Goal: Task Accomplishment & Management: Use online tool/utility

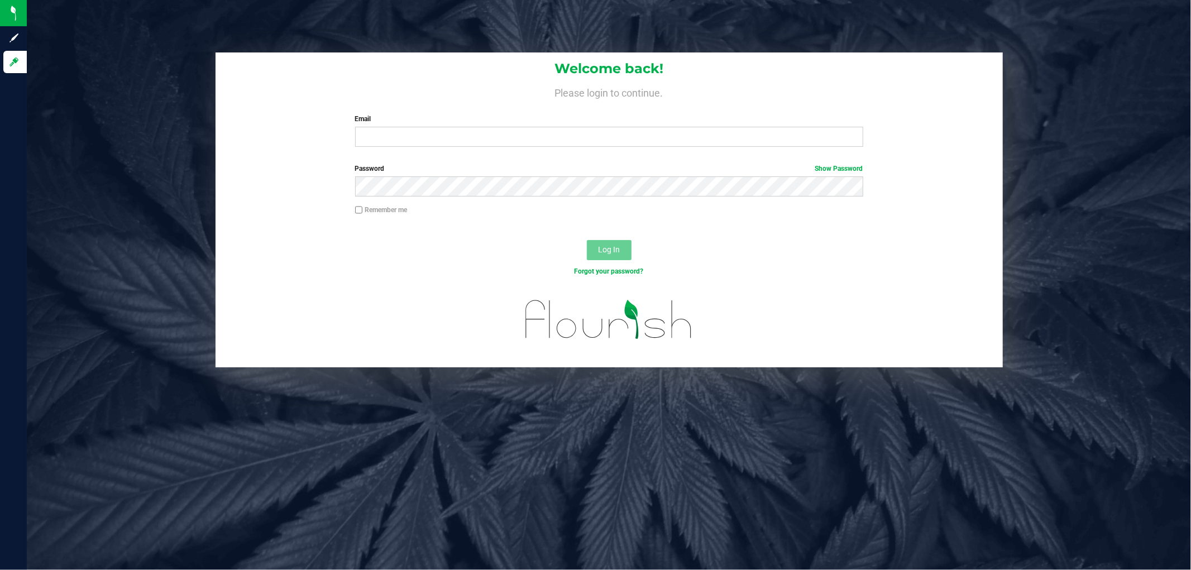
click at [529, 135] on input "Email" at bounding box center [609, 137] width 508 height 20
type input "[EMAIL_ADDRESS][DOMAIN_NAME]"
click at [587, 240] on button "Log In" at bounding box center [609, 250] width 45 height 20
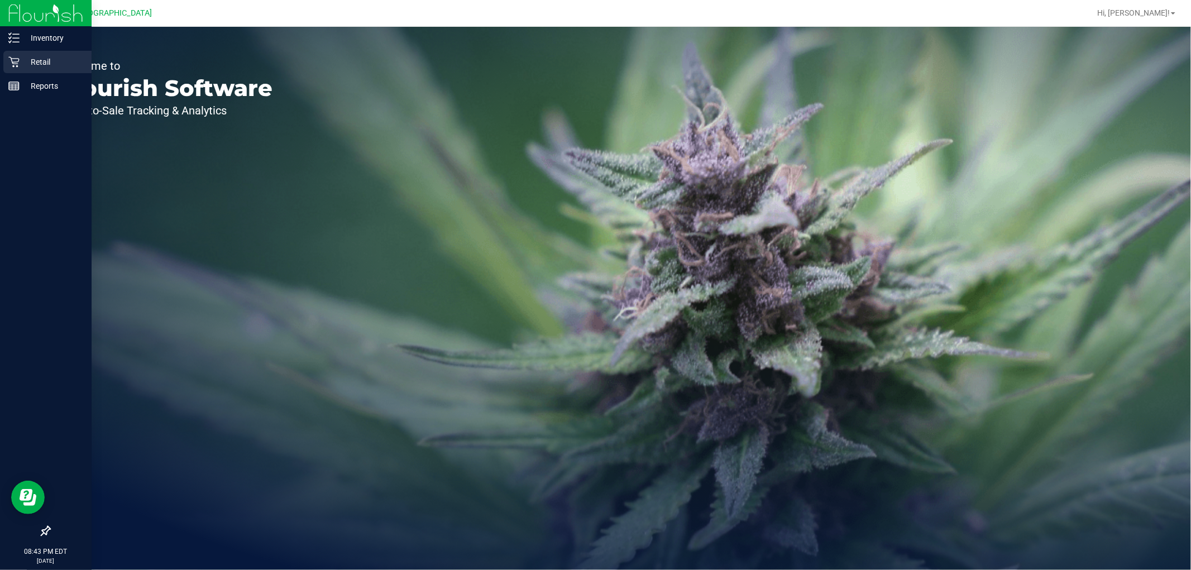
click at [41, 64] on p "Retail" at bounding box center [53, 61] width 67 height 13
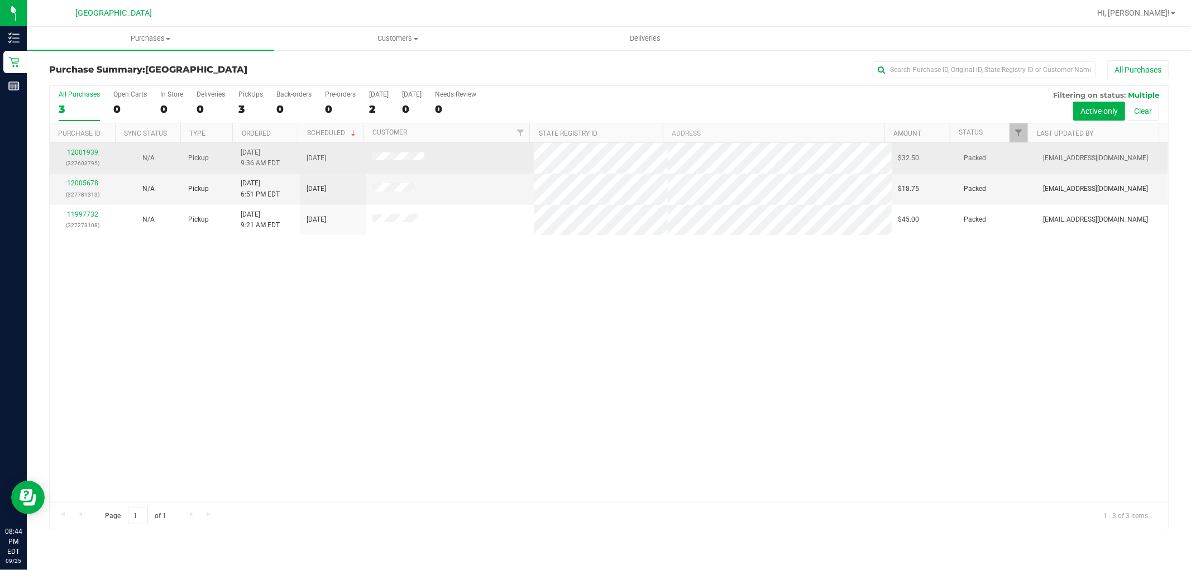
click at [86, 147] on div "12001939 (327603795)" at bounding box center [82, 157] width 52 height 21
click at [87, 152] on link "12001939" at bounding box center [82, 153] width 31 height 8
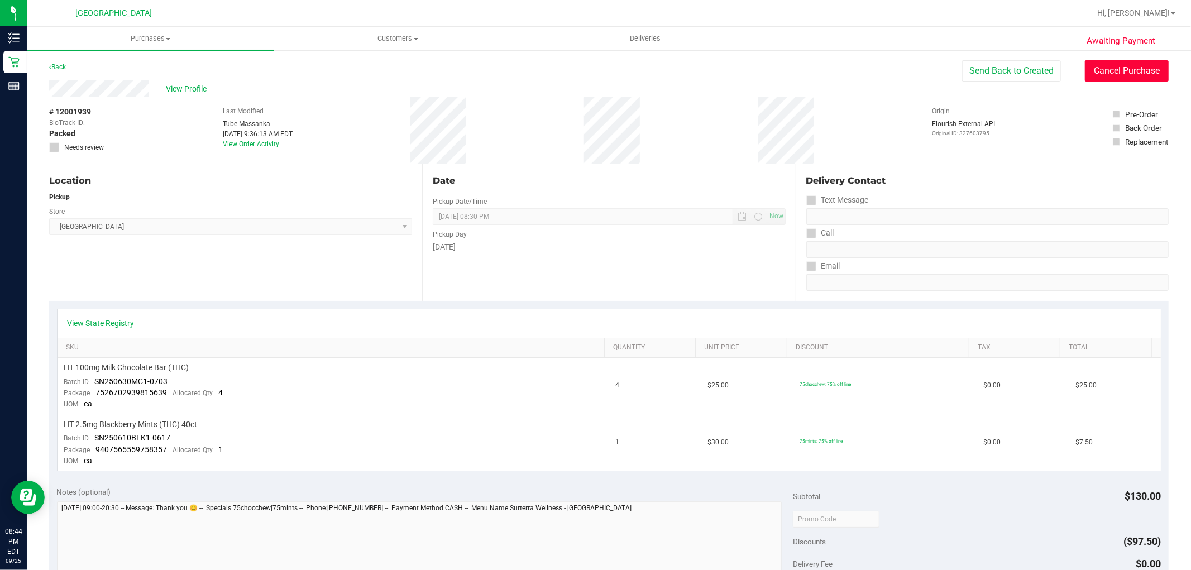
click at [1113, 76] on button "Cancel Purchase" at bounding box center [1127, 70] width 84 height 21
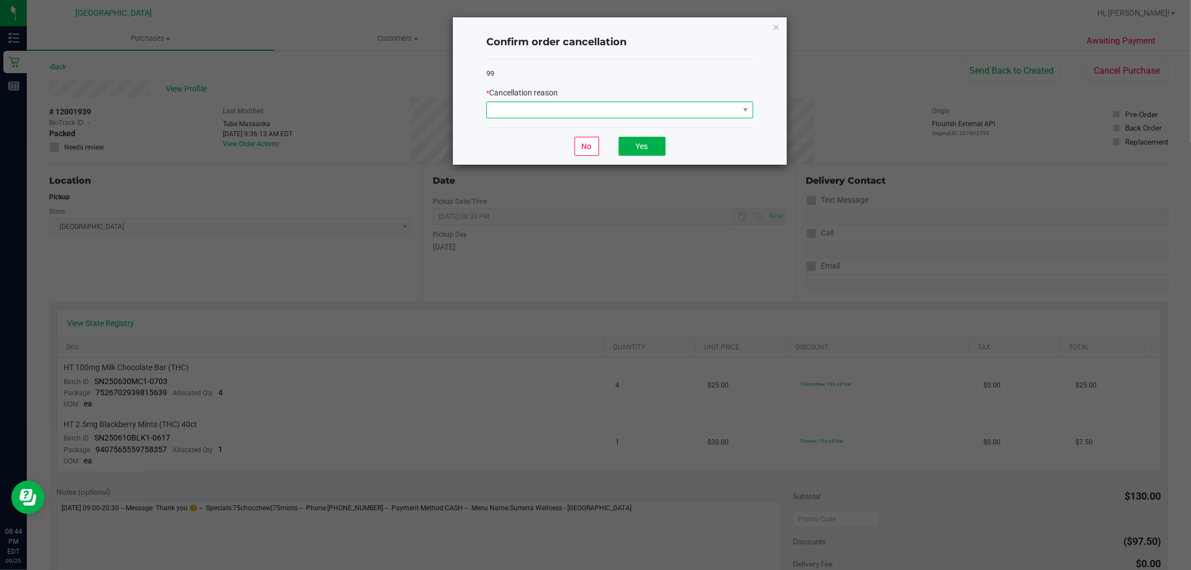
click at [658, 107] on span at bounding box center [613, 110] width 252 height 16
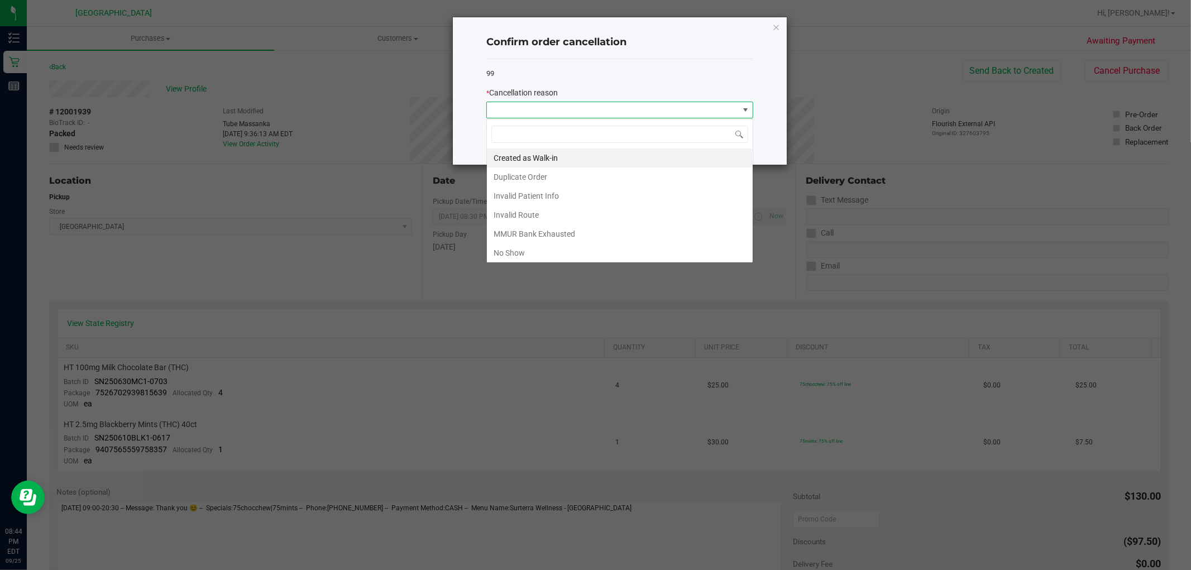
scroll to position [17, 266]
click at [776, 18] on div "Confirm order cancellation 99 * Cancellation reason No Yes" at bounding box center [620, 90] width 334 height 147
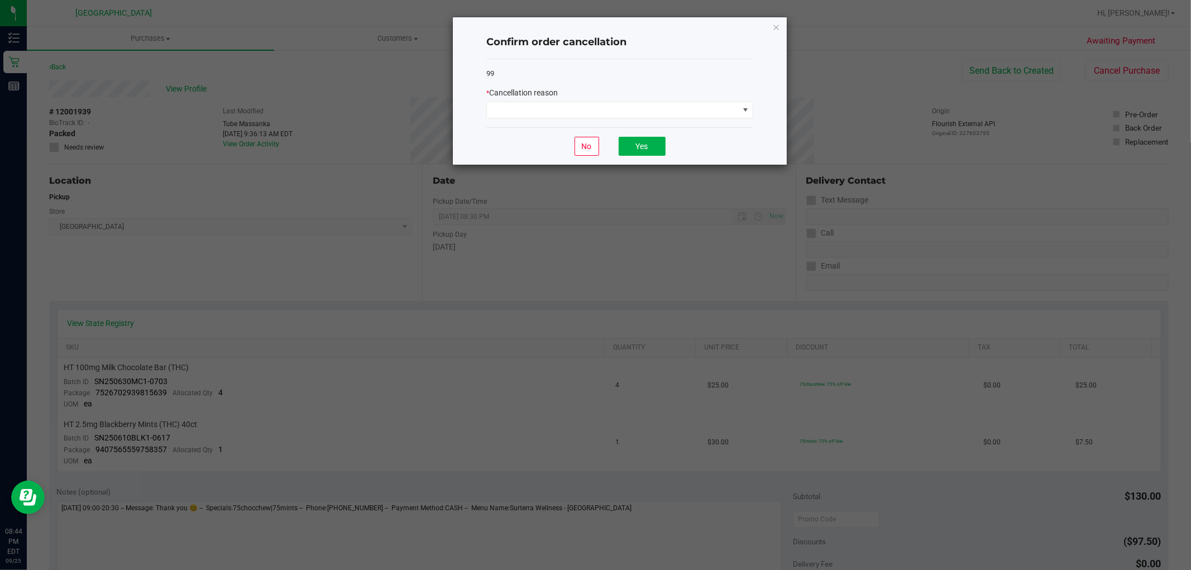
click at [671, 119] on div "99 * Cancellation reason" at bounding box center [619, 93] width 267 height 69
click at [671, 115] on span at bounding box center [613, 110] width 252 height 16
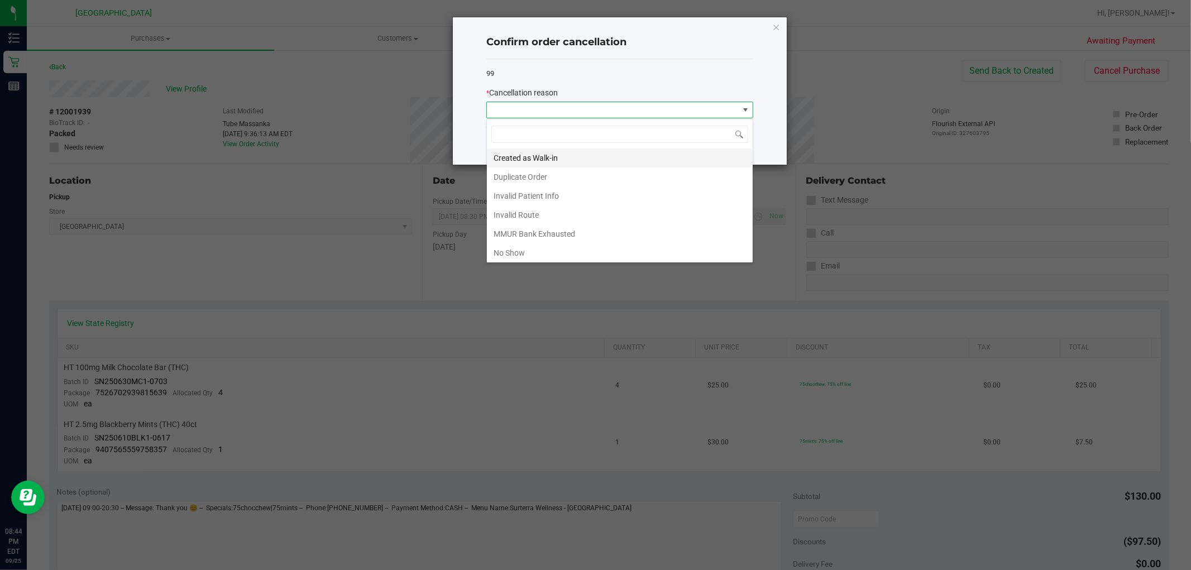
click at [607, 155] on li "Created as Walk-in" at bounding box center [620, 158] width 266 height 19
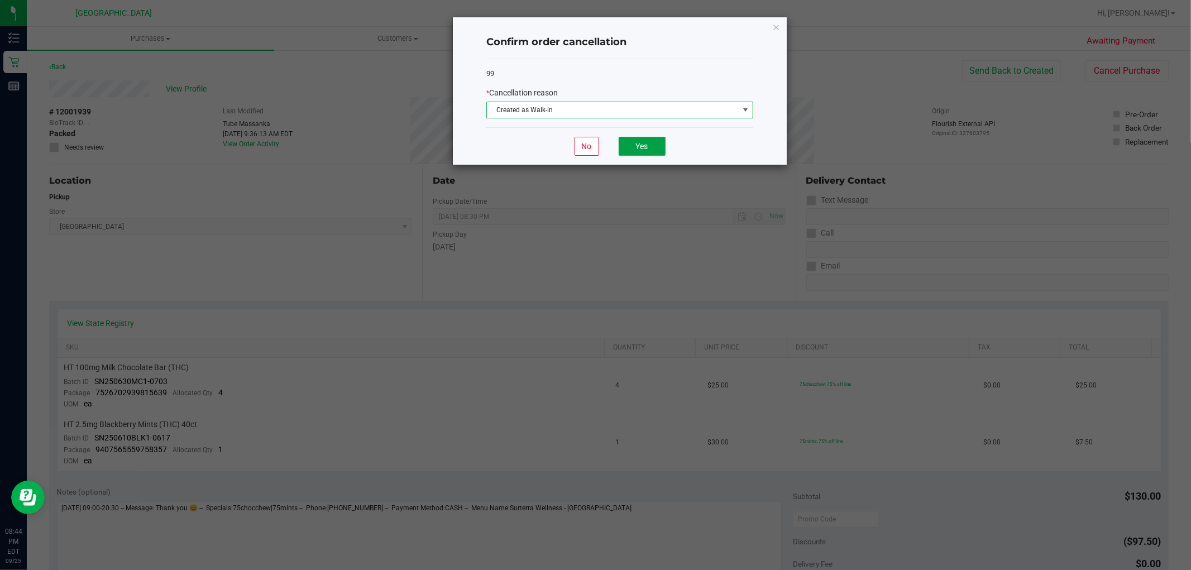
click at [644, 145] on button "Yes" at bounding box center [642, 146] width 47 height 19
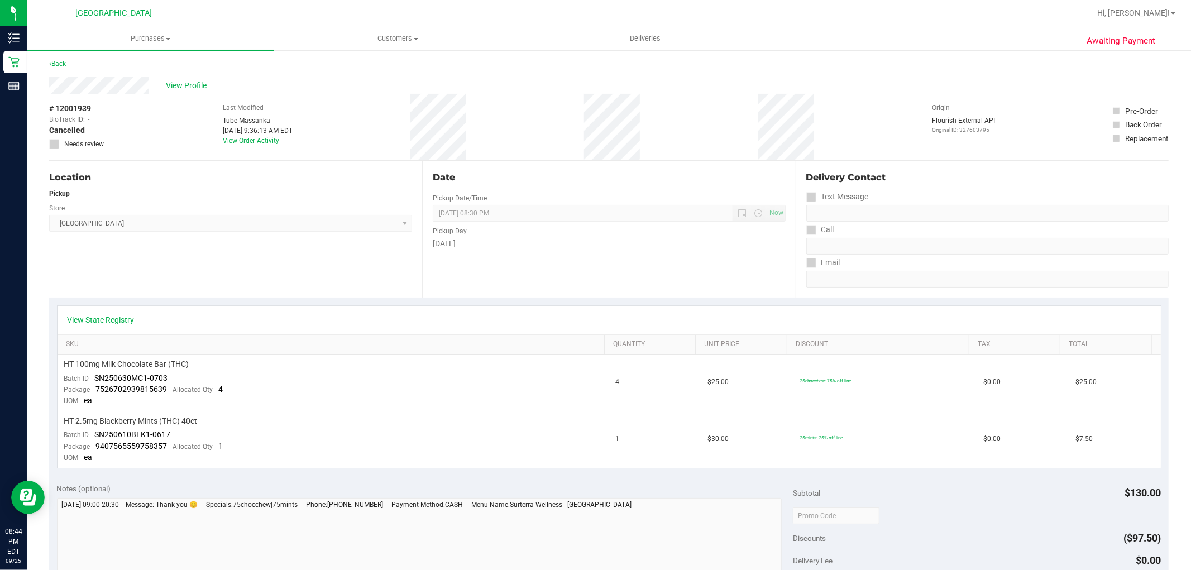
scroll to position [0, 0]
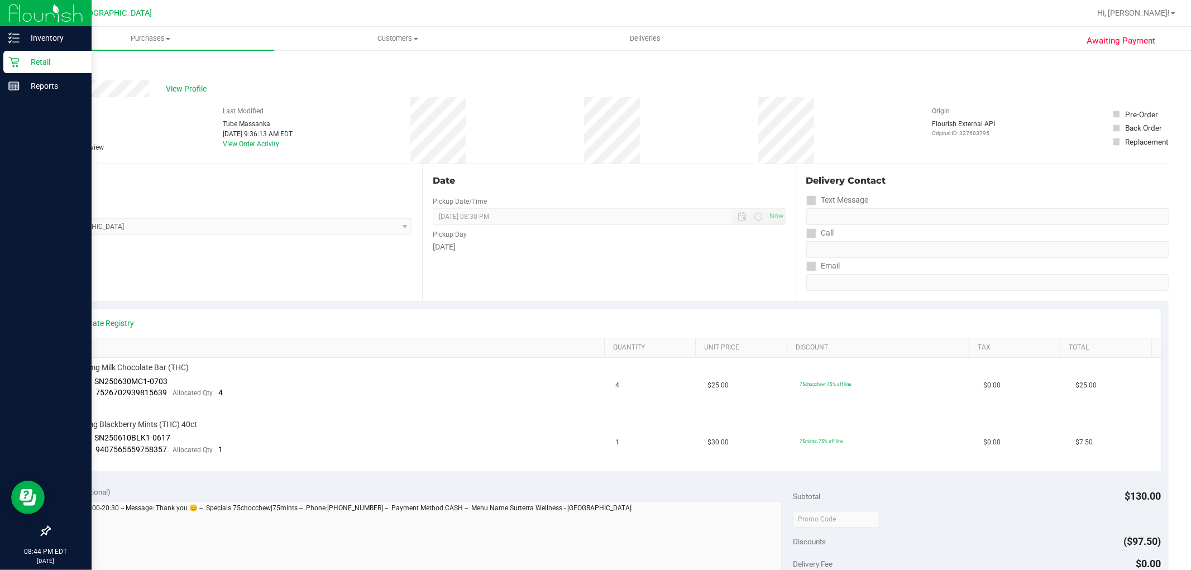
click at [35, 58] on p "Retail" at bounding box center [53, 61] width 67 height 13
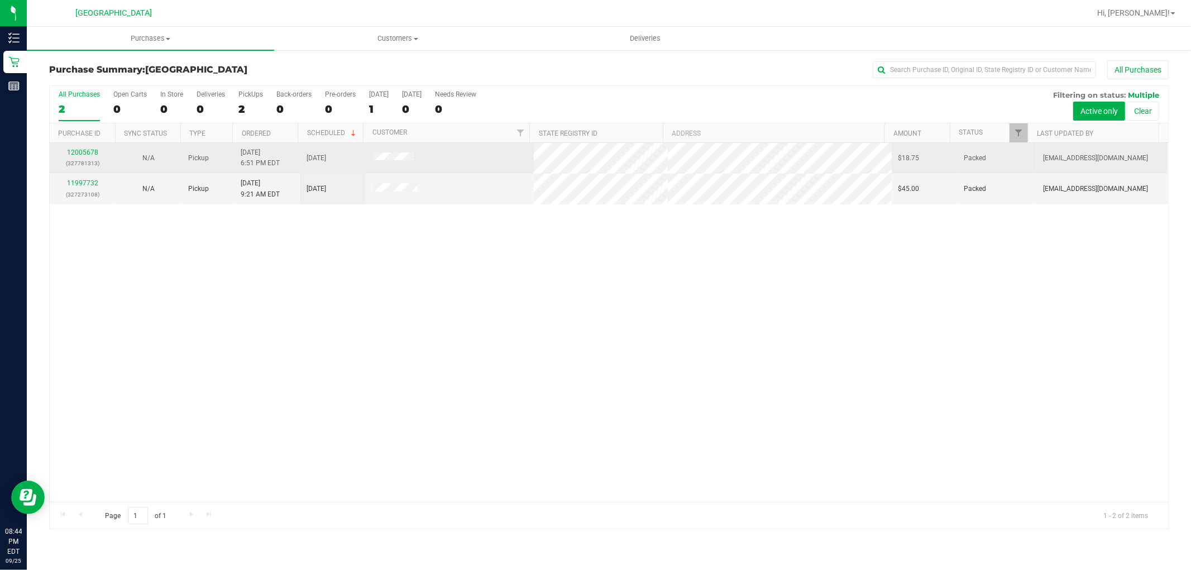
click at [97, 148] on div "12005678 (327781313)" at bounding box center [82, 157] width 52 height 21
click at [96, 150] on link "12005678" at bounding box center [82, 153] width 31 height 8
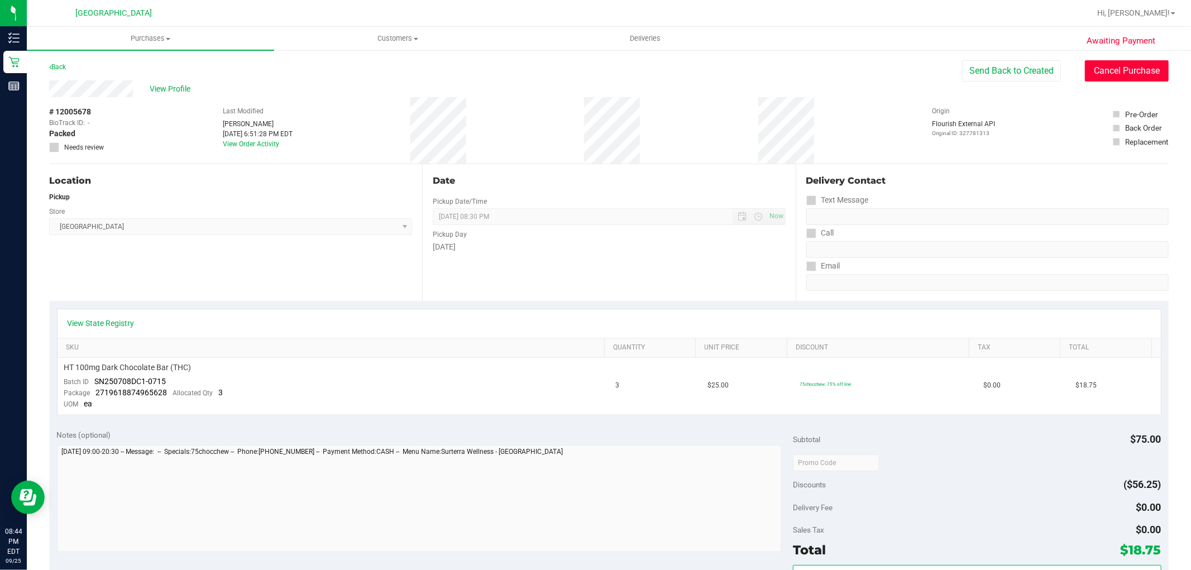
click at [1135, 70] on button "Cancel Purchase" at bounding box center [1127, 70] width 84 height 21
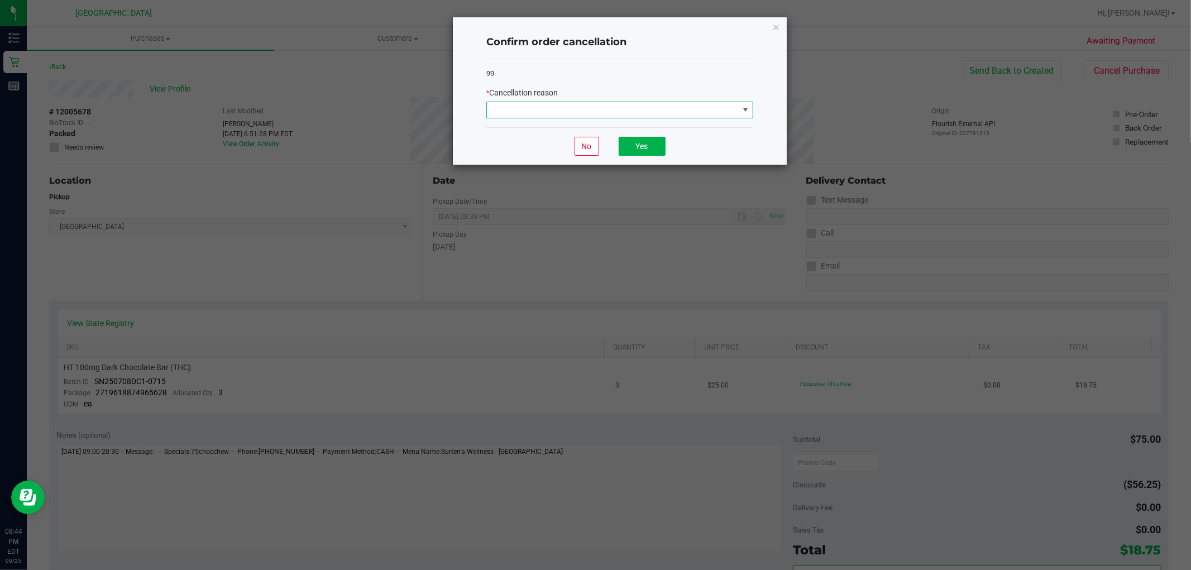
click at [627, 111] on span at bounding box center [613, 110] width 252 height 16
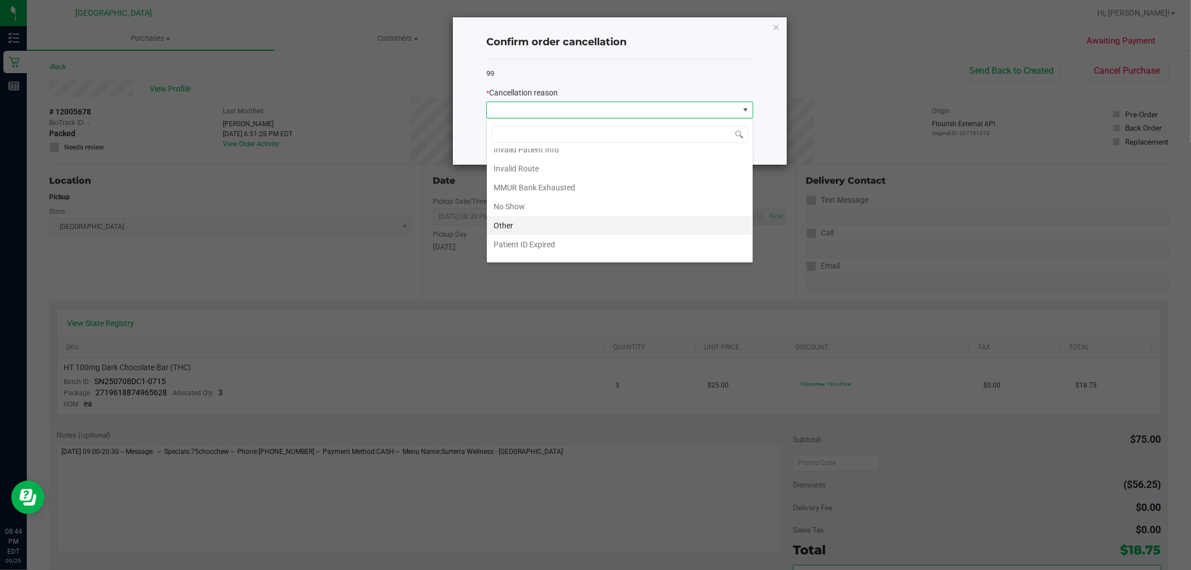
scroll to position [60, 0]
click at [558, 192] on li "No Show" at bounding box center [620, 193] width 266 height 19
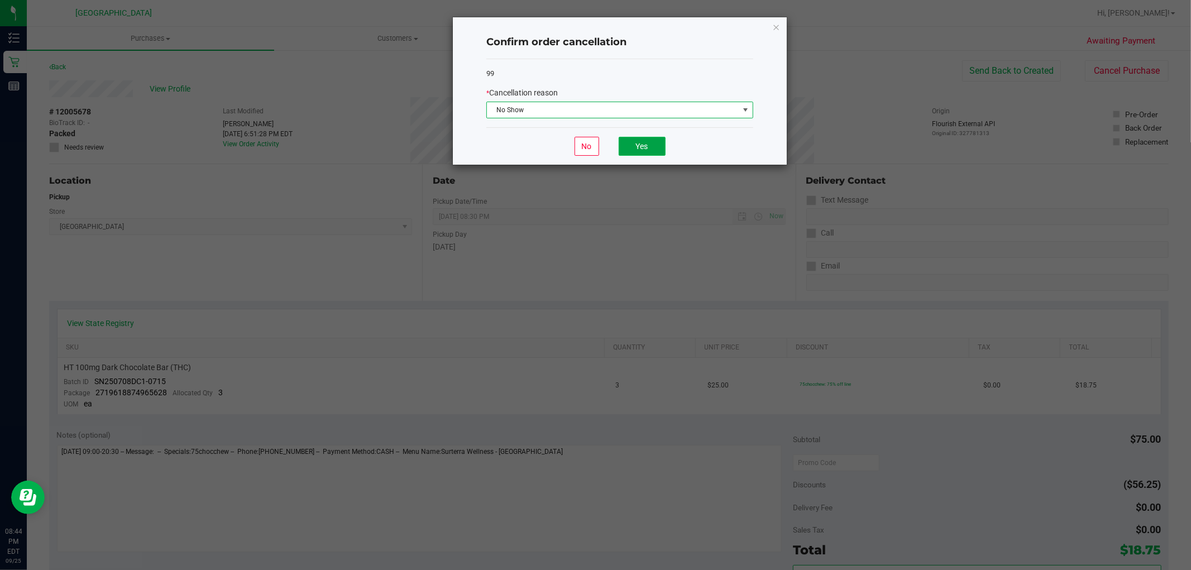
click at [643, 142] on button "Yes" at bounding box center [642, 146] width 47 height 19
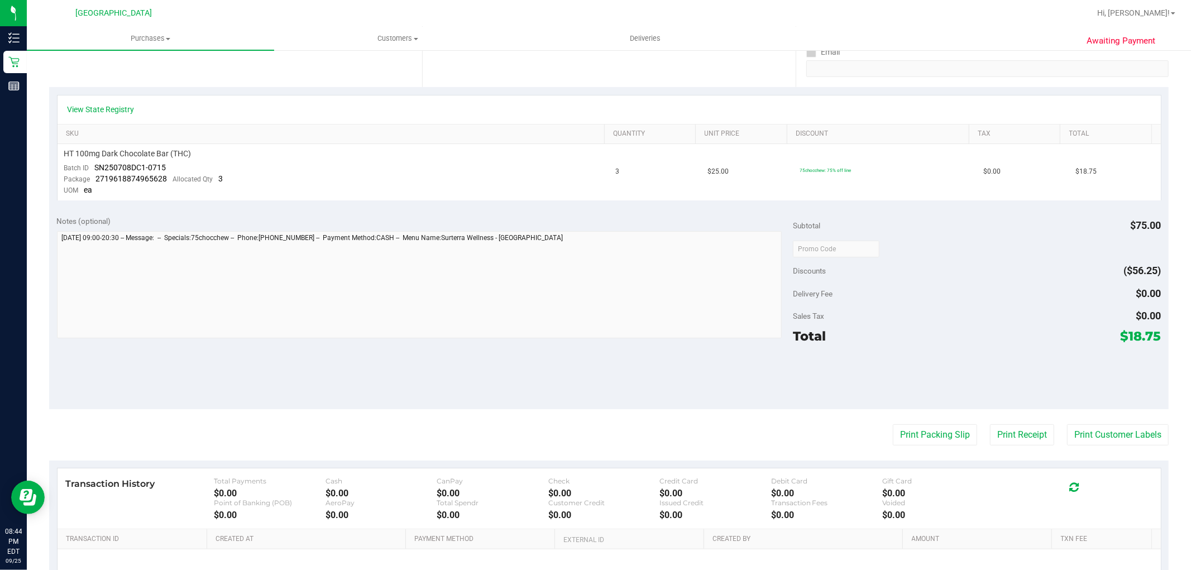
scroll to position [124, 0]
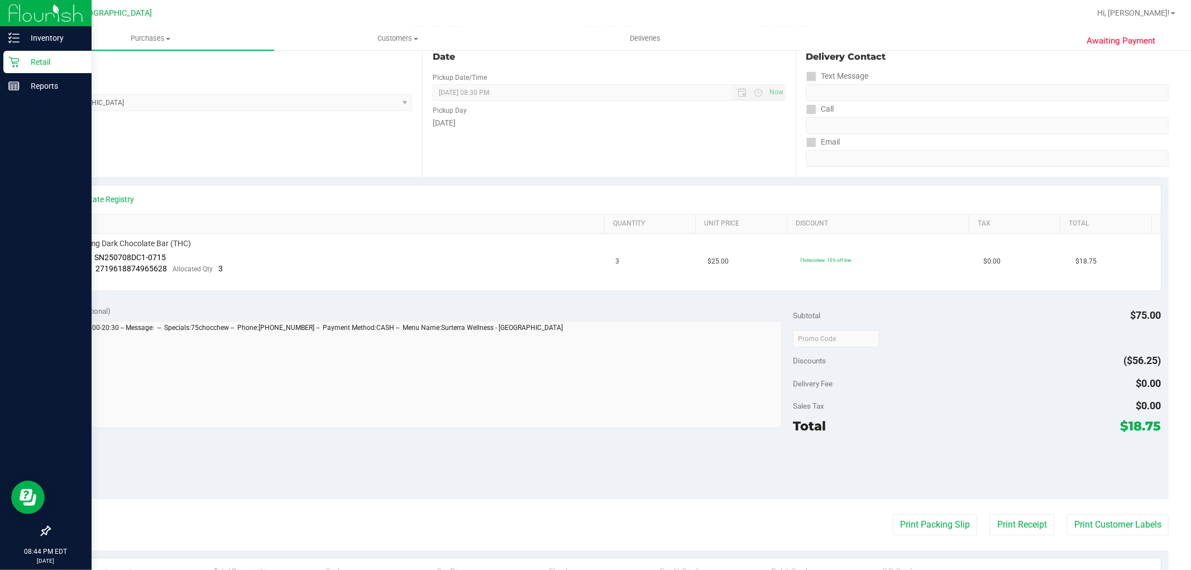
click at [22, 62] on p "Retail" at bounding box center [53, 61] width 67 height 13
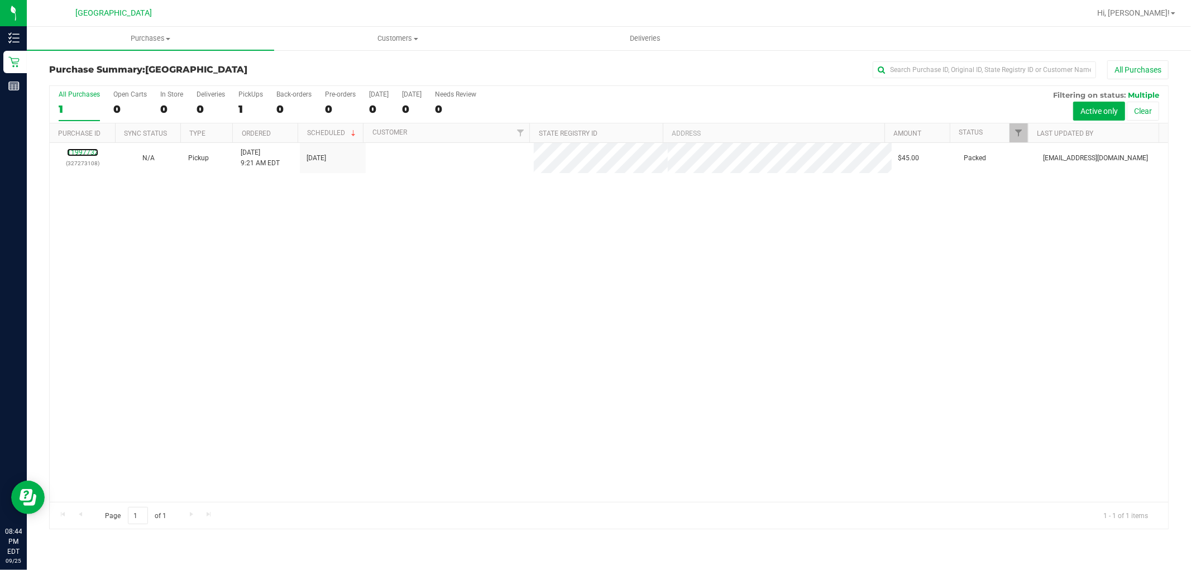
click at [84, 150] on link "11997732" at bounding box center [82, 153] width 31 height 8
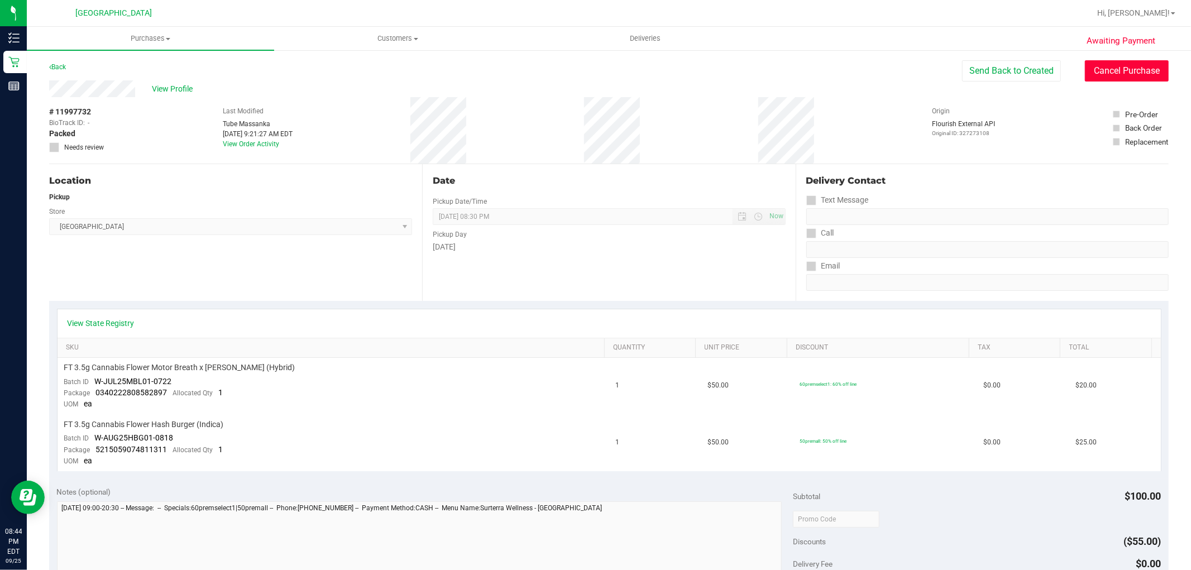
click at [1103, 73] on button "Cancel Purchase" at bounding box center [1127, 70] width 84 height 21
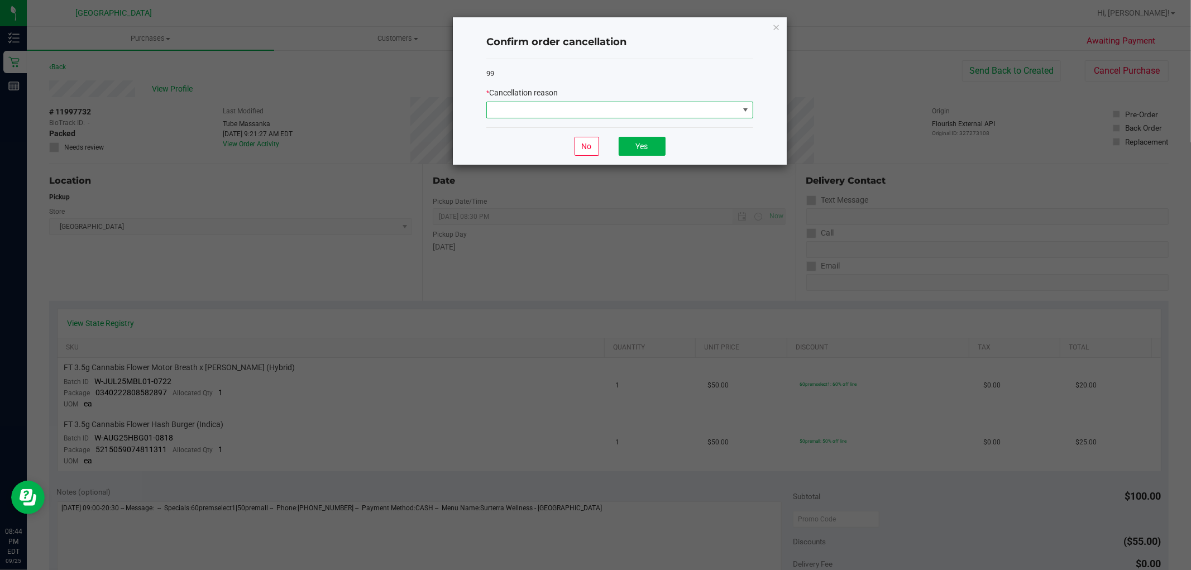
click at [586, 113] on span at bounding box center [613, 110] width 252 height 16
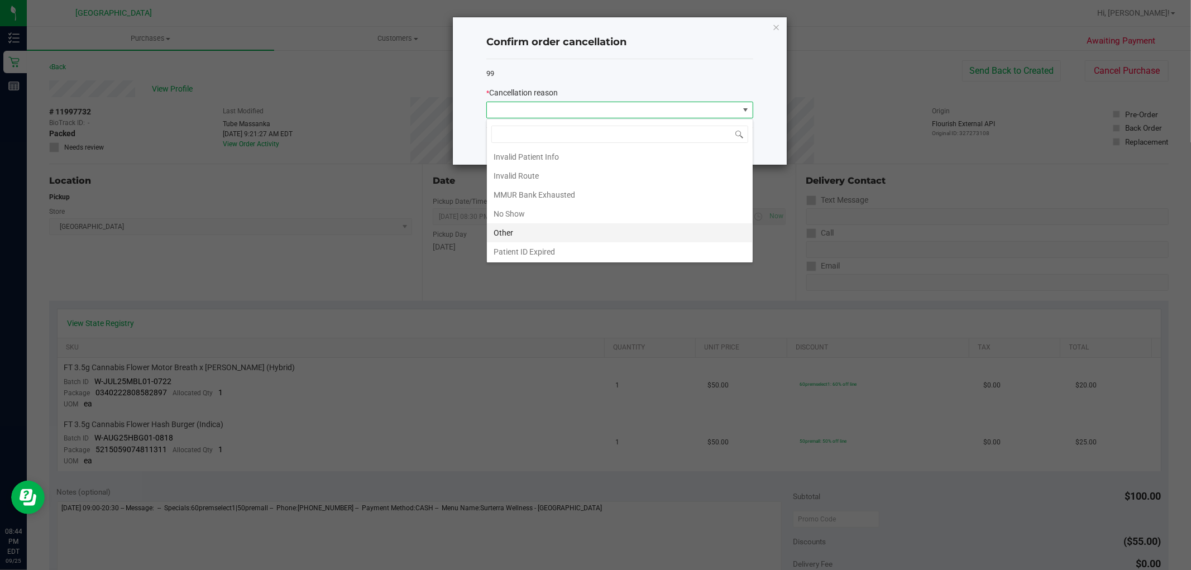
scroll to position [60, 0]
click at [543, 193] on li "No Show" at bounding box center [620, 193] width 266 height 19
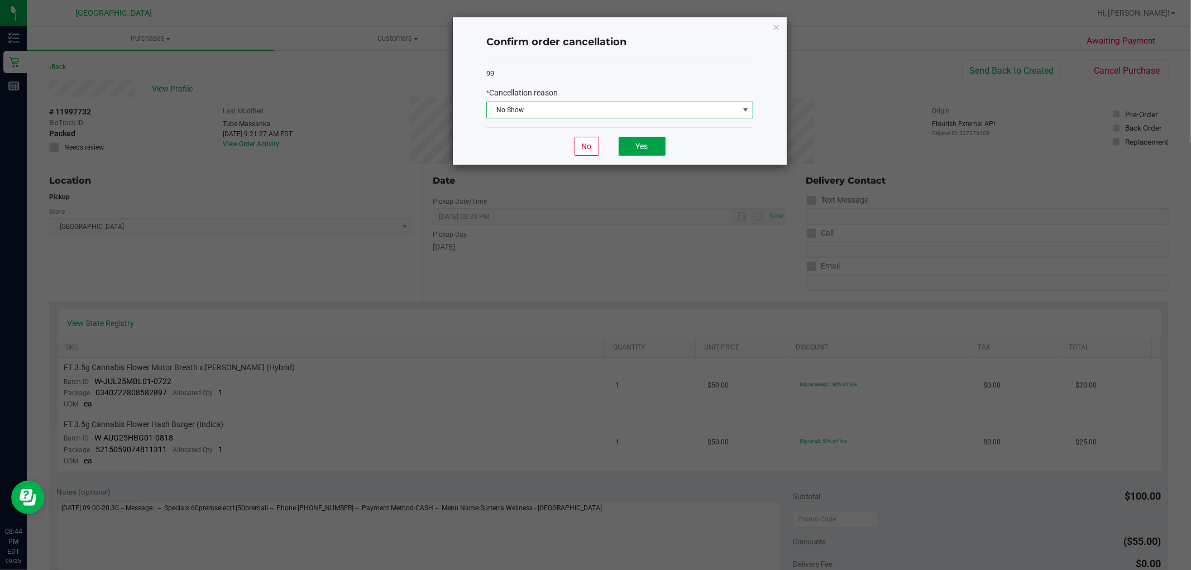
click at [631, 150] on button "Yes" at bounding box center [642, 146] width 47 height 19
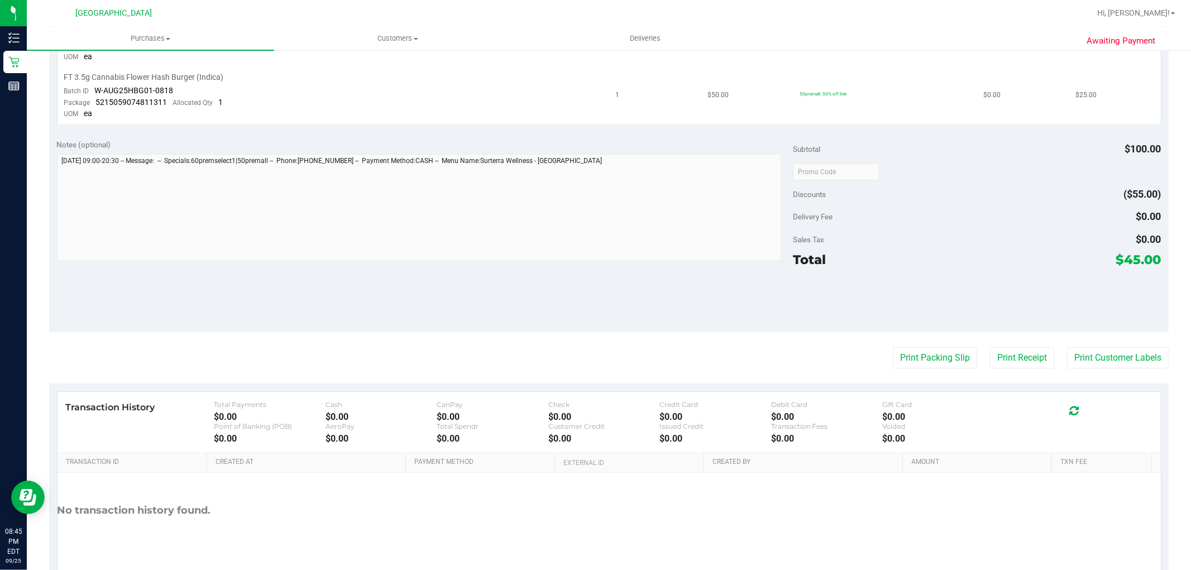
scroll to position [310, 0]
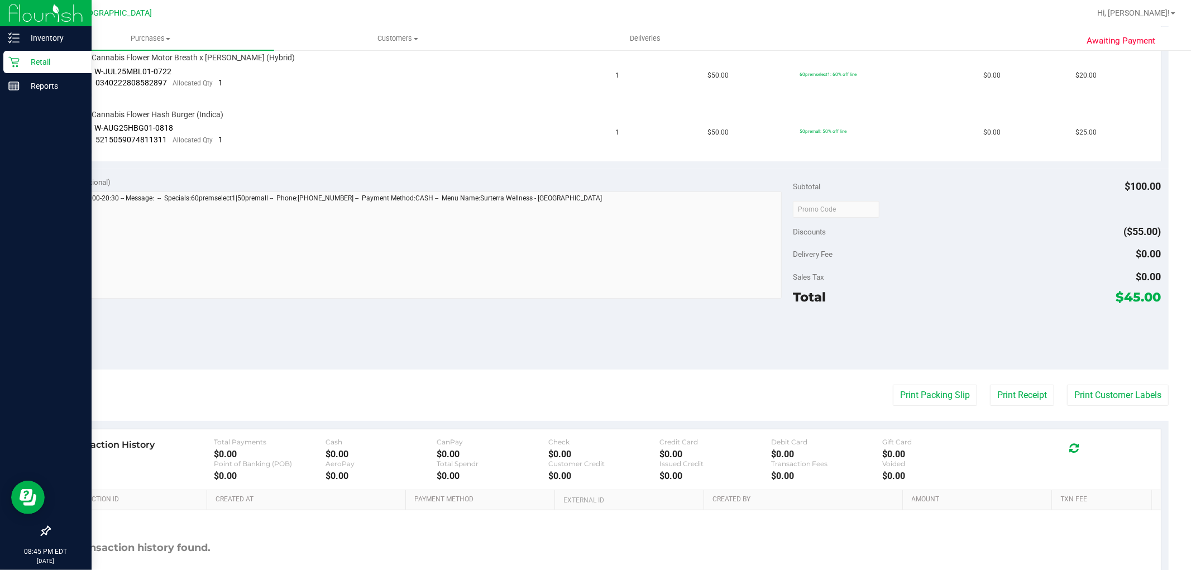
click at [21, 60] on p "Retail" at bounding box center [53, 61] width 67 height 13
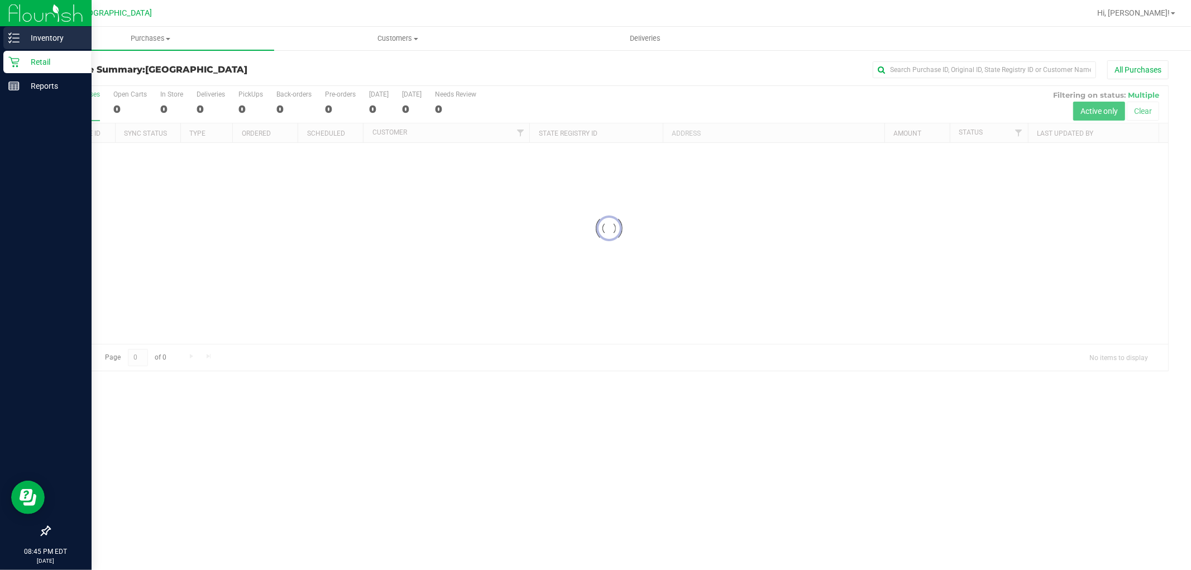
click at [17, 44] on div "Inventory" at bounding box center [47, 38] width 88 height 22
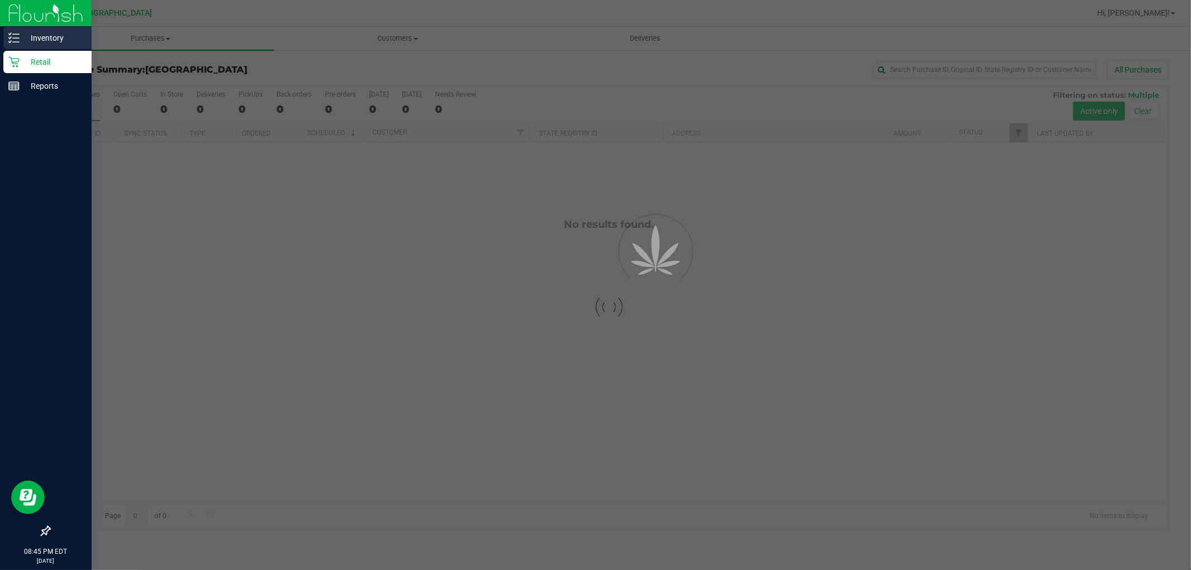
click at [30, 36] on p "Inventory" at bounding box center [53, 37] width 67 height 13
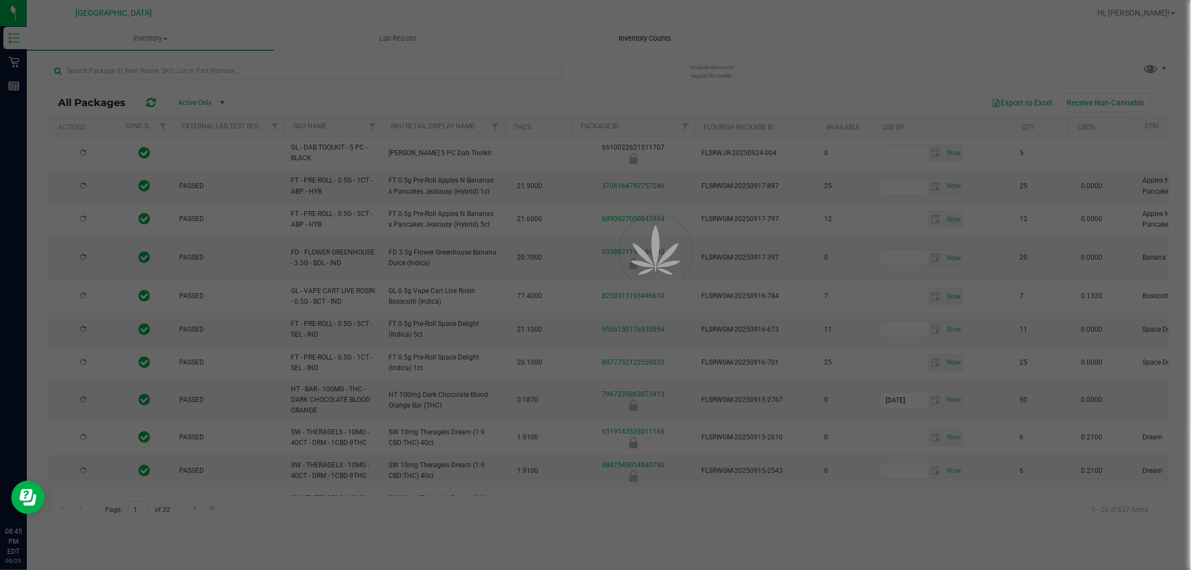
click at [651, 41] on div at bounding box center [595, 285] width 1191 height 570
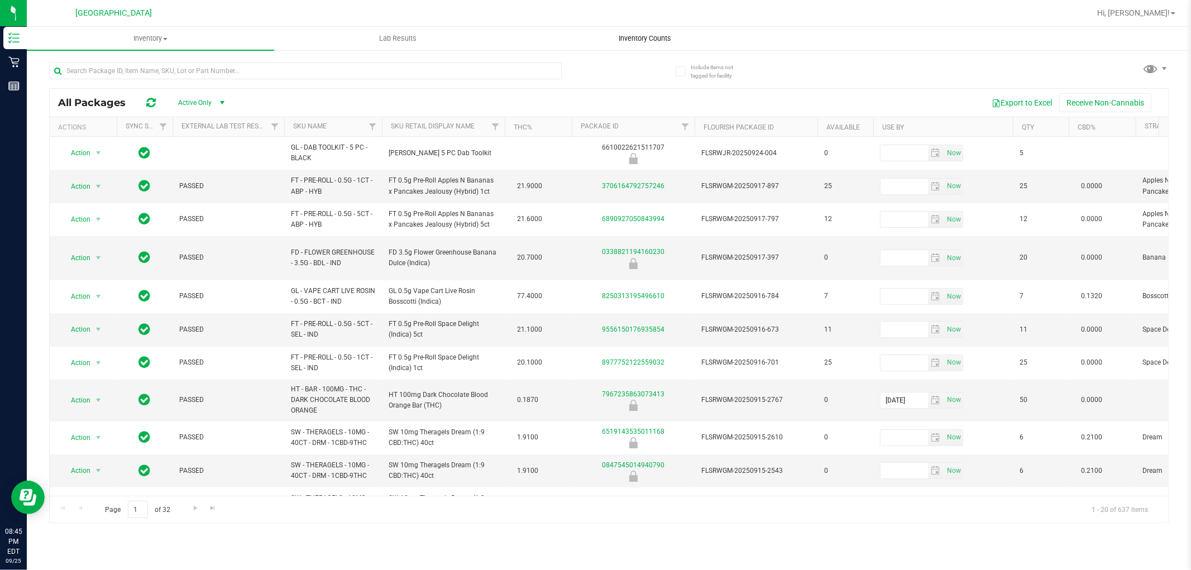
click at [650, 38] on span "Inventory Counts" at bounding box center [645, 39] width 83 height 10
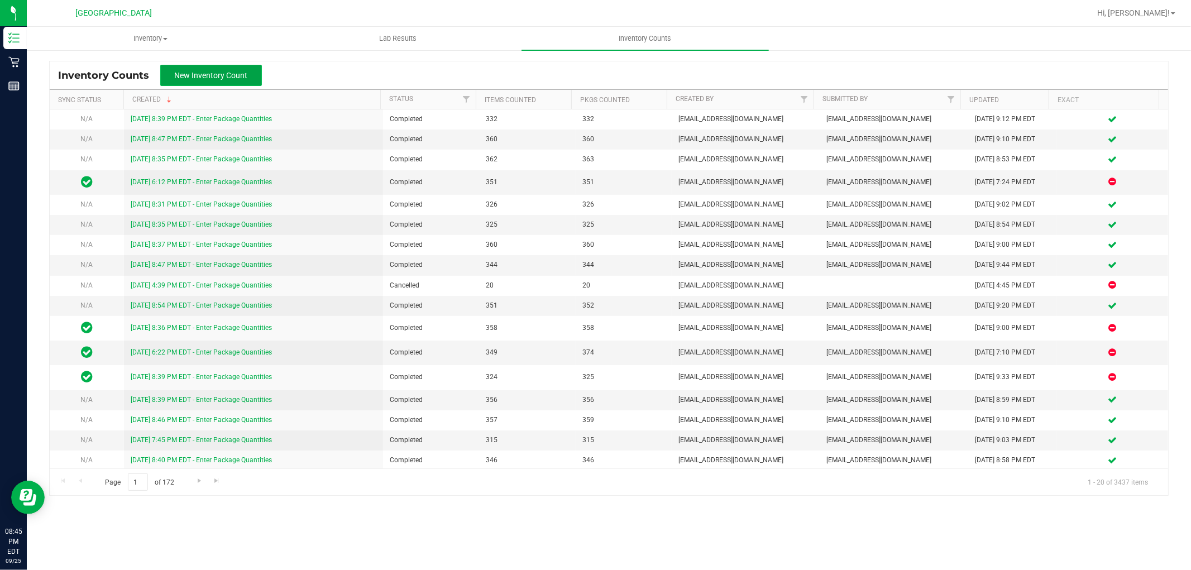
click at [248, 75] on button "New Inventory Count" at bounding box center [211, 75] width 102 height 21
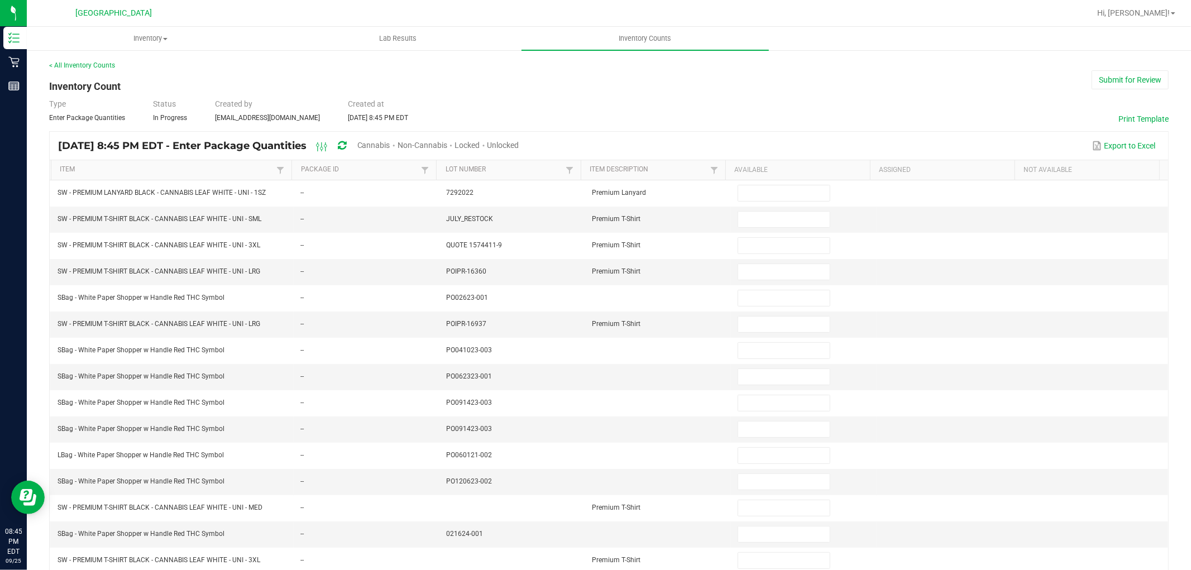
click at [390, 146] on span "Cannabis" at bounding box center [373, 145] width 33 height 9
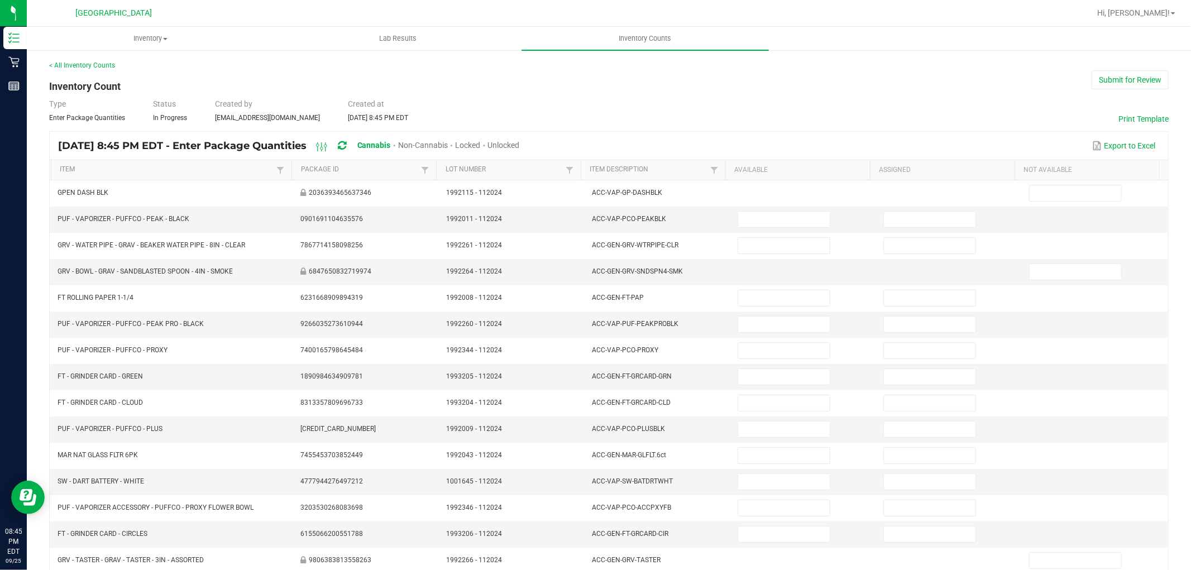
click at [520, 142] on span "Unlocked" at bounding box center [504, 145] width 32 height 9
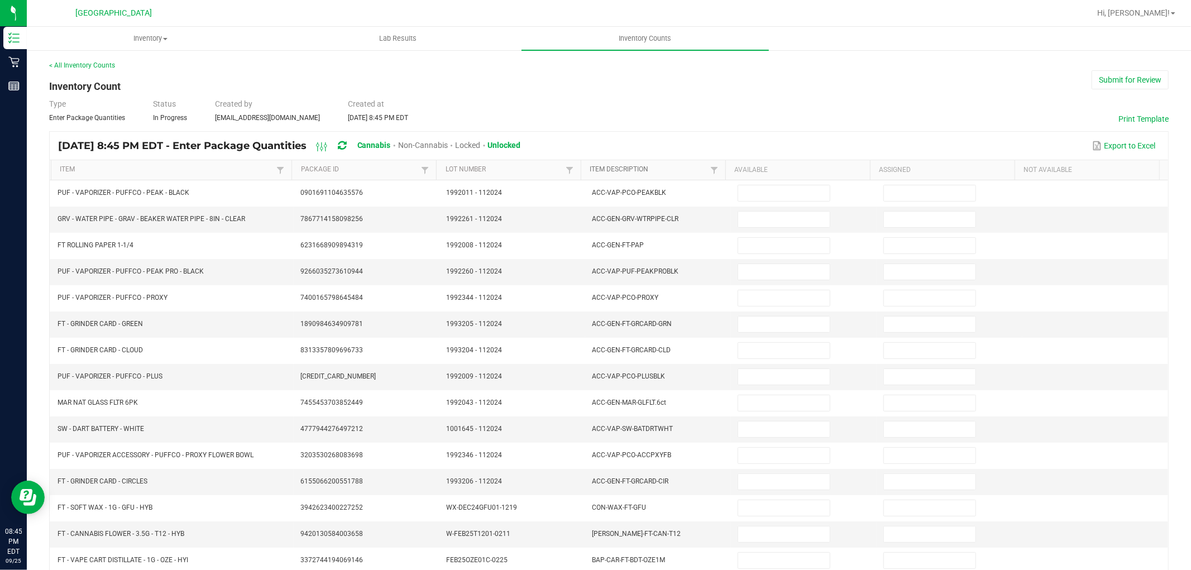
click at [617, 171] on link "Item Description" at bounding box center [648, 169] width 117 height 9
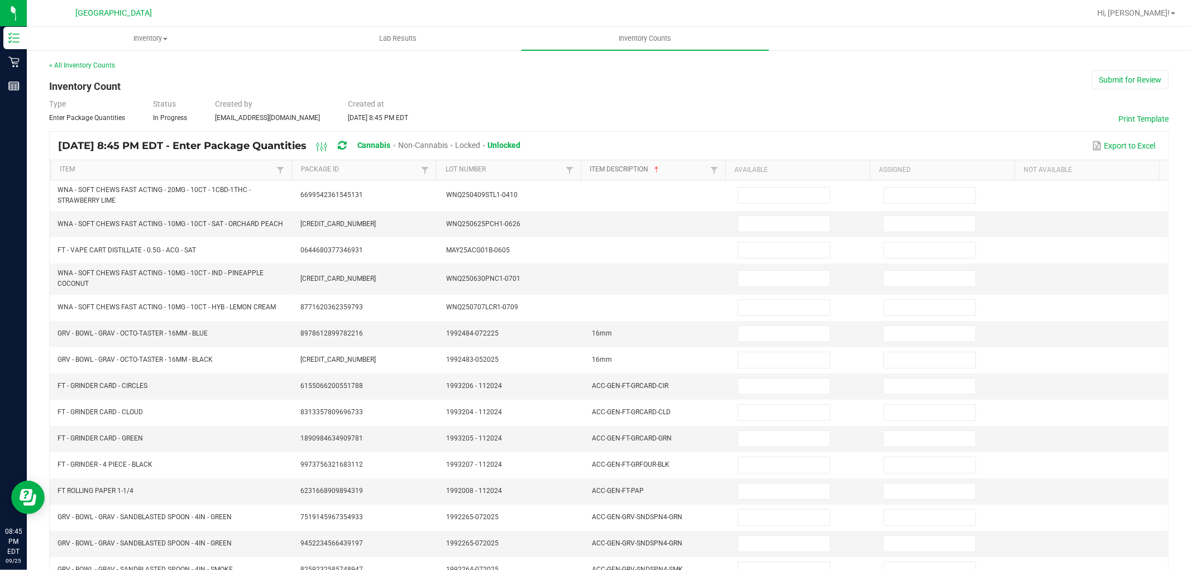
click at [590, 165] on link "Item Description" at bounding box center [648, 169] width 117 height 9
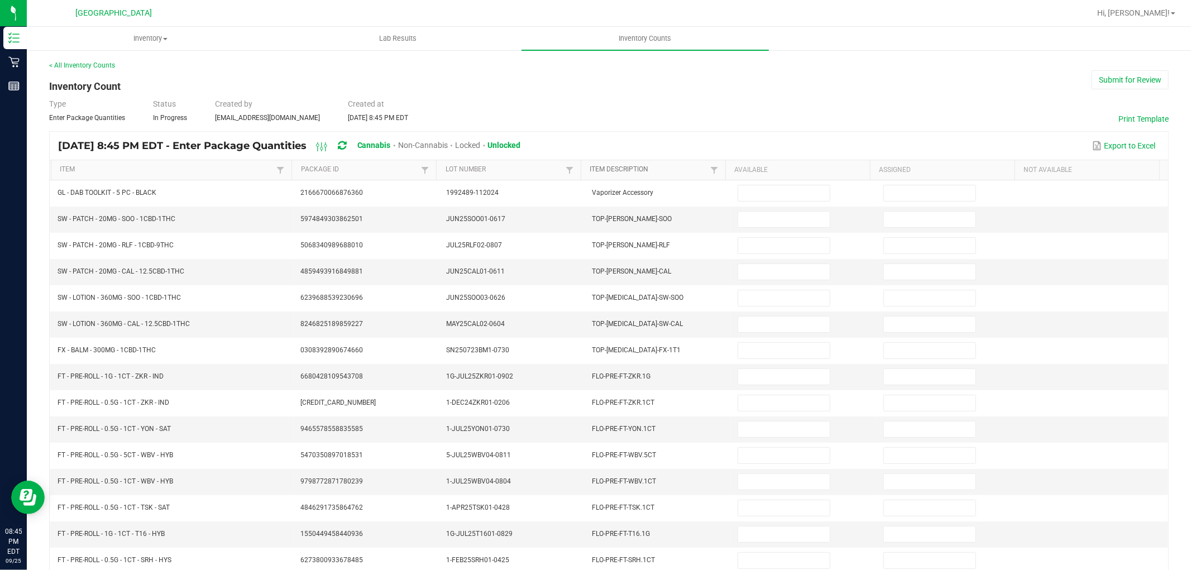
click at [590, 165] on link "Item Description" at bounding box center [648, 169] width 117 height 9
click at [638, 166] on link "Item Description" at bounding box center [648, 169] width 117 height 9
click at [638, 168] on link "Item Description" at bounding box center [648, 169] width 117 height 9
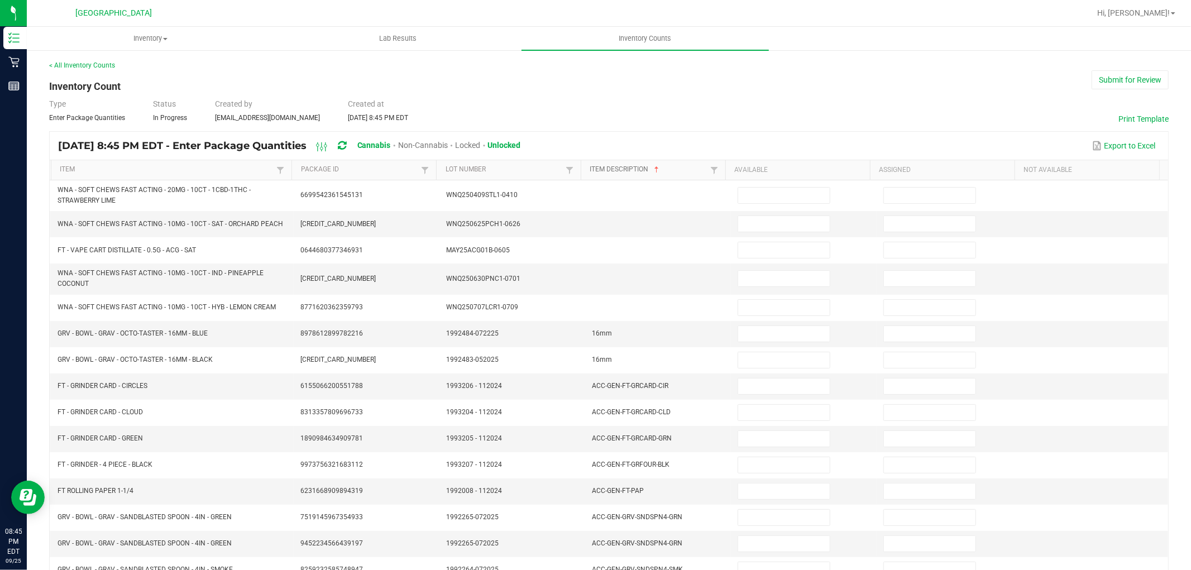
click at [639, 173] on link "Item Description" at bounding box center [648, 169] width 117 height 9
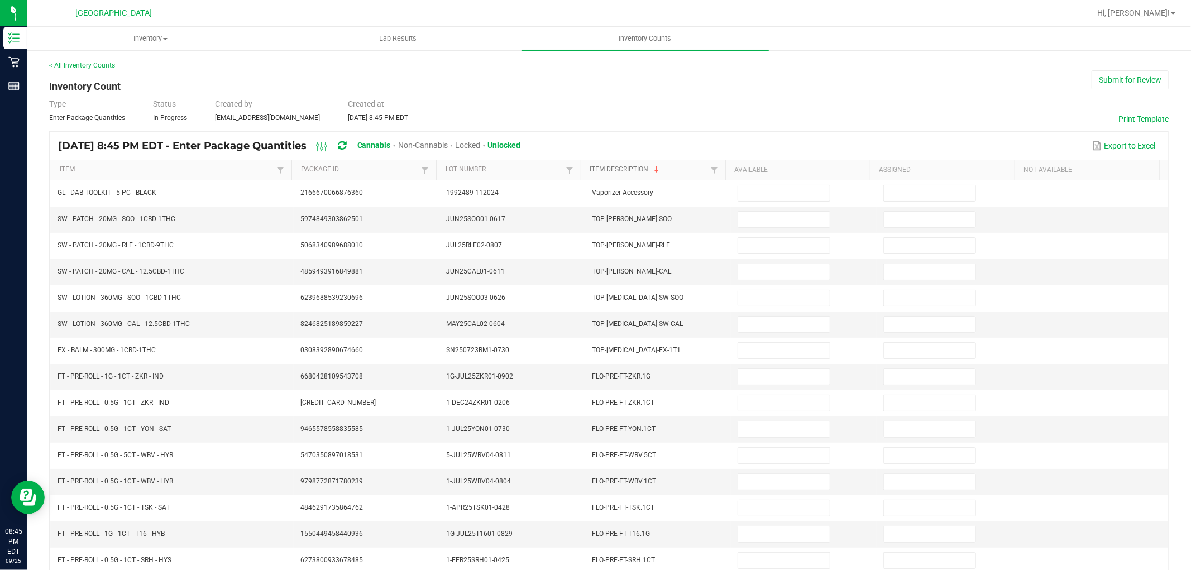
click at [639, 173] on link "Item Description" at bounding box center [648, 169] width 117 height 9
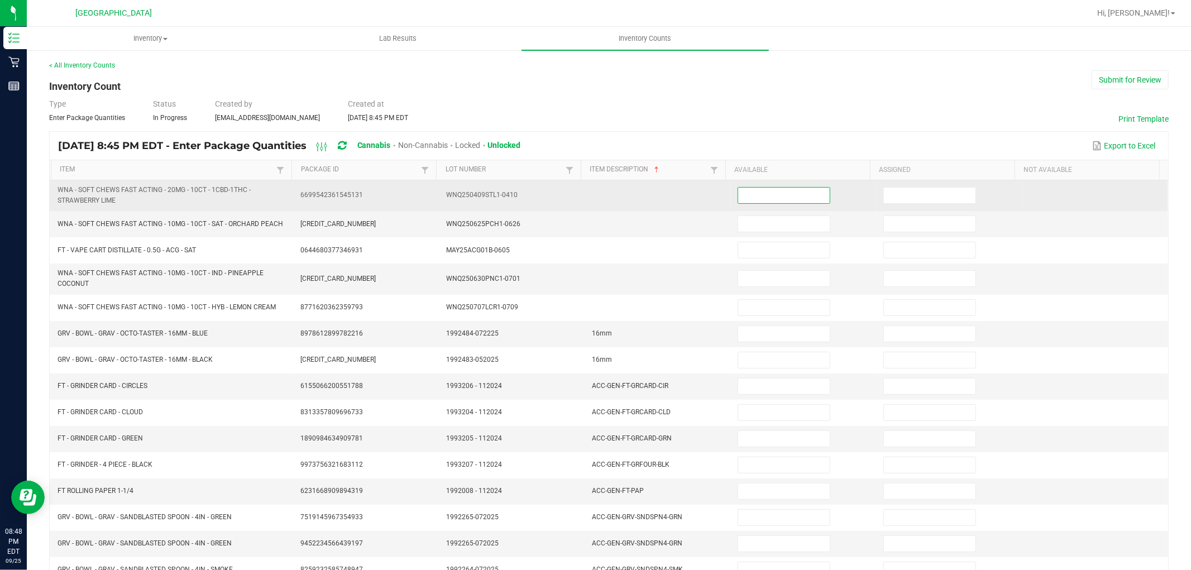
click at [783, 192] on input at bounding box center [784, 196] width 92 height 16
type input "40"
type input "0"
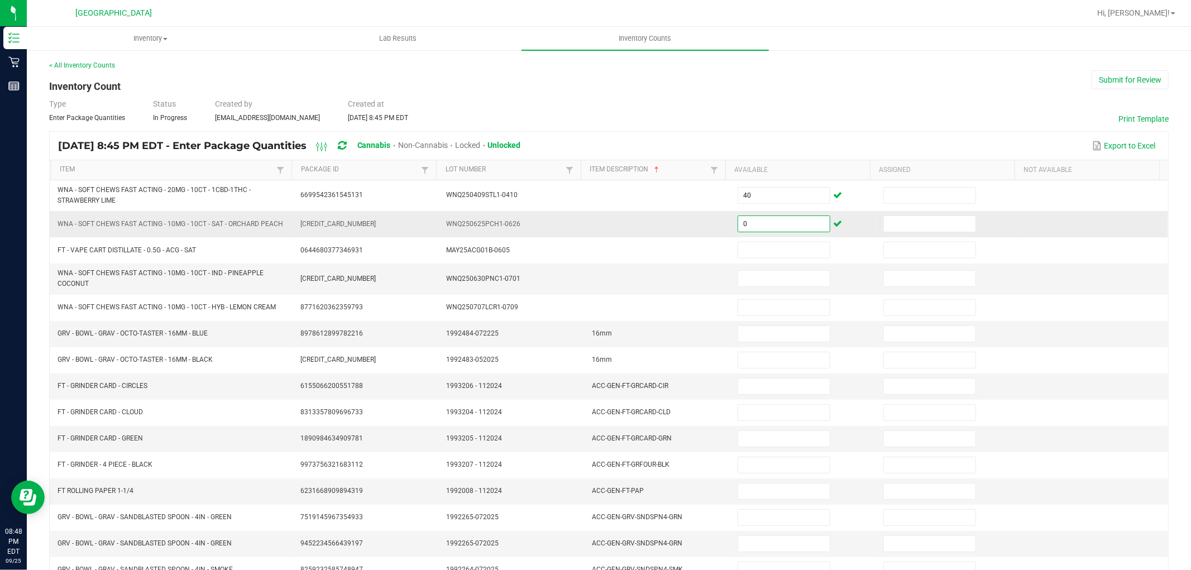
click at [767, 222] on input "0" at bounding box center [784, 224] width 92 height 16
click at [763, 218] on input "0" at bounding box center [784, 224] width 92 height 16
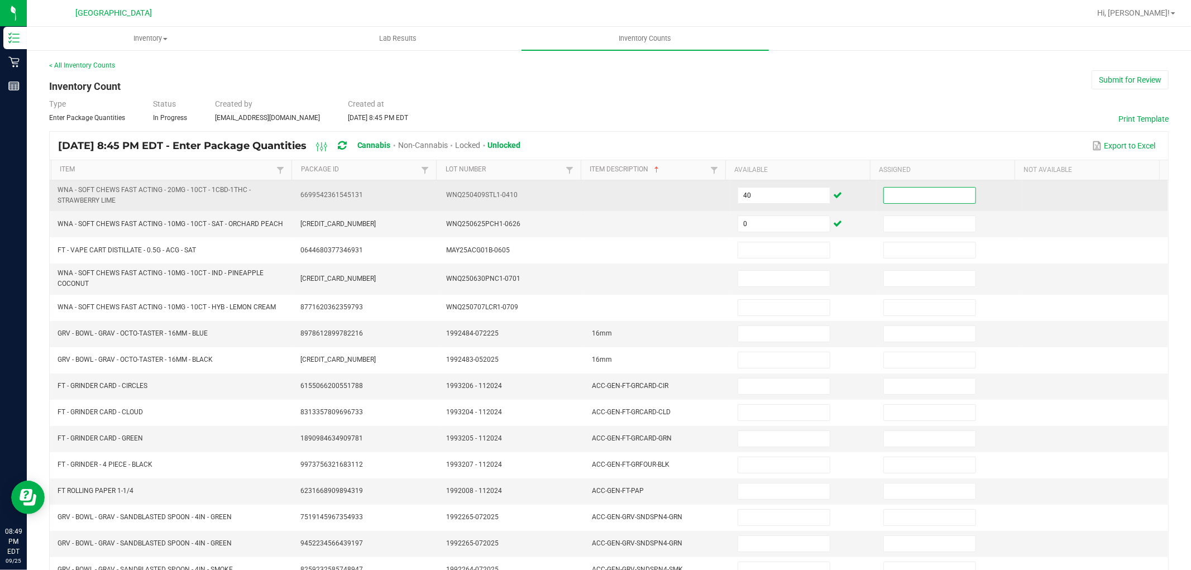
click at [884, 195] on input at bounding box center [930, 196] width 92 height 16
type input "0"
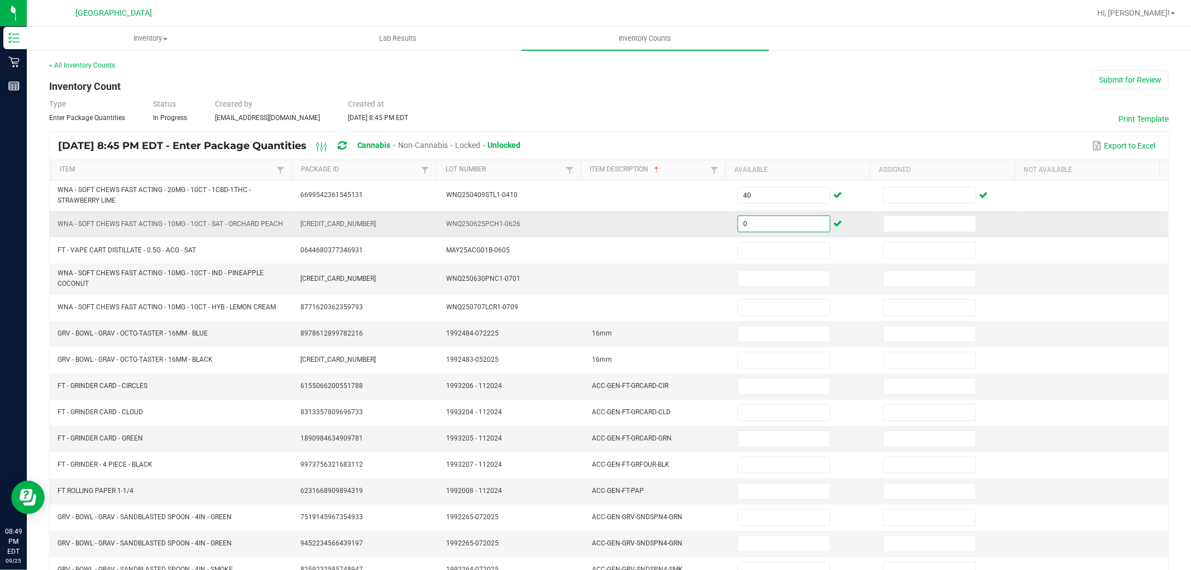
click at [769, 221] on input "0" at bounding box center [784, 224] width 92 height 16
type input "1"
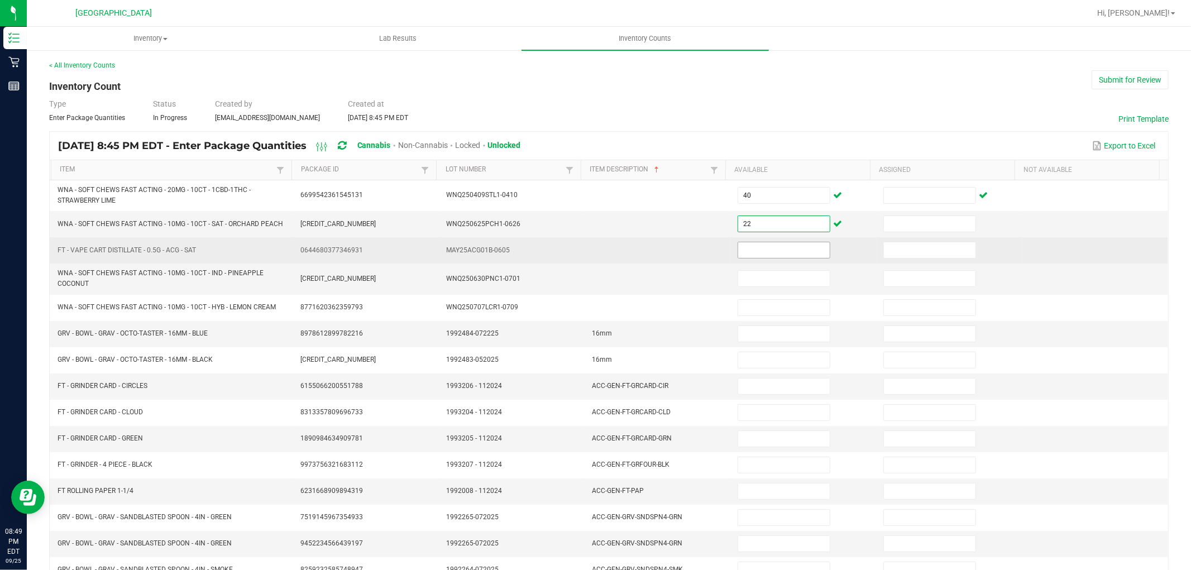
type input "22"
click at [774, 257] on input at bounding box center [784, 250] width 92 height 16
type input "4"
type input "12"
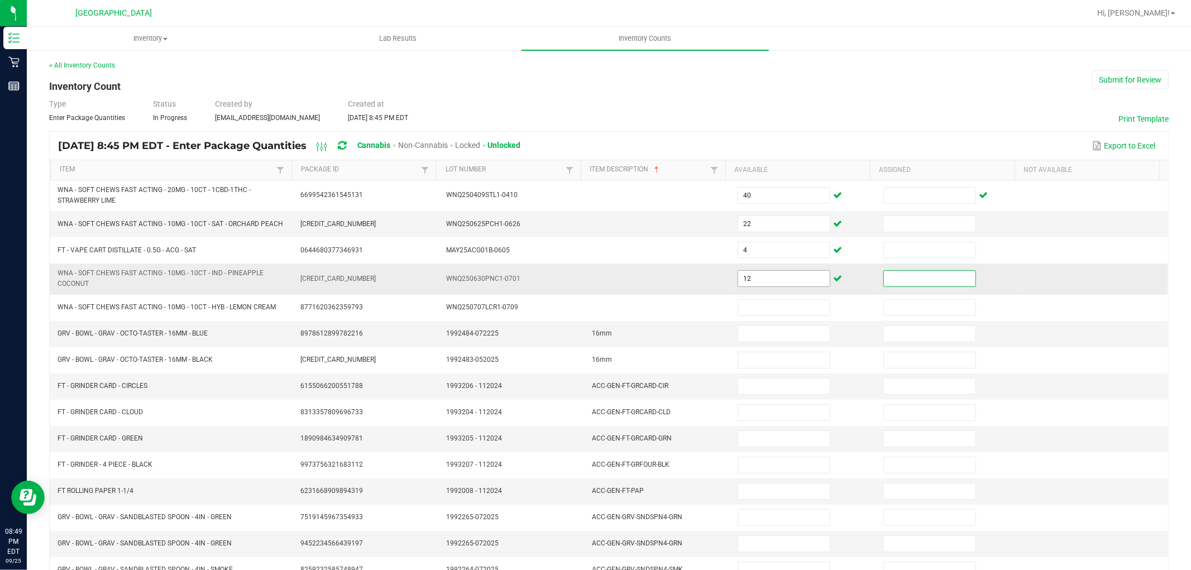
click at [758, 287] on span "12" at bounding box center [784, 278] width 93 height 17
click at [758, 282] on input "12" at bounding box center [784, 279] width 92 height 16
type input "33"
type input "17"
type input "0"
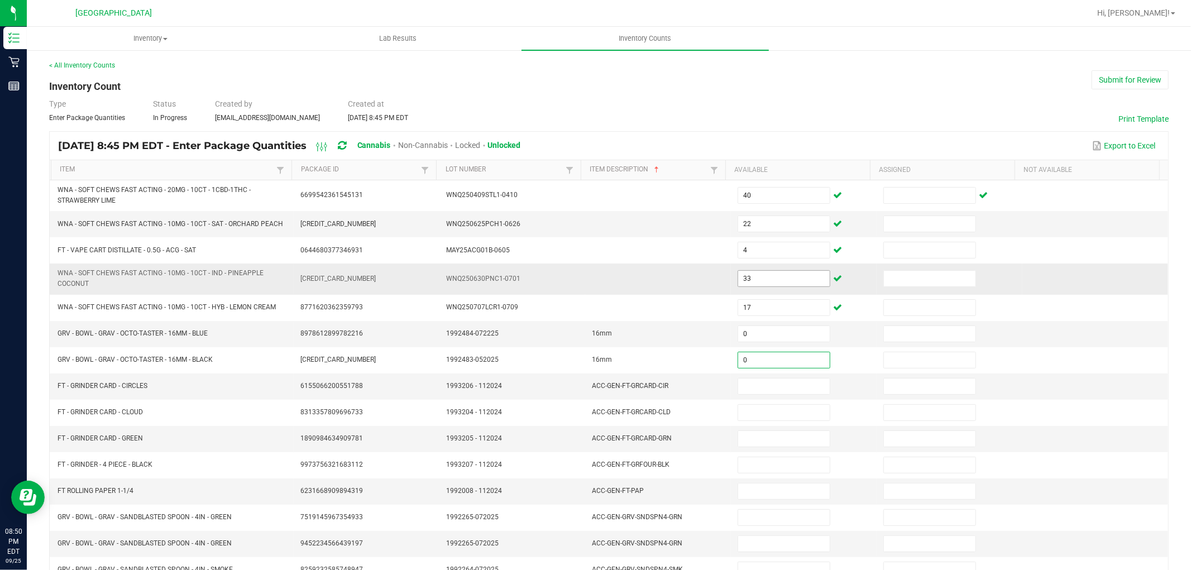
type input "0"
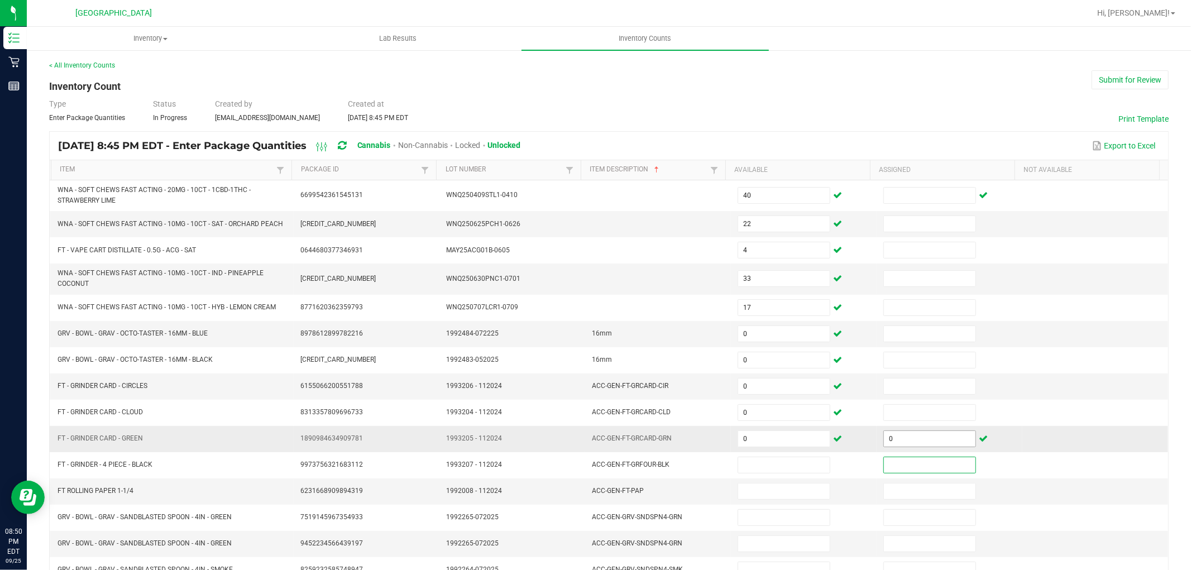
click at [909, 437] on input "0" at bounding box center [930, 439] width 92 height 16
type input "0"
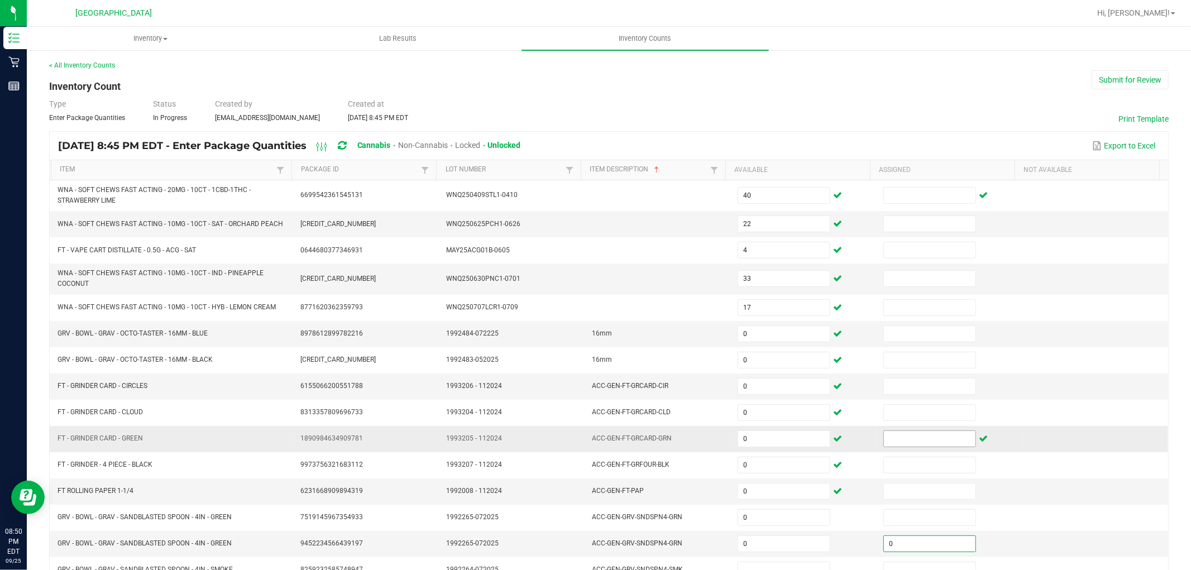
type input "0"
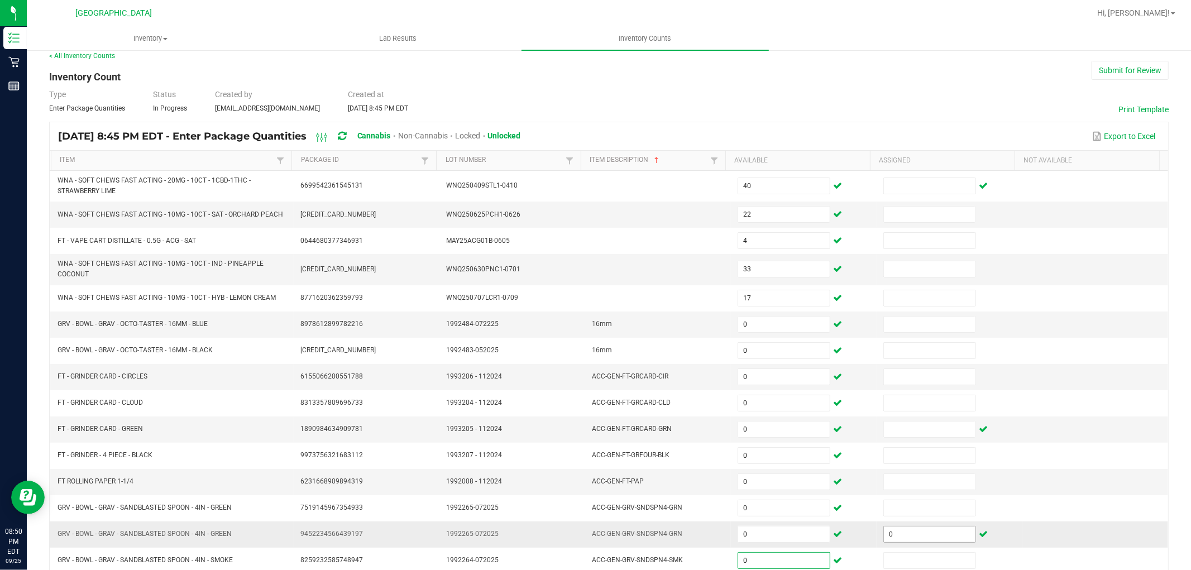
type input "0"
click at [899, 534] on input "0" at bounding box center [930, 535] width 92 height 16
type input "0"
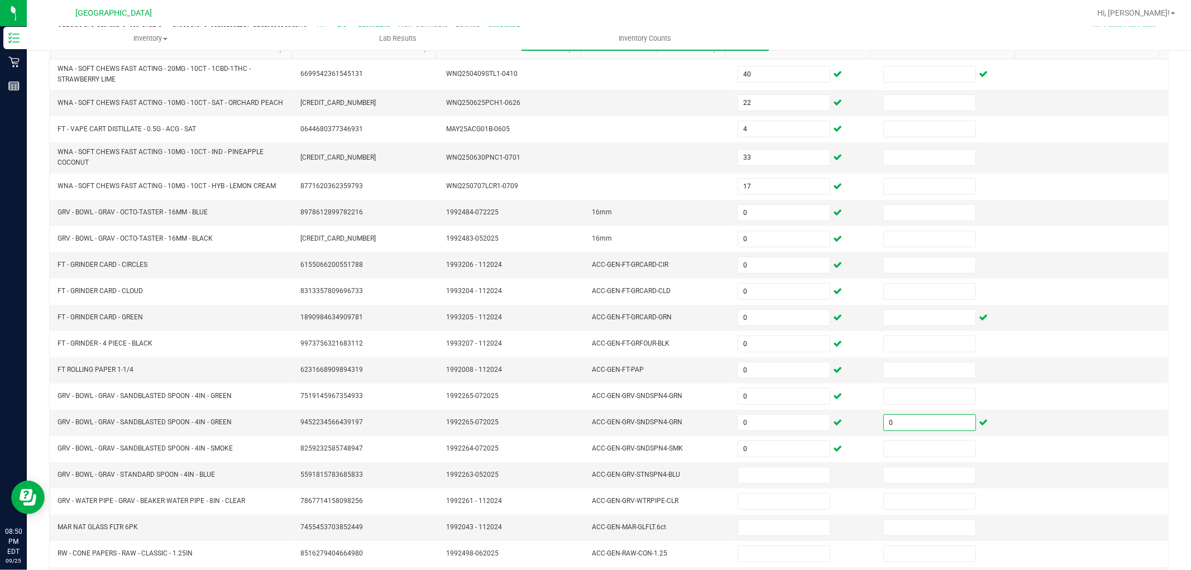
scroll to position [187, 0]
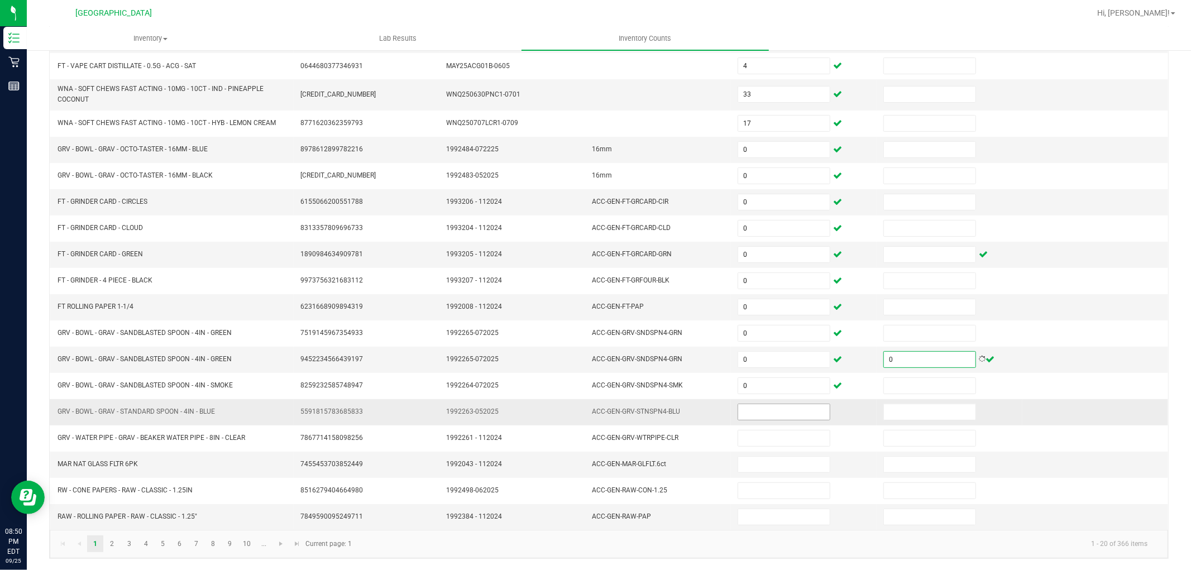
click at [784, 406] on input at bounding box center [784, 412] width 92 height 16
type input "0"
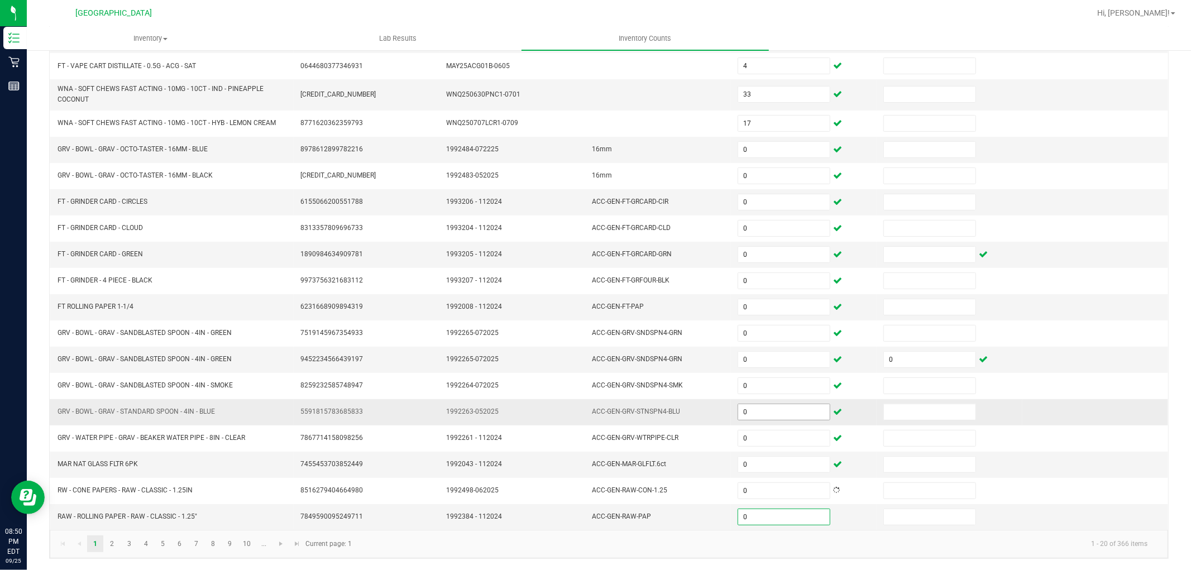
type input "0"
click at [277, 543] on span "Go to the next page" at bounding box center [280, 543] width 9 height 9
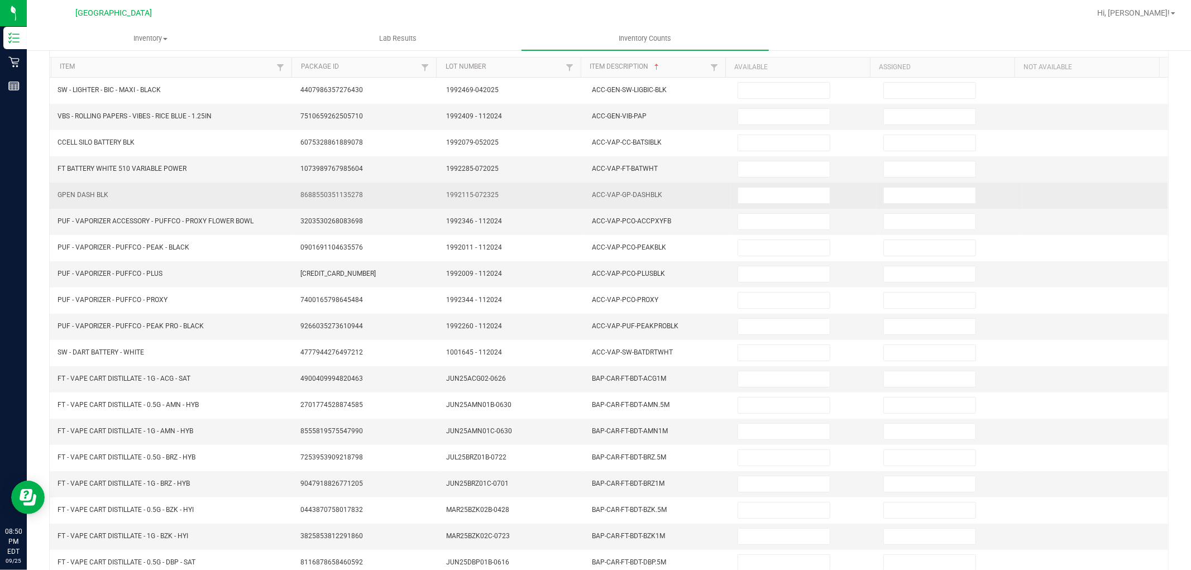
scroll to position [0, 0]
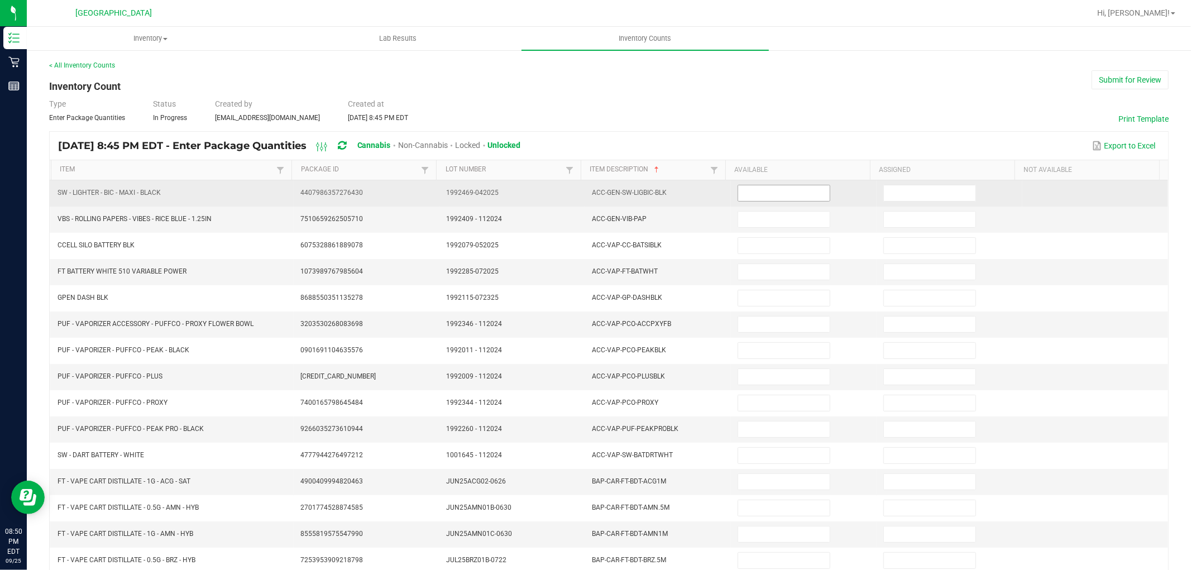
click at [761, 190] on input at bounding box center [784, 193] width 92 height 16
type input "0"
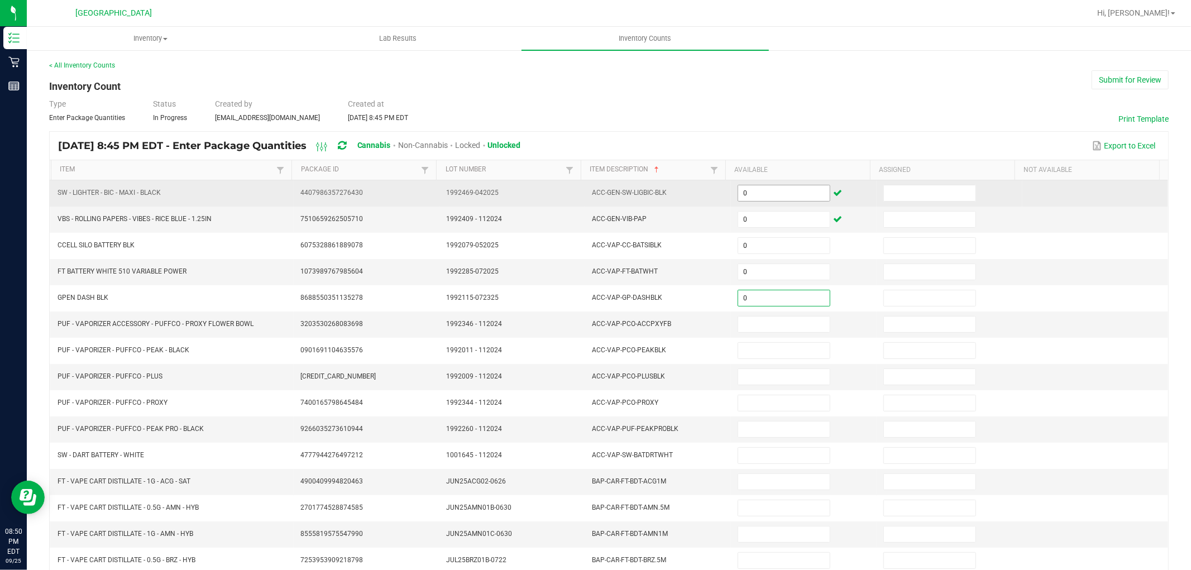
type input "0"
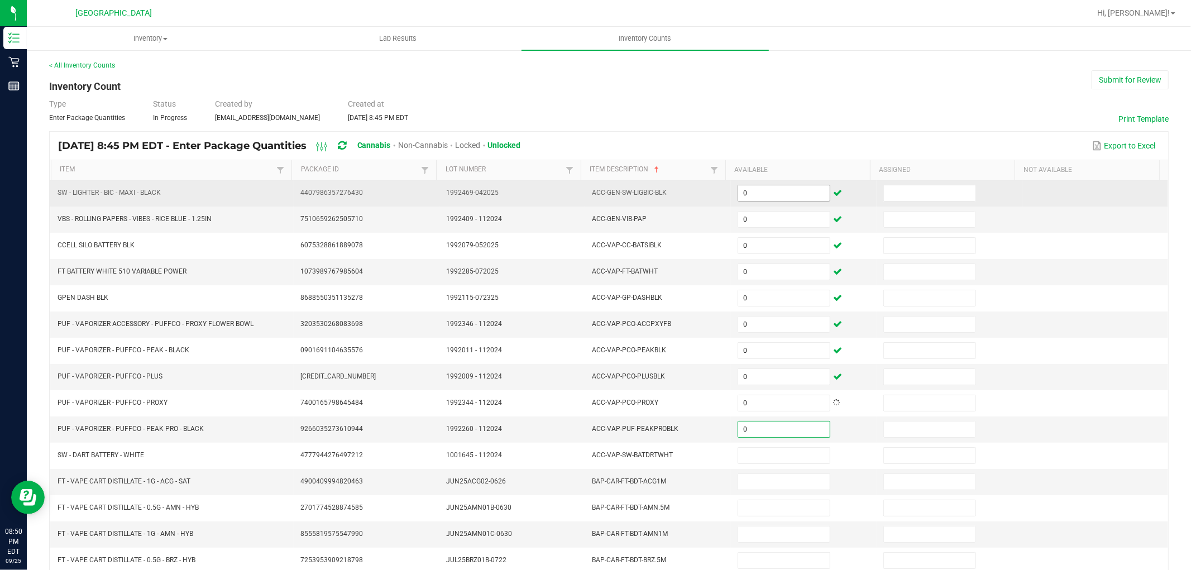
type input "0"
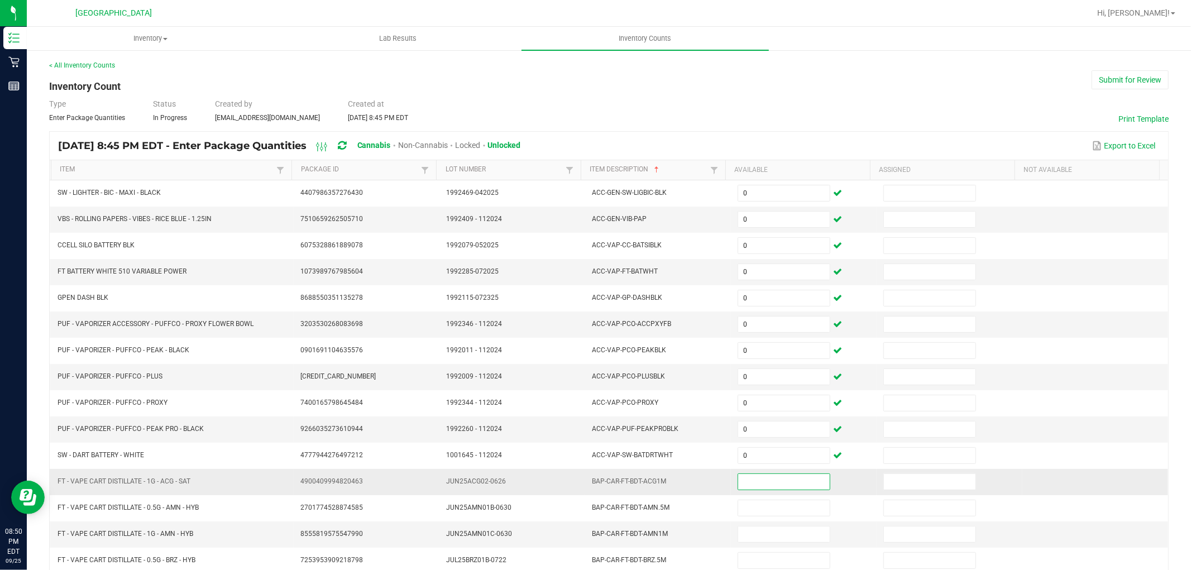
click at [750, 476] on input at bounding box center [784, 482] width 92 height 16
click at [760, 484] on input "0" at bounding box center [784, 482] width 92 height 16
type input "0"
type input "12"
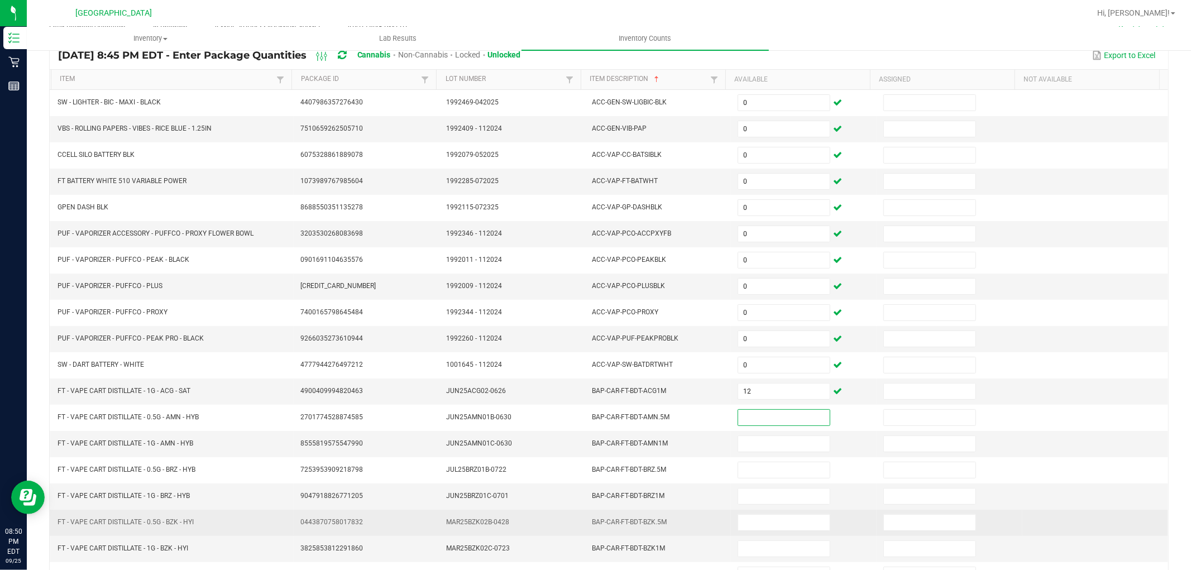
scroll to position [178, 0]
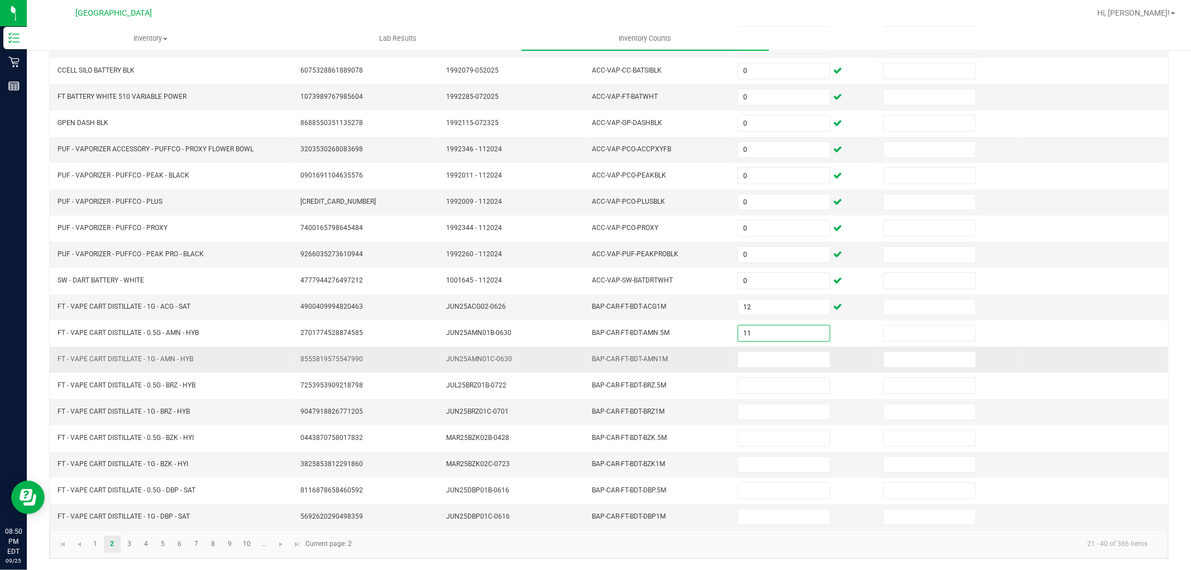
type input "11"
type input "5"
click at [749, 416] on input at bounding box center [784, 412] width 92 height 16
type input "6"
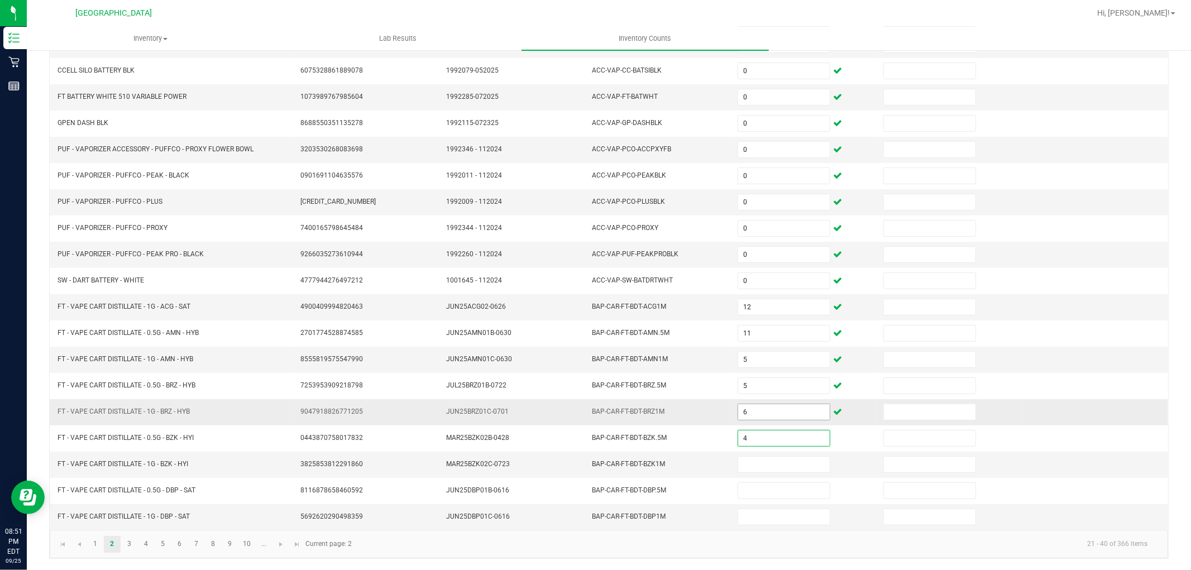
type input "4"
type input "1"
type input "3"
type input "7"
click at [280, 537] on link at bounding box center [281, 544] width 16 height 17
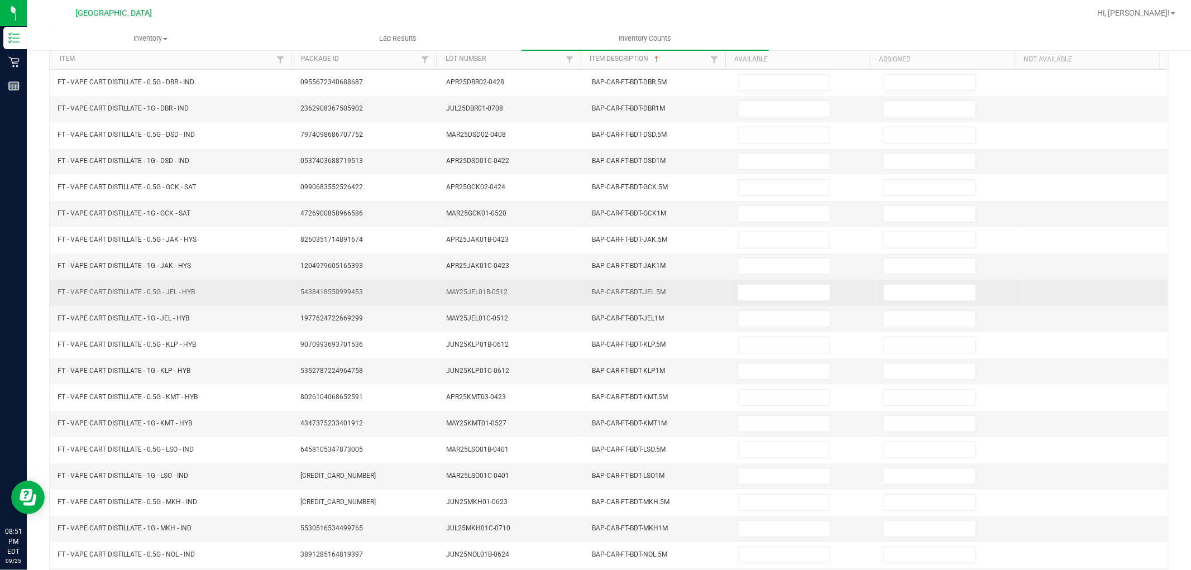
scroll to position [0, 0]
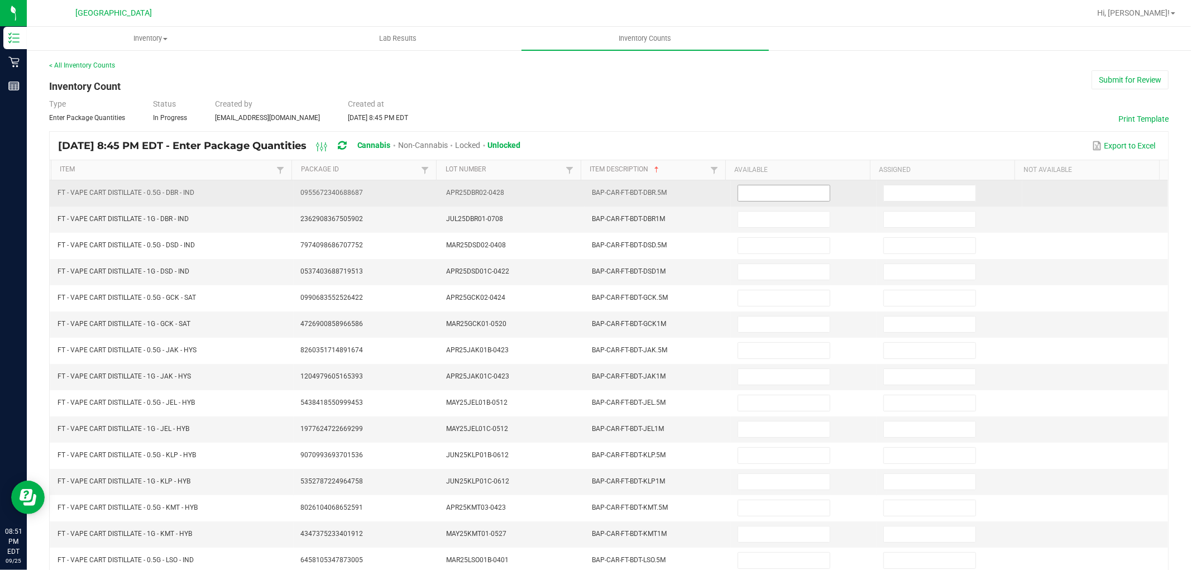
click at [769, 194] on input at bounding box center [784, 193] width 92 height 16
type input "4"
type input "2"
type input "5"
type input "8"
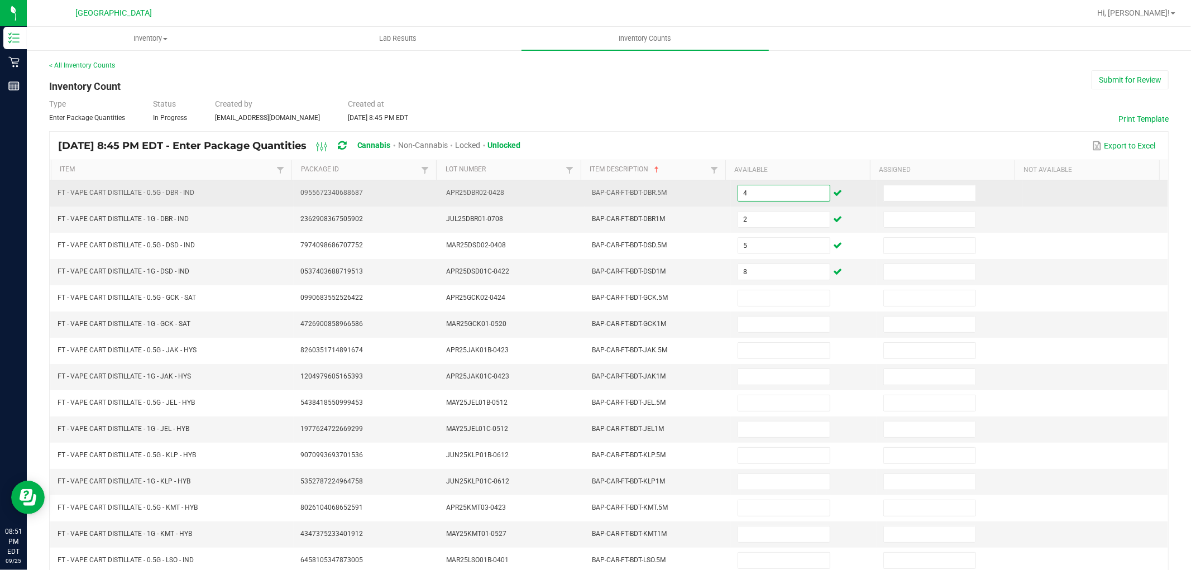
click at [773, 199] on input "4" at bounding box center [784, 193] width 92 height 16
type input "1"
type input "4"
type input "2"
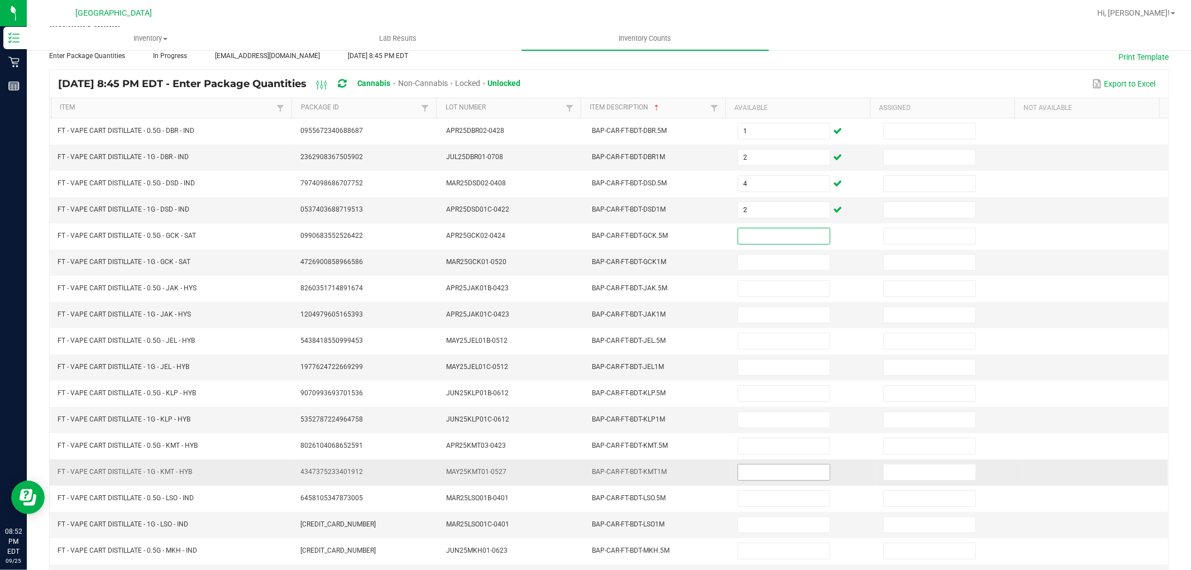
scroll to position [178, 0]
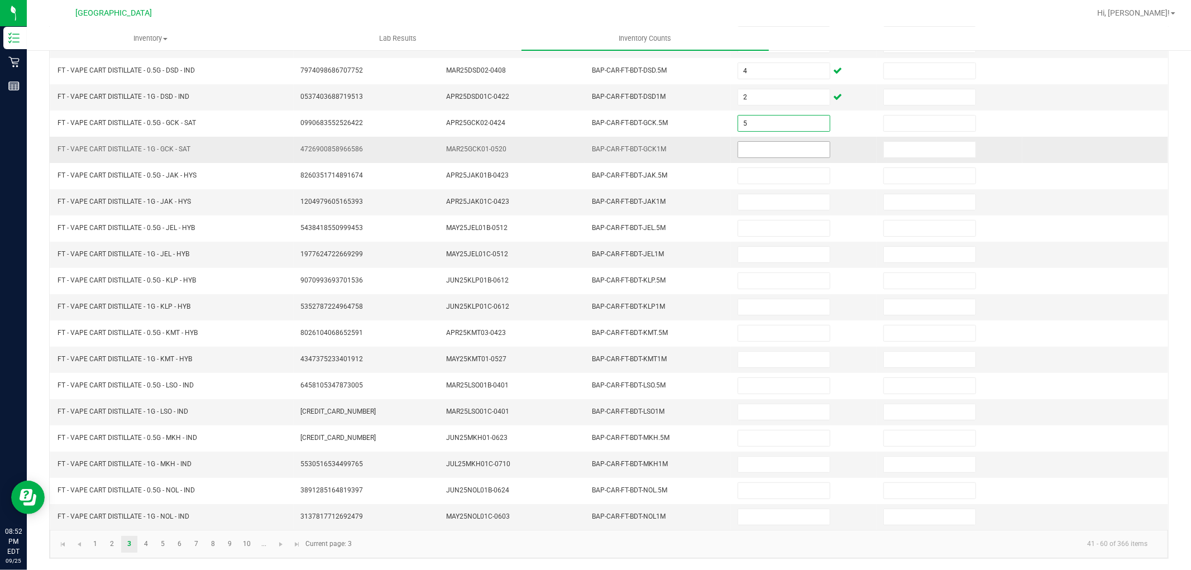
type input "5"
type input "8"
click at [85, 545] on link at bounding box center [79, 544] width 16 height 17
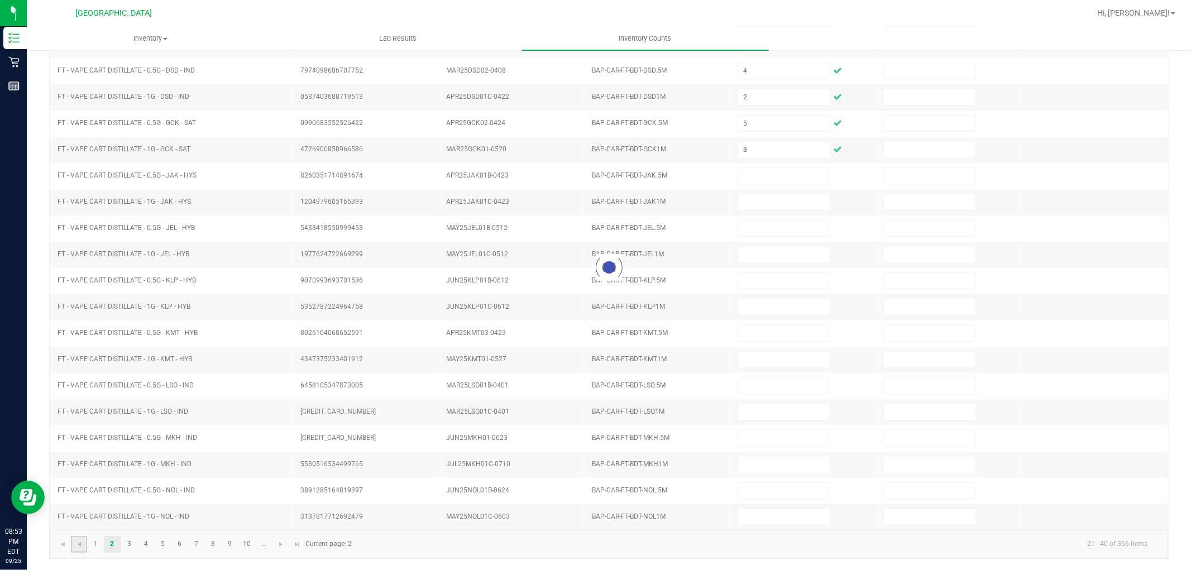
type input "0"
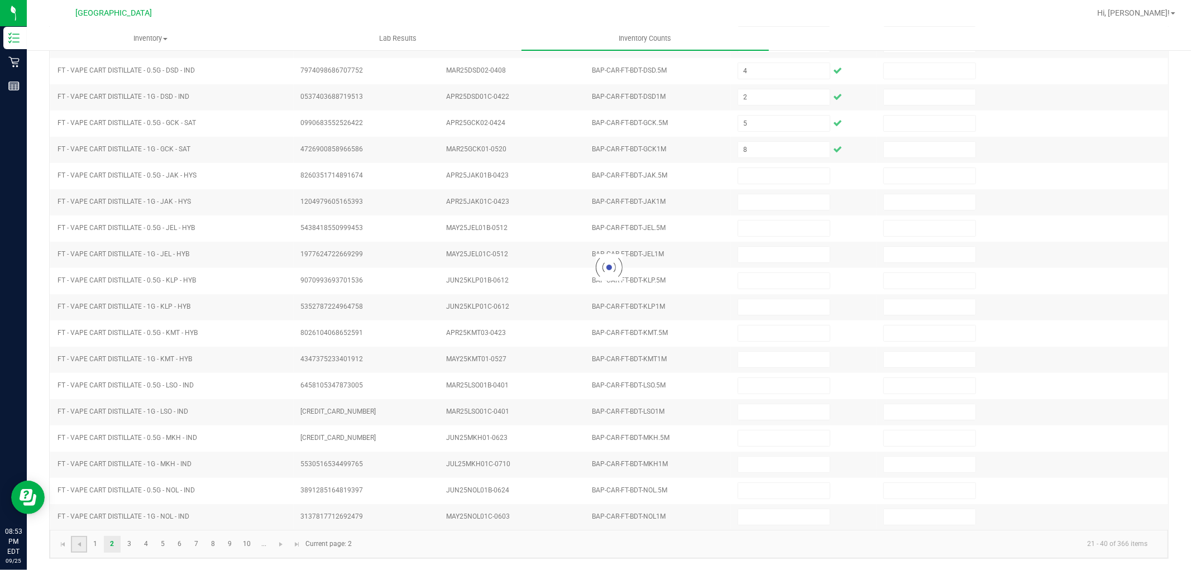
type input "0"
type input "12"
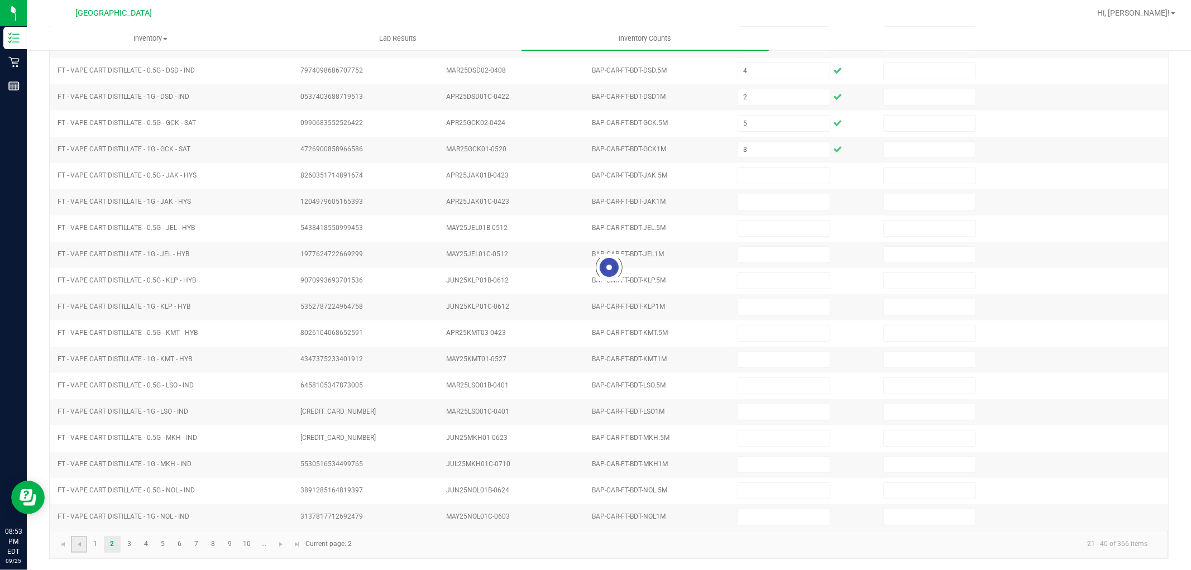
type input "11"
type input "5"
type input "0"
type input "5"
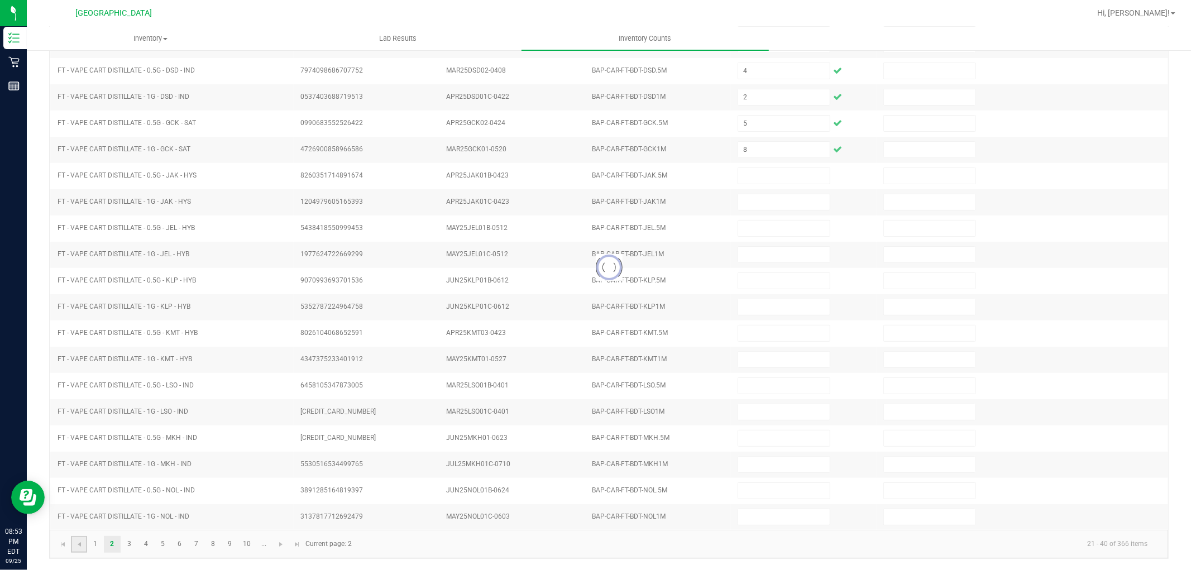
type input "6"
type input "4"
type input "1"
type input "3"
type input "7"
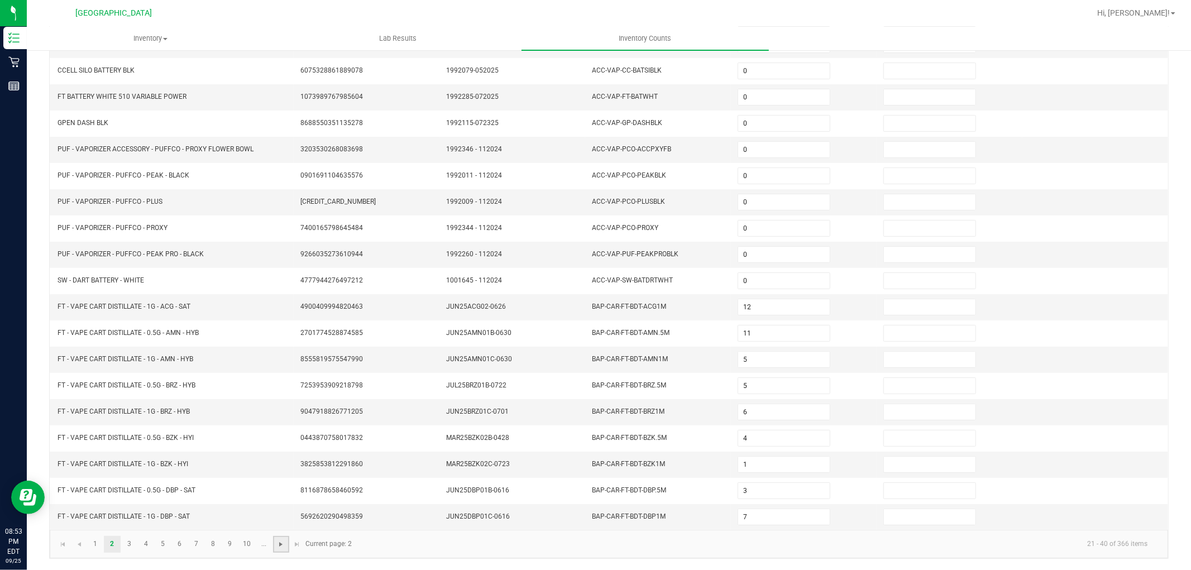
click at [276, 540] on span "Go to the next page" at bounding box center [280, 544] width 9 height 9
type input "2"
type input "4"
type input "5"
type input "8"
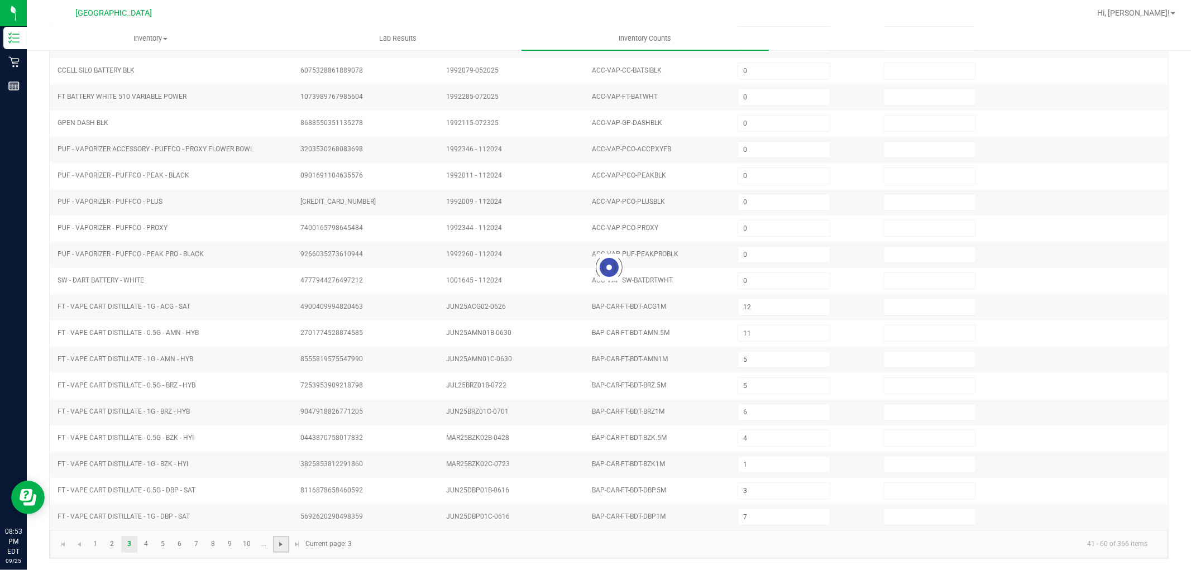
type input "1"
type input "2"
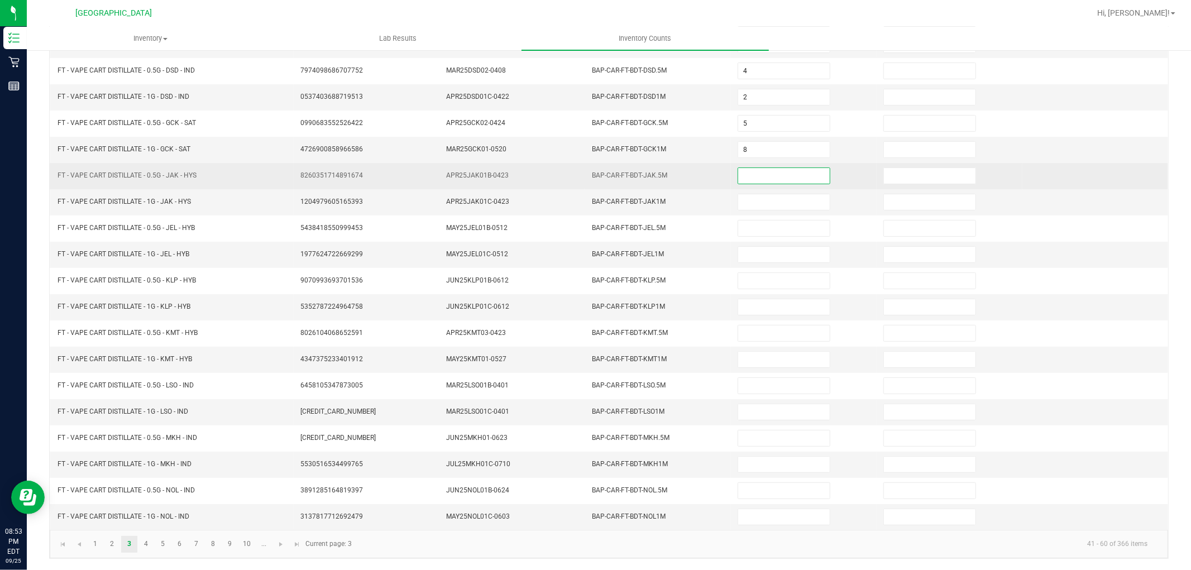
click at [738, 171] on input at bounding box center [784, 176] width 92 height 16
type input "3"
type input "5"
type input "1"
type input "5"
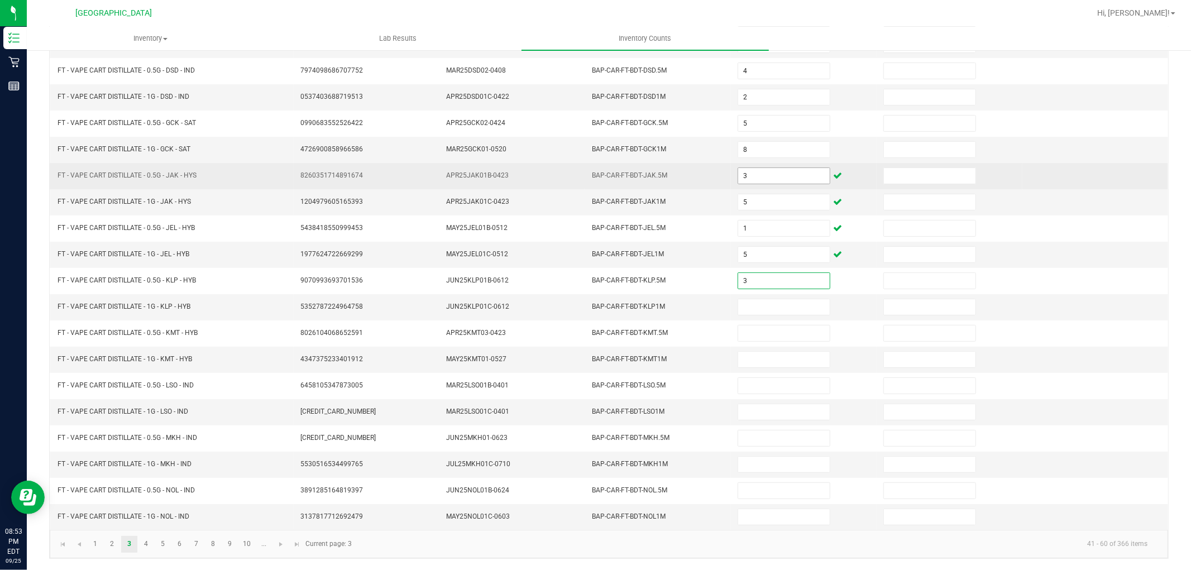
type input "3"
type input "2"
type input "1"
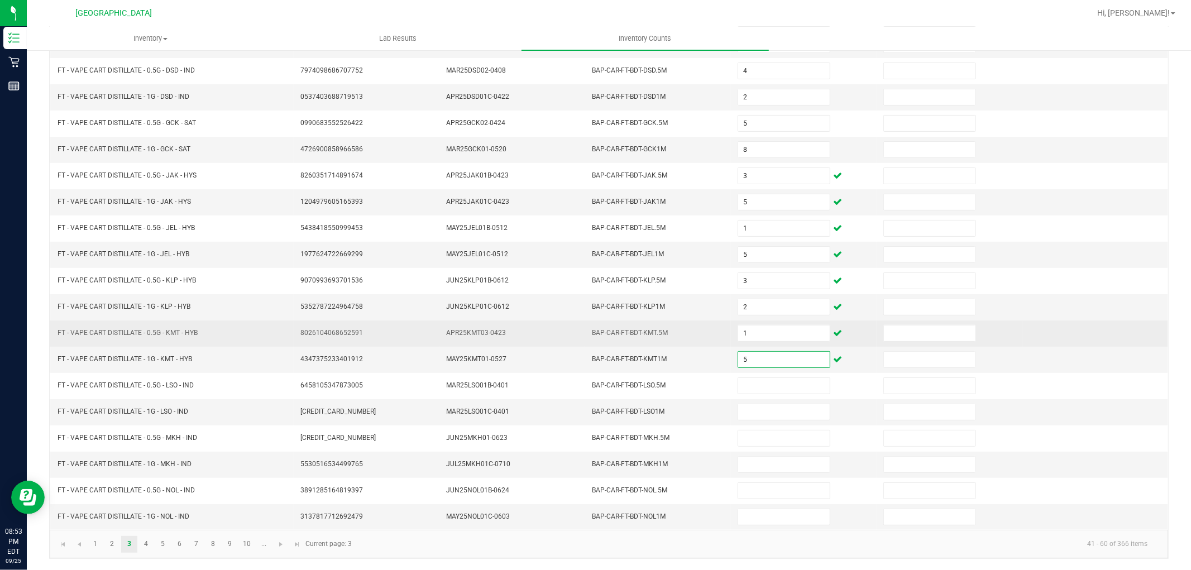
type input "5"
type input "2"
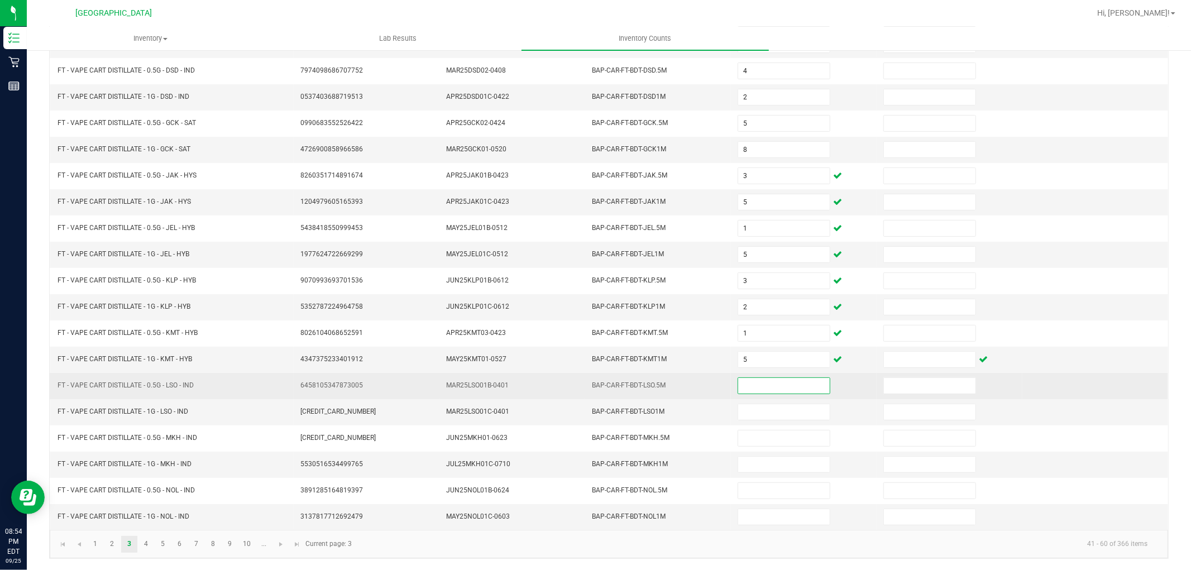
click at [757, 381] on input at bounding box center [784, 386] width 92 height 16
type input "2"
type input "11"
type input "12"
type input "3"
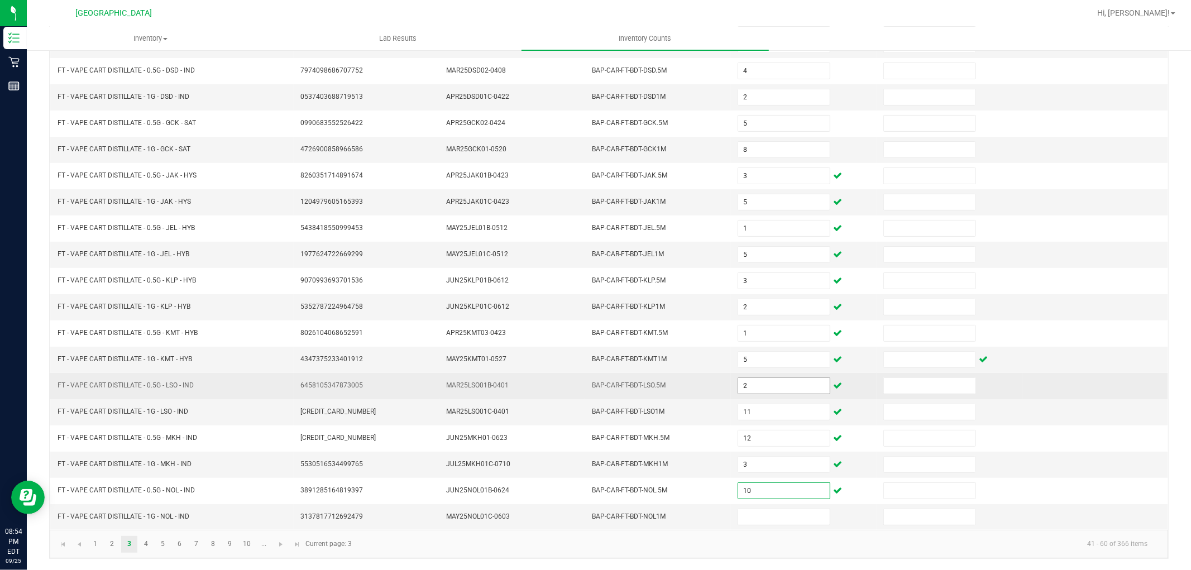
type input "10"
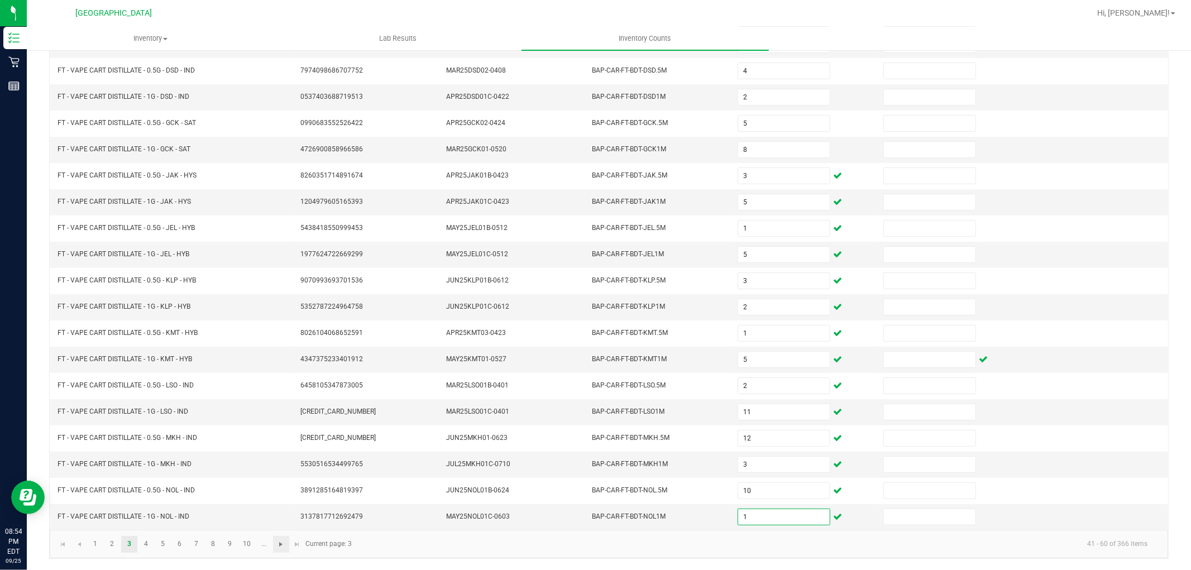
type input "1"
click at [276, 547] on span "Go to the next page" at bounding box center [280, 544] width 9 height 9
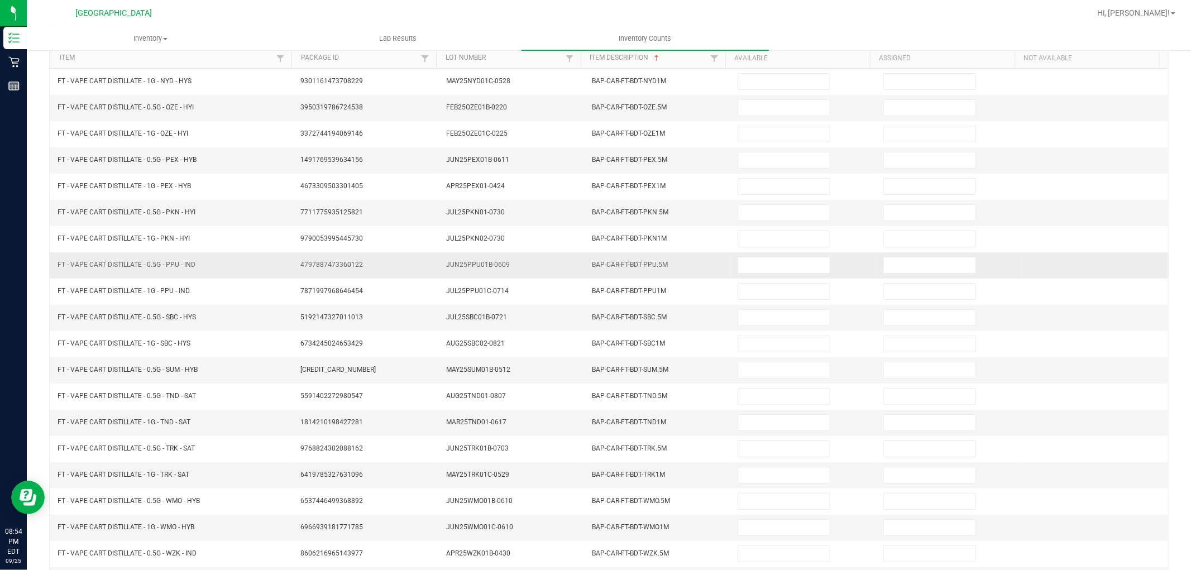
scroll to position [0, 0]
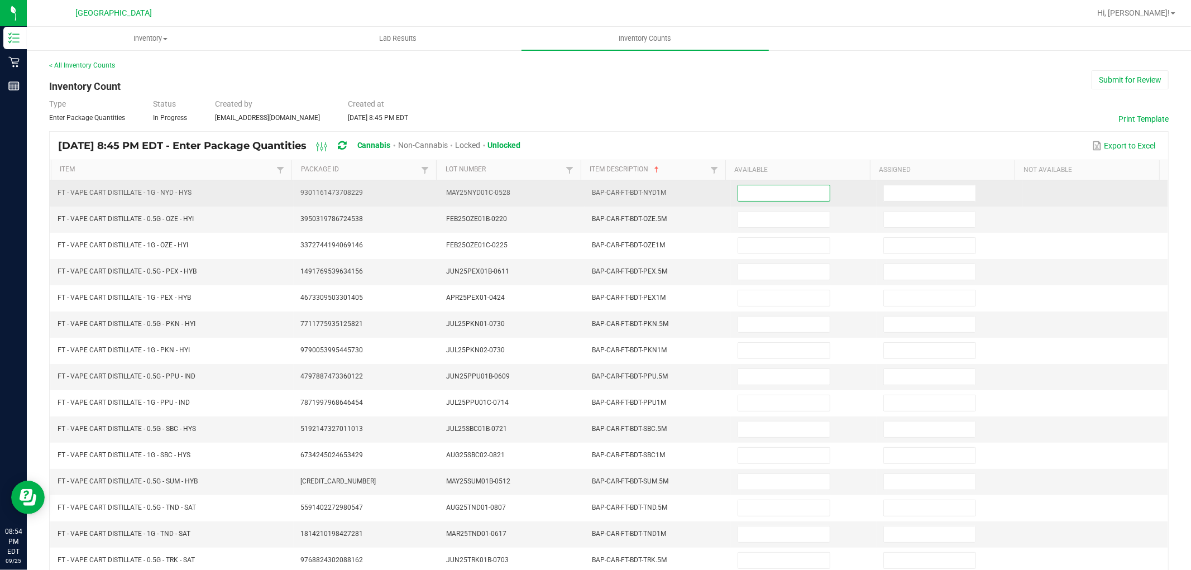
click at [760, 199] on input at bounding box center [784, 193] width 92 height 16
type input "7"
type input "3"
type input "6"
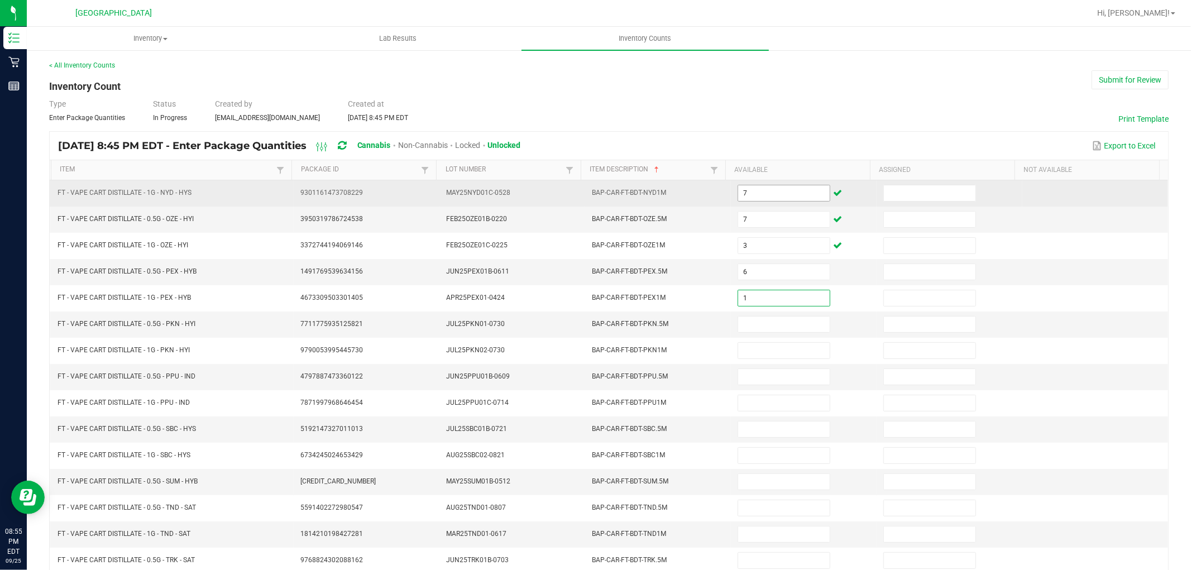
type input "1"
type input "9"
type input "2"
type input "5"
type input "6"
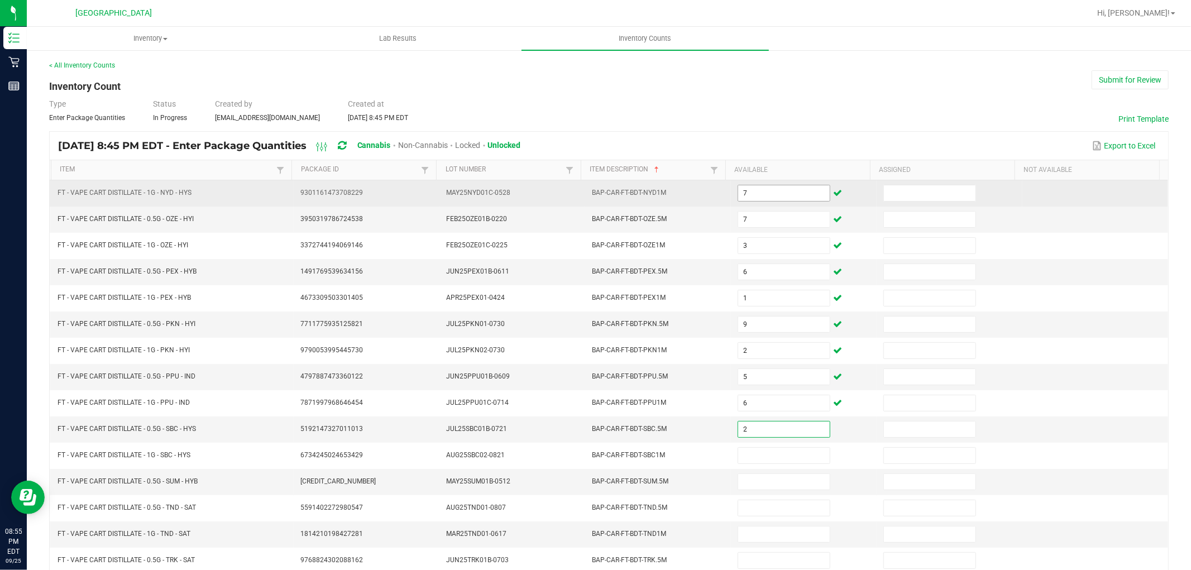
type input "2"
type input "1"
type input "8"
type input "4"
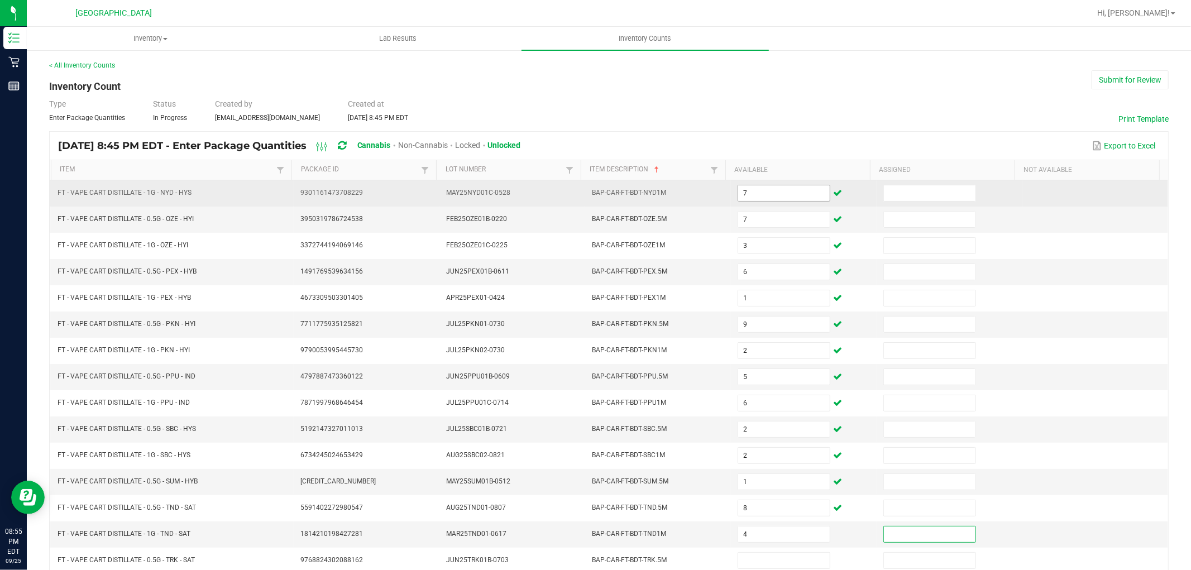
scroll to position [1, 0]
type input "9"
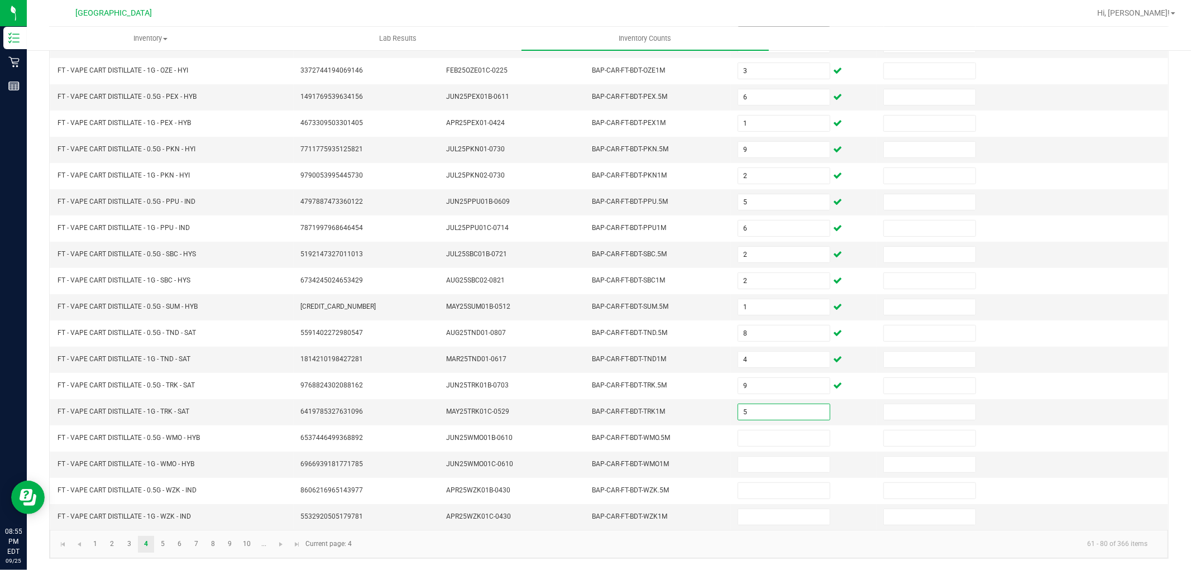
type input "5"
type input "8"
type input "9"
type input "8"
type input "2"
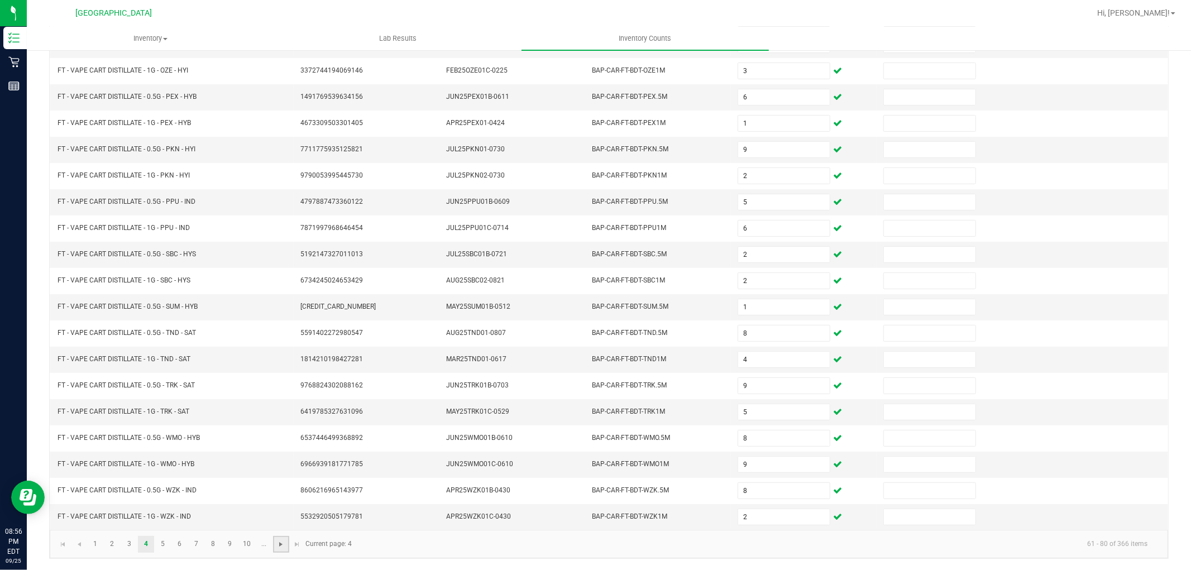
click at [280, 548] on span "Go to the next page" at bounding box center [280, 544] width 9 height 9
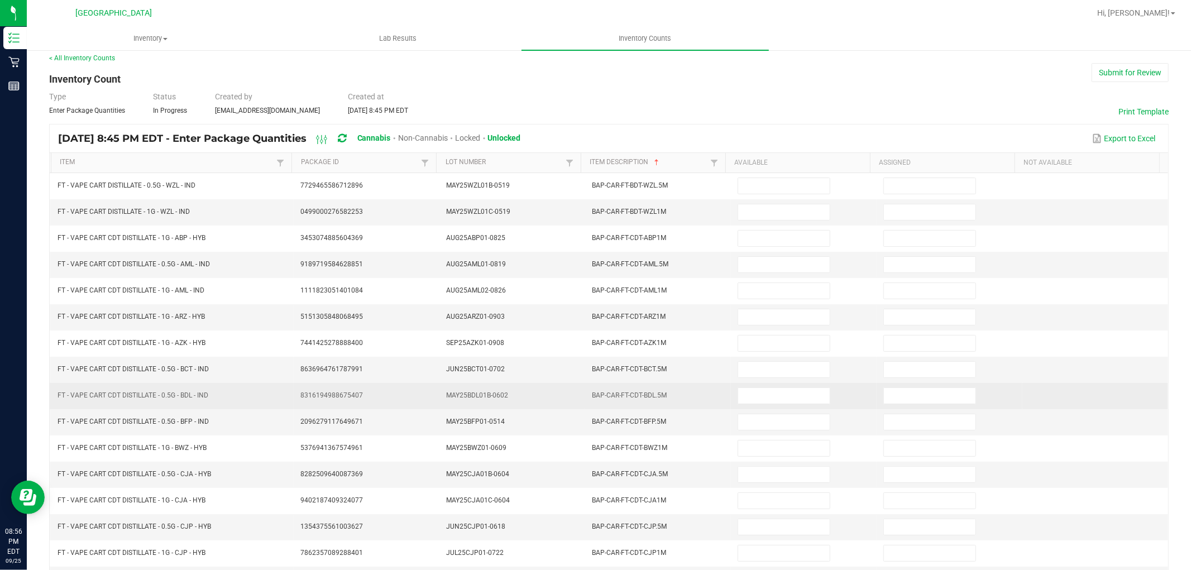
scroll to position [0, 0]
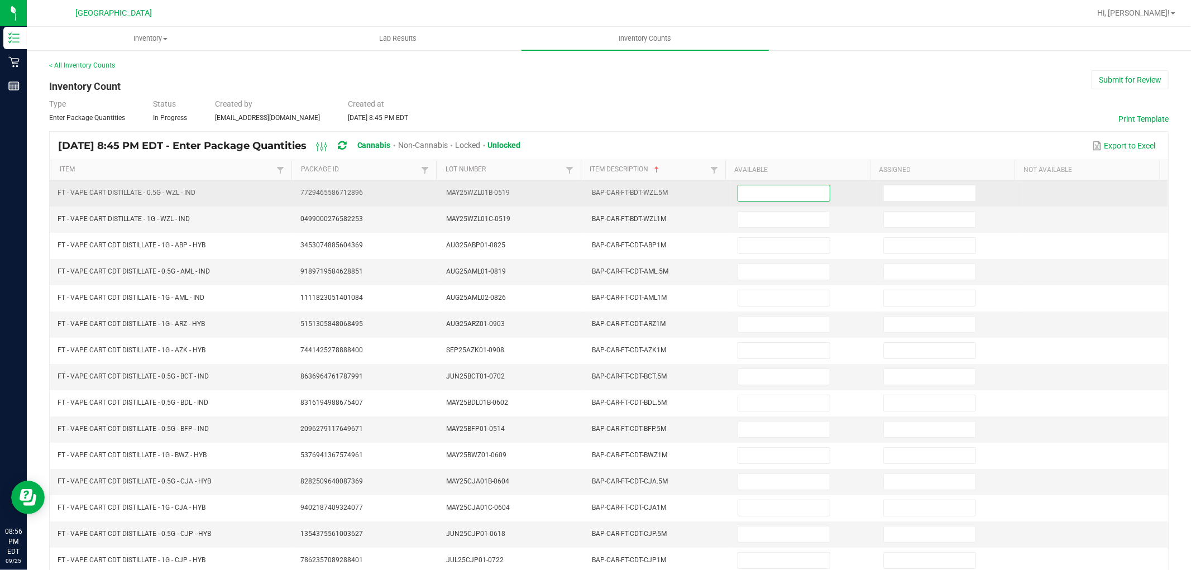
click at [796, 198] on input at bounding box center [784, 193] width 92 height 16
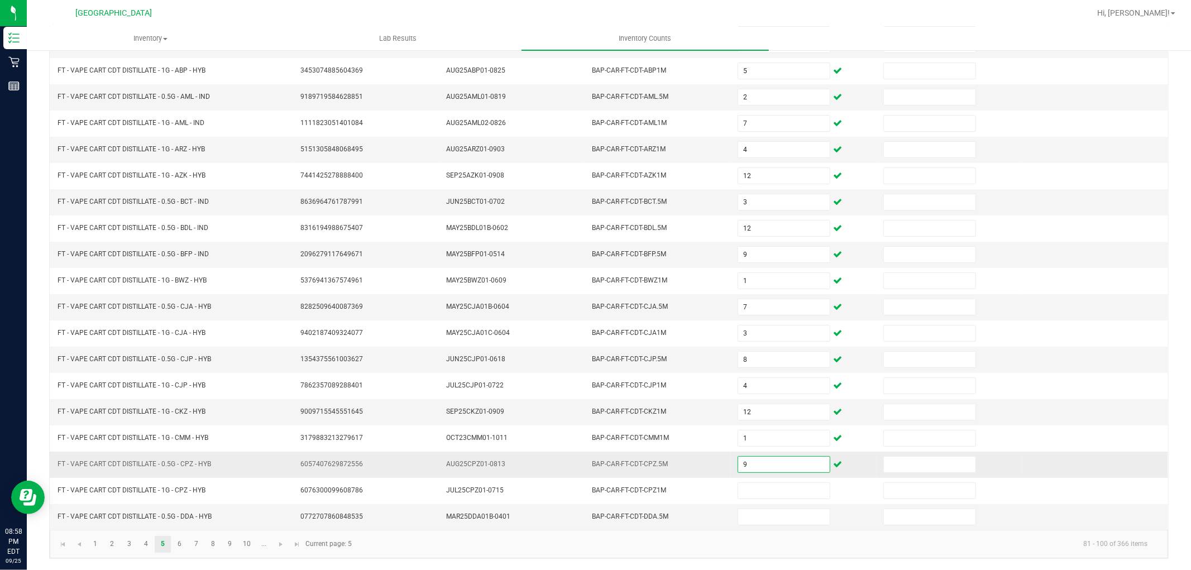
click at [745, 459] on input "9" at bounding box center [784, 465] width 92 height 16
click at [281, 544] on span "Go to the next page" at bounding box center [280, 544] width 9 height 9
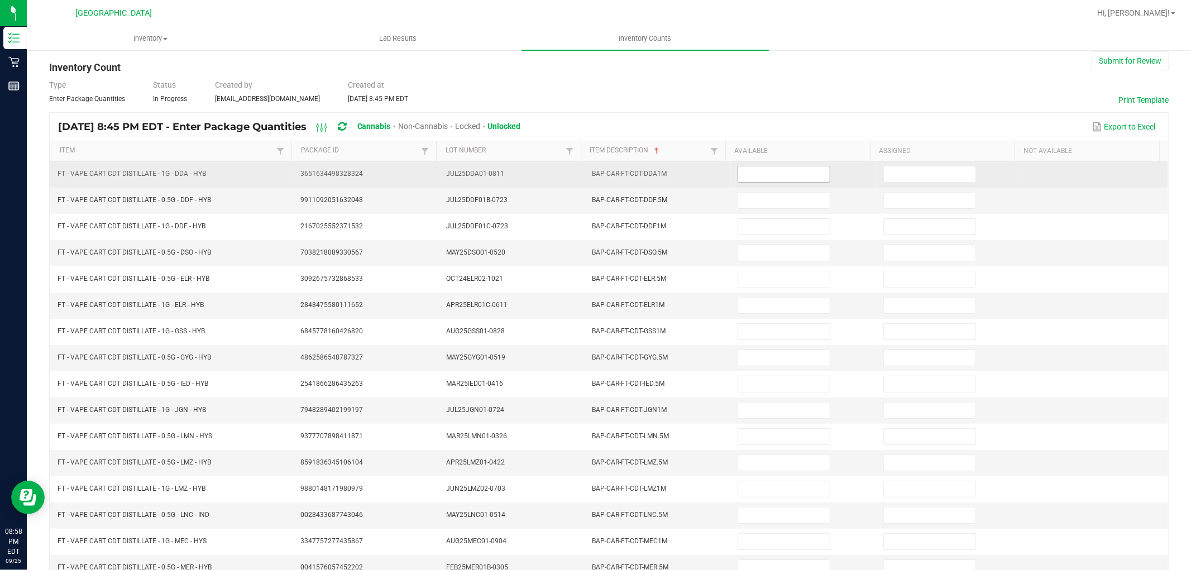
scroll to position [0, 0]
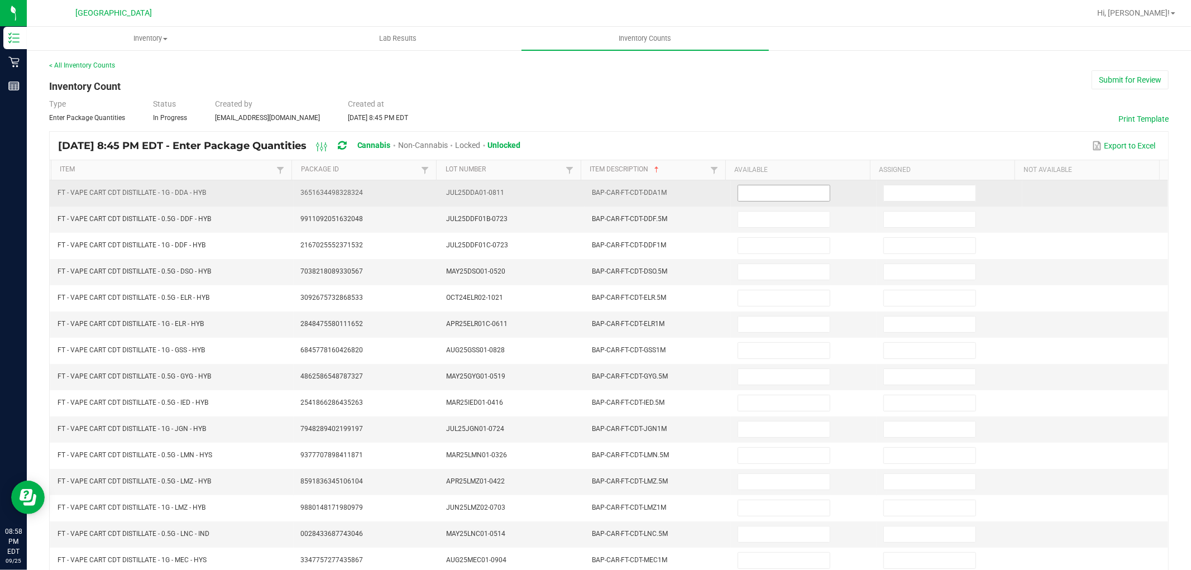
click at [774, 194] on input at bounding box center [784, 193] width 92 height 16
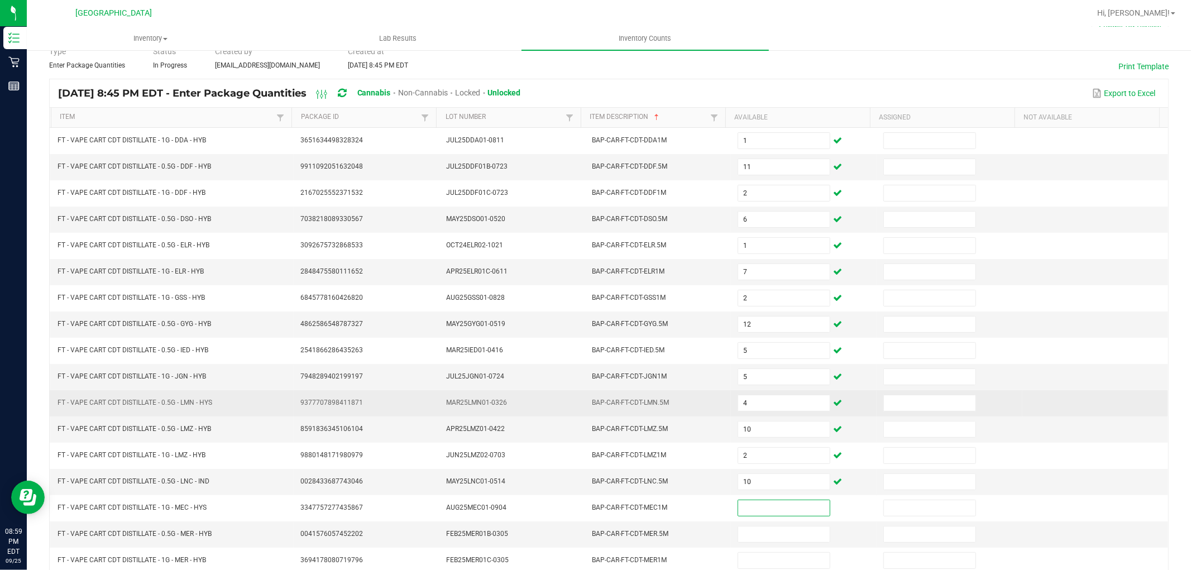
scroll to position [125, 0]
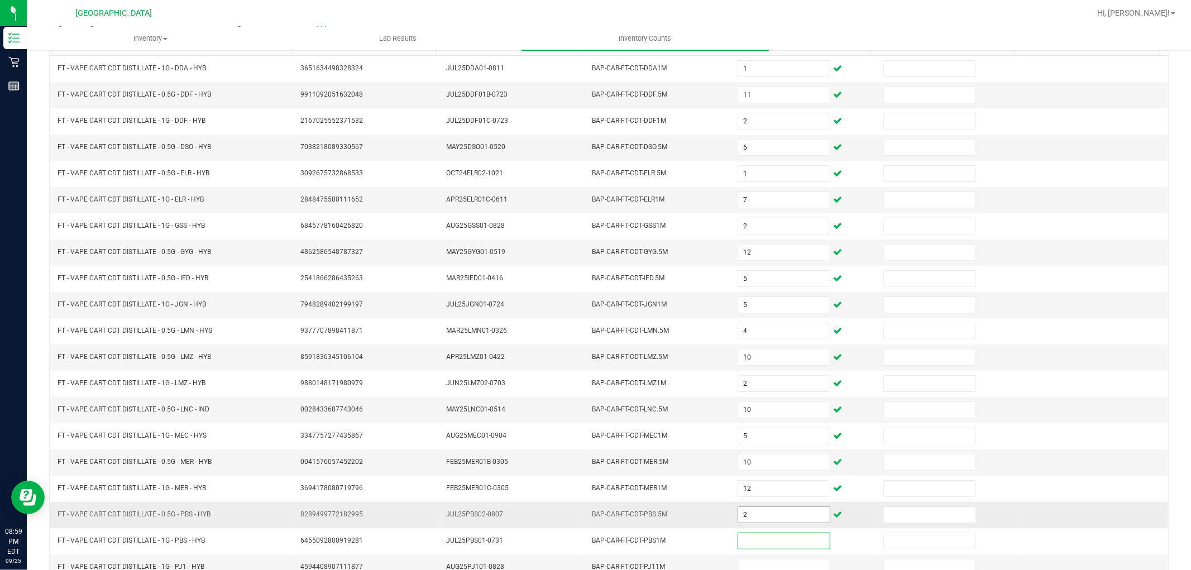
click at [759, 523] on input "2" at bounding box center [784, 515] width 92 height 16
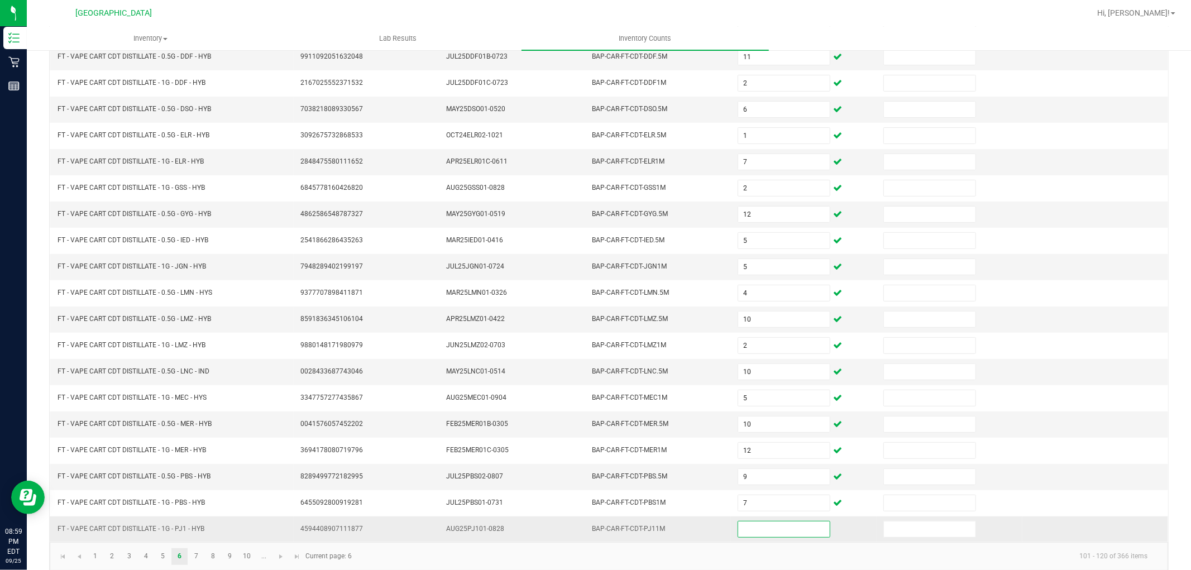
scroll to position [178, 0]
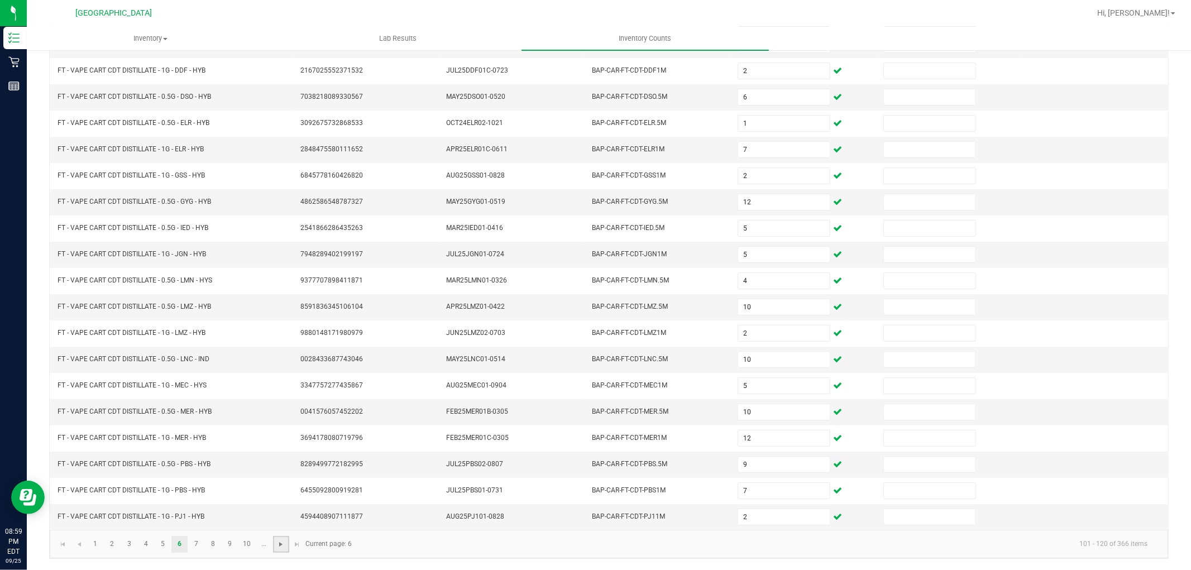
click at [280, 540] on span "Go to the next page" at bounding box center [280, 544] width 9 height 9
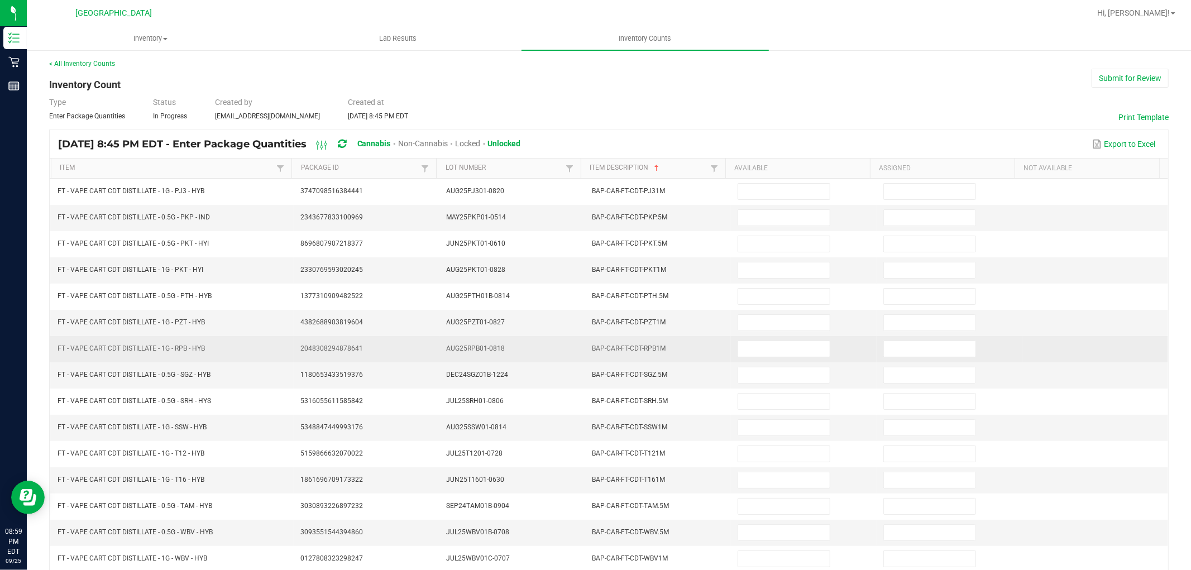
scroll to position [0, 0]
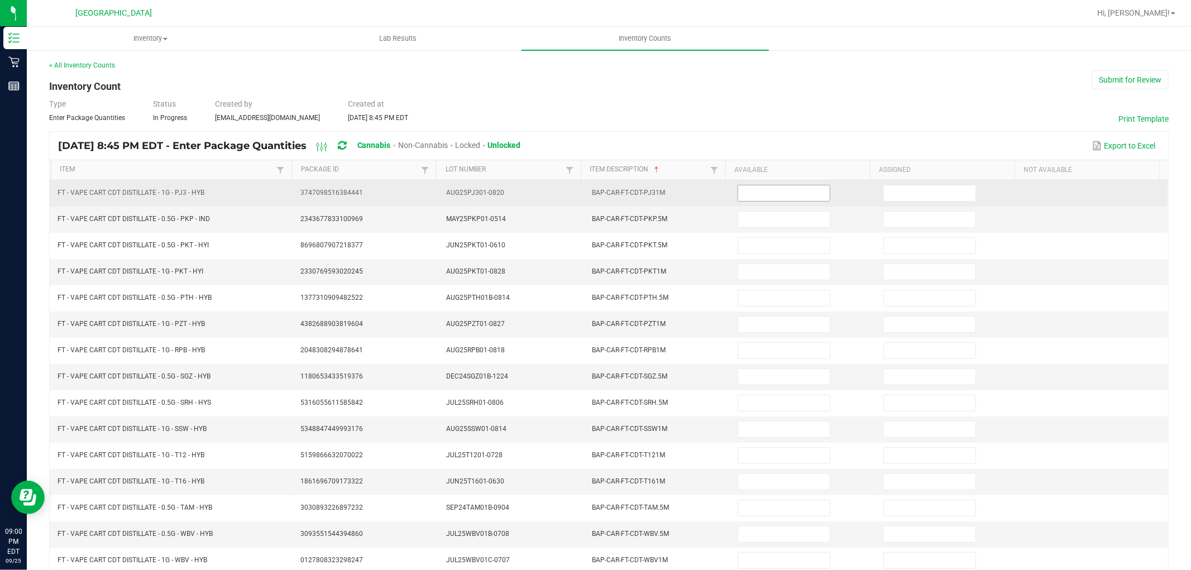
click at [800, 187] on input at bounding box center [784, 193] width 92 height 16
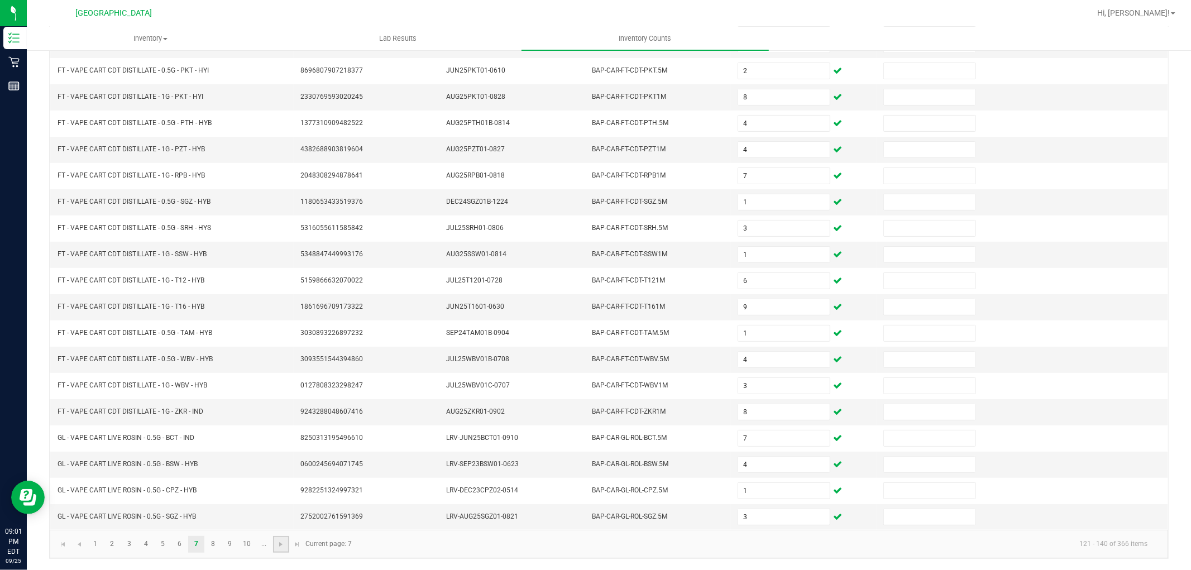
click at [275, 546] on link at bounding box center [281, 544] width 16 height 17
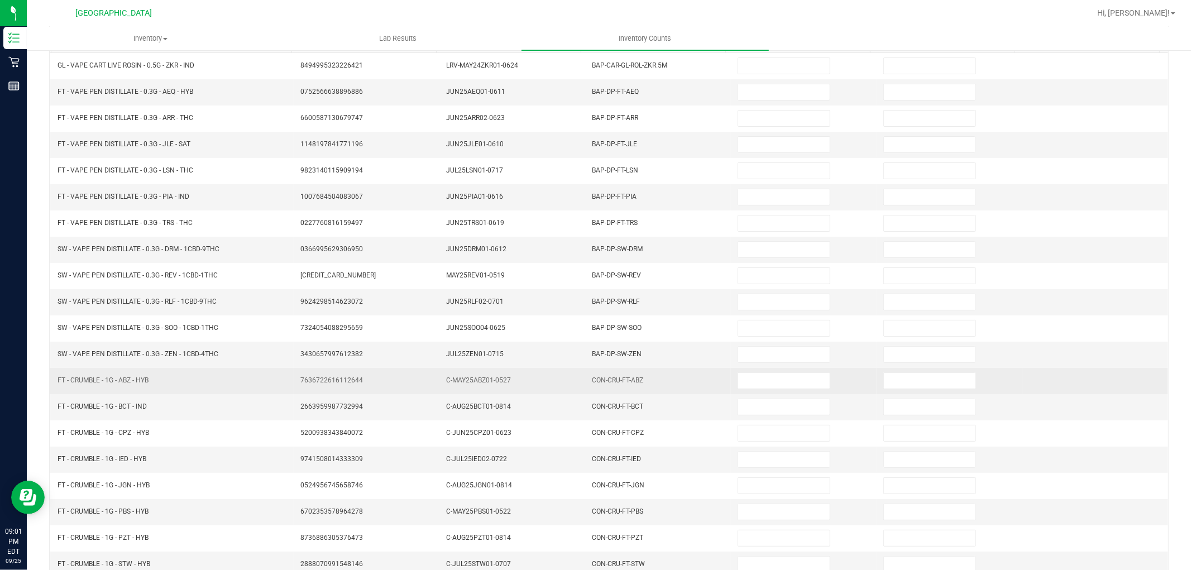
scroll to position [54, 0]
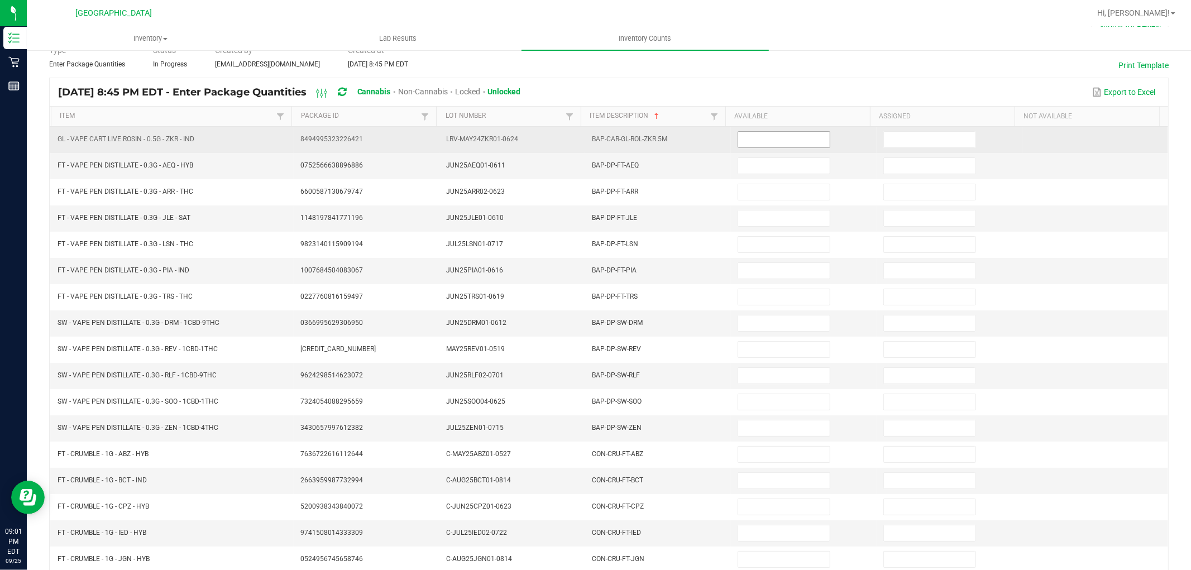
click at [766, 140] on input at bounding box center [784, 140] width 92 height 16
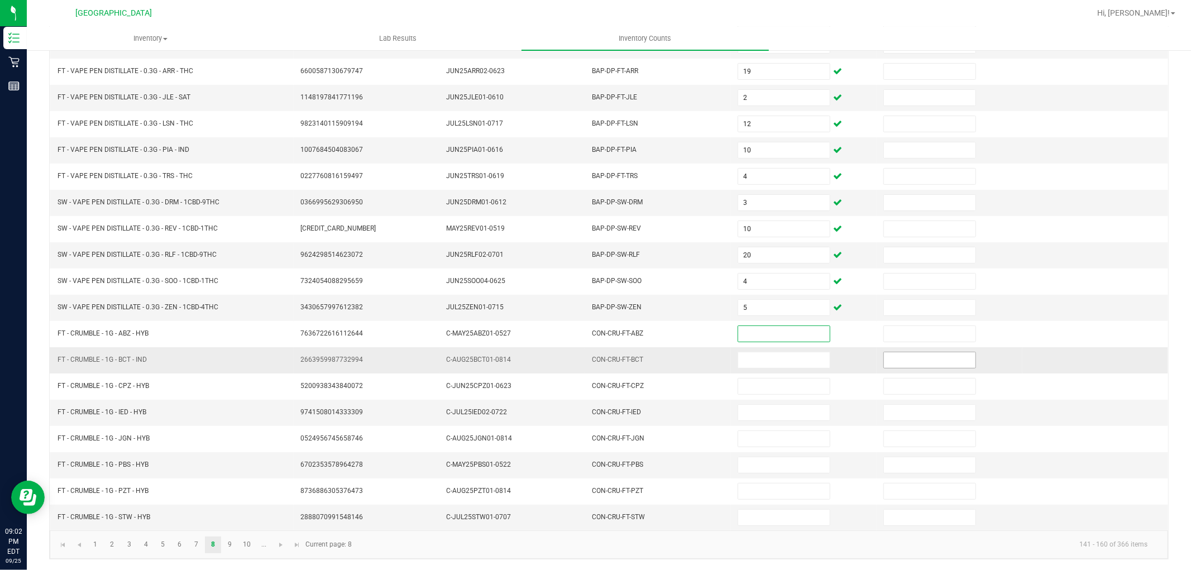
scroll to position [178, 0]
click at [277, 540] on span "Go to the next page" at bounding box center [280, 544] width 9 height 9
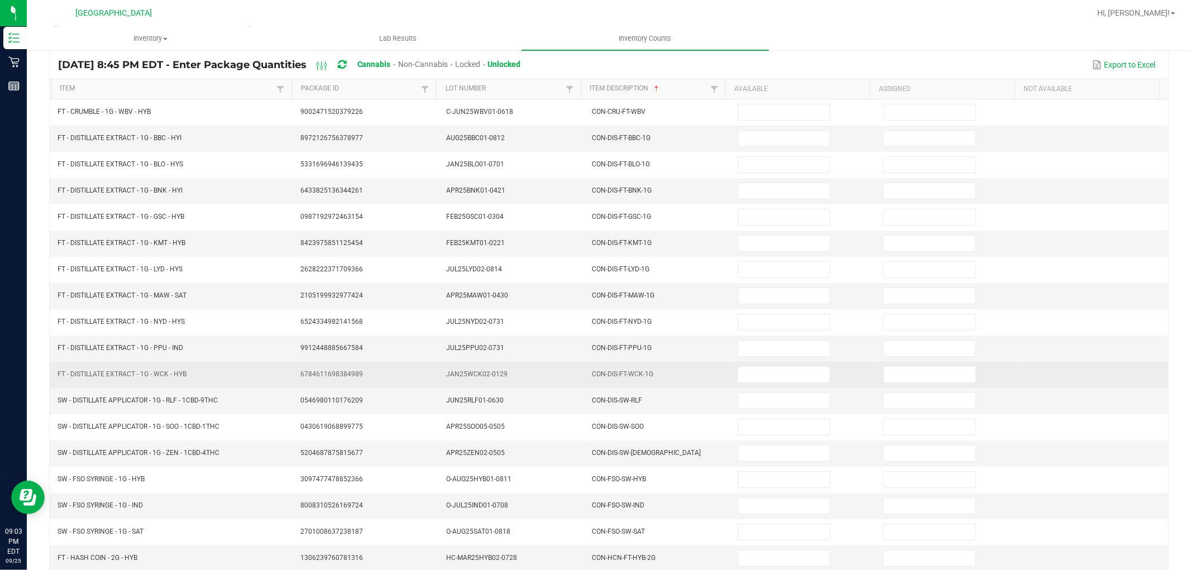
scroll to position [54, 0]
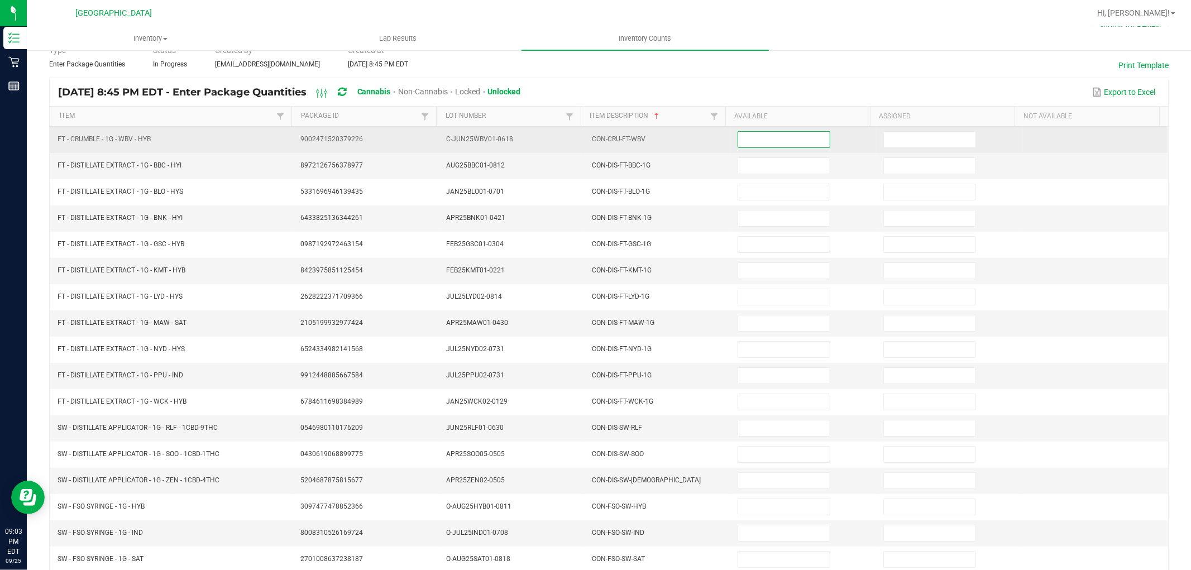
click at [745, 136] on input at bounding box center [784, 140] width 92 height 16
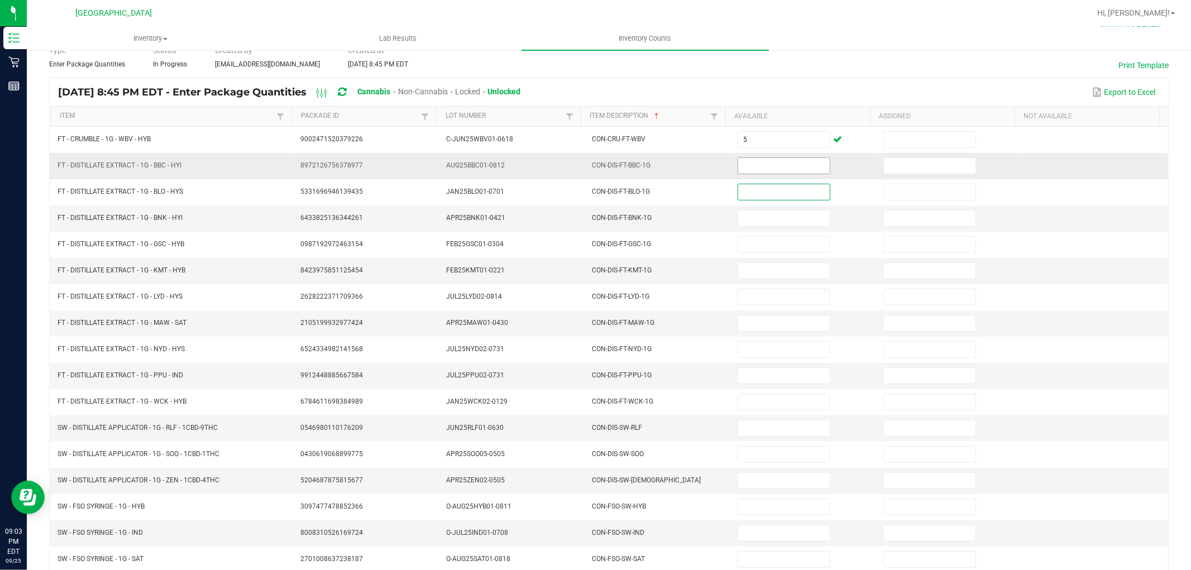
click at [747, 160] on input at bounding box center [784, 166] width 92 height 16
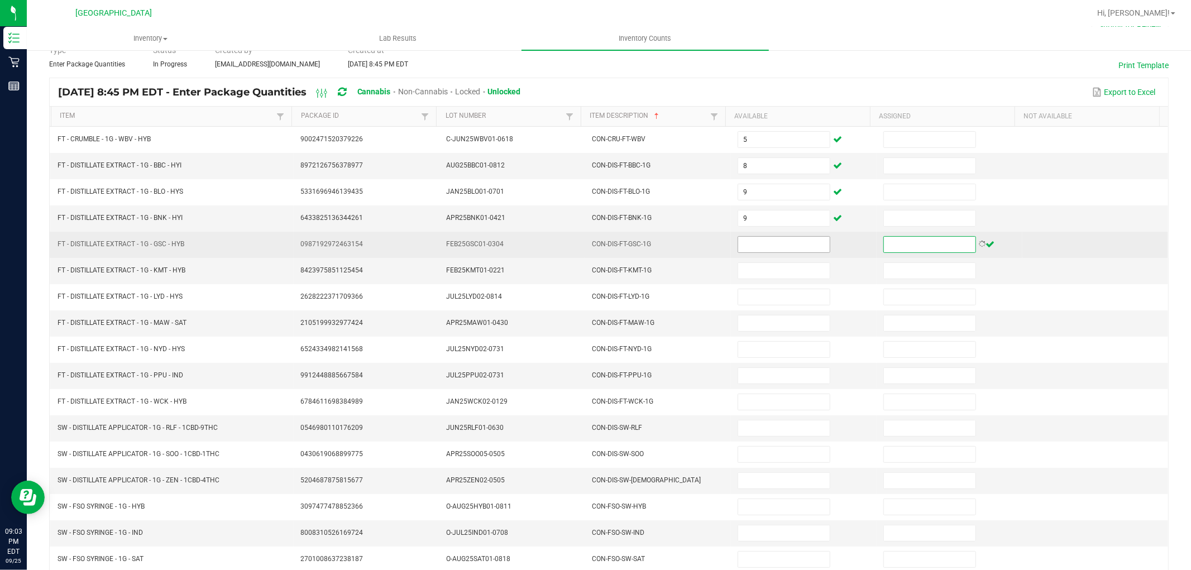
click at [774, 247] on input at bounding box center [784, 245] width 92 height 16
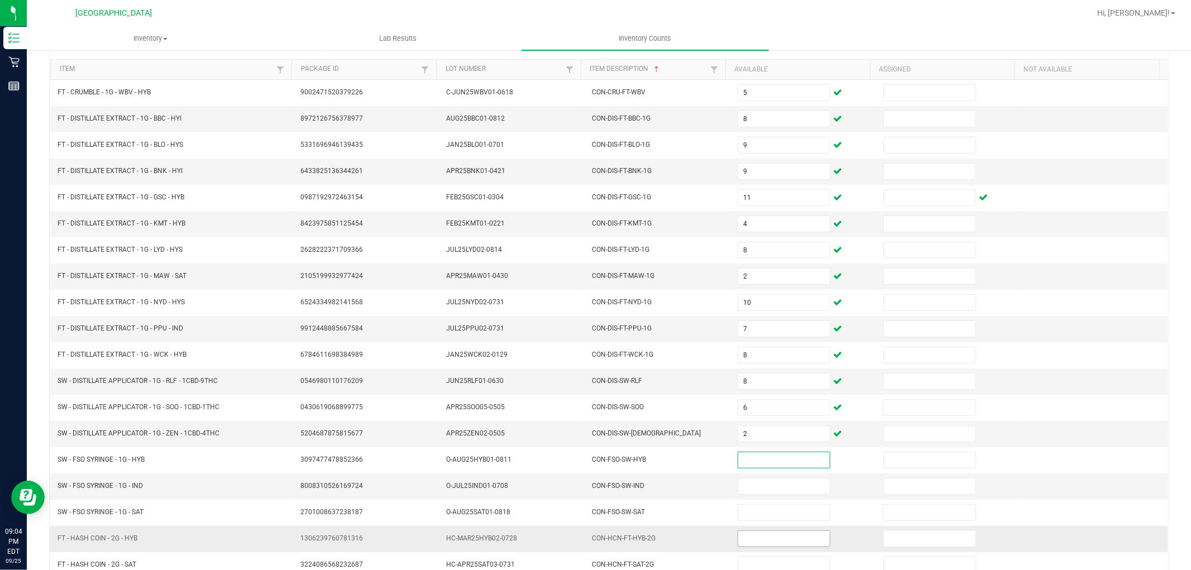
scroll to position [178, 0]
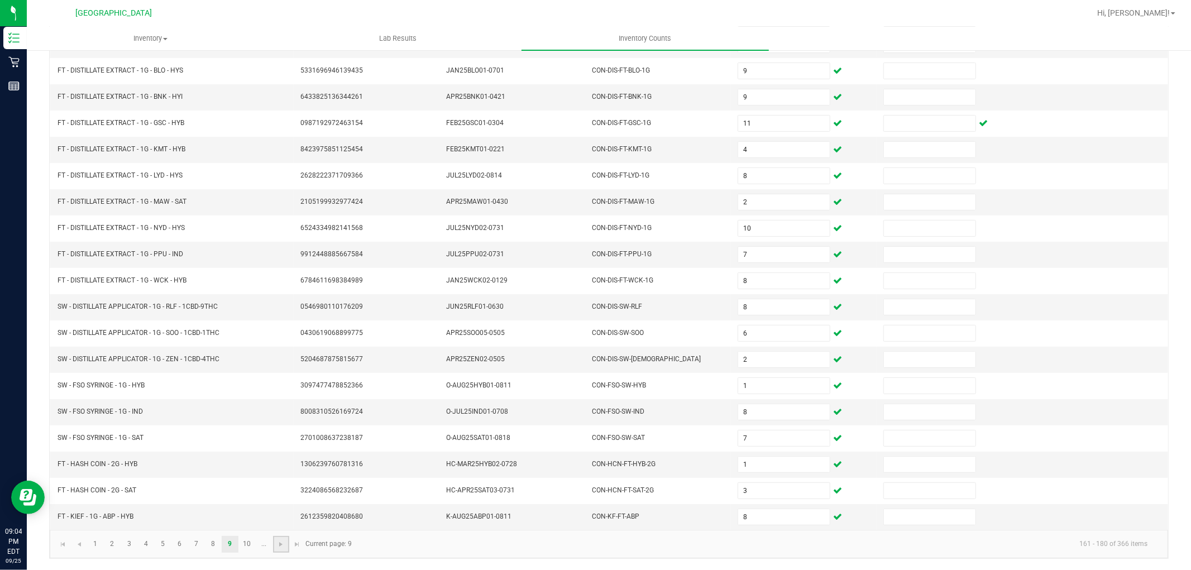
click at [286, 549] on link at bounding box center [281, 544] width 16 height 17
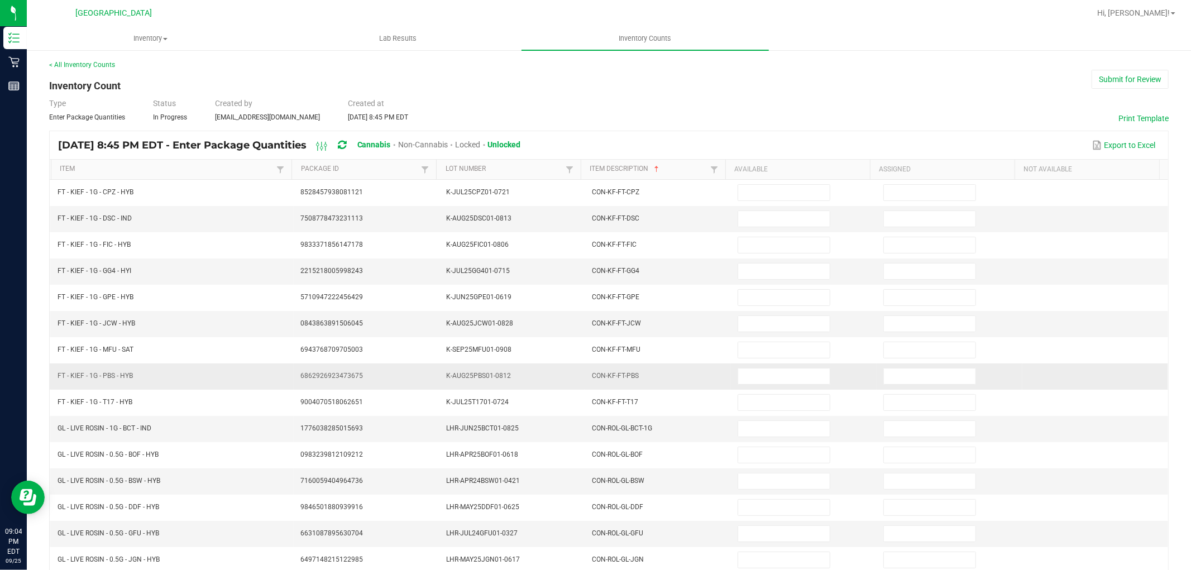
scroll to position [0, 0]
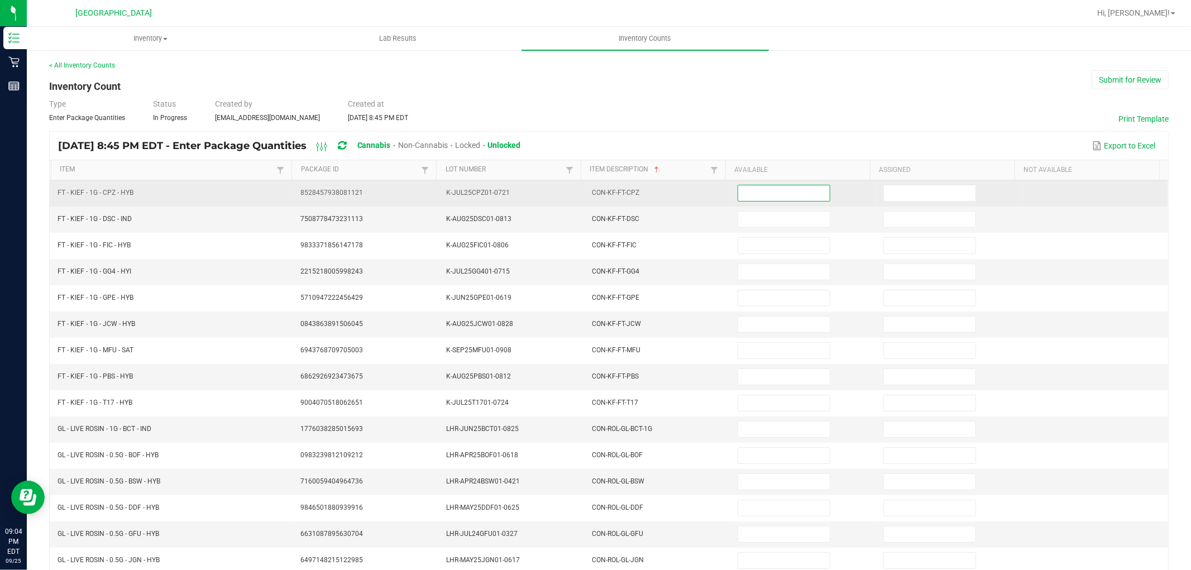
click at [755, 196] on input at bounding box center [784, 193] width 92 height 16
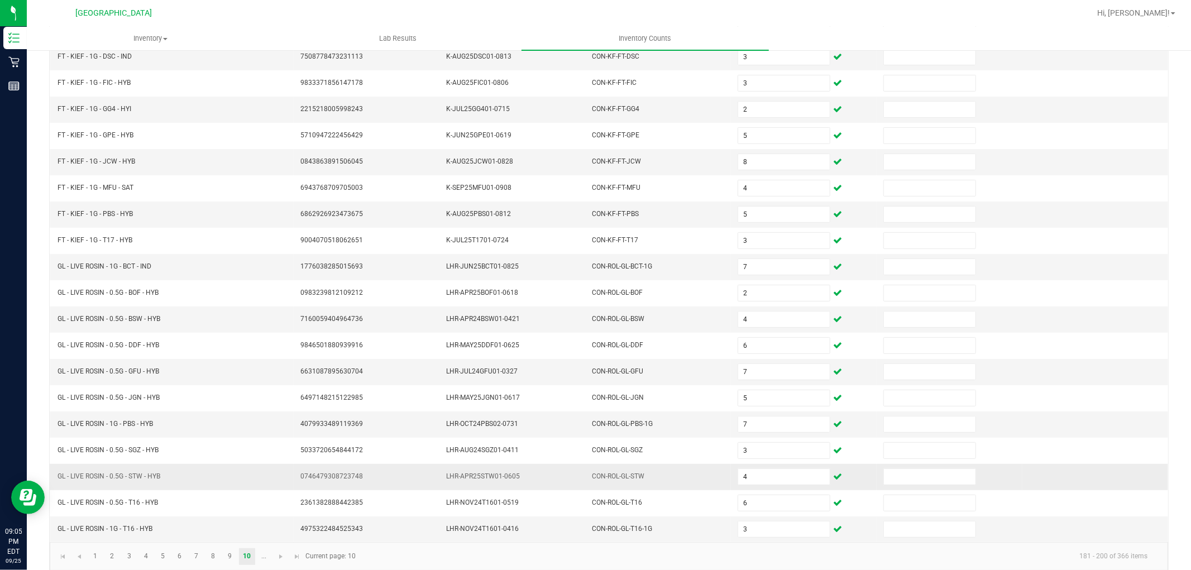
scroll to position [178, 0]
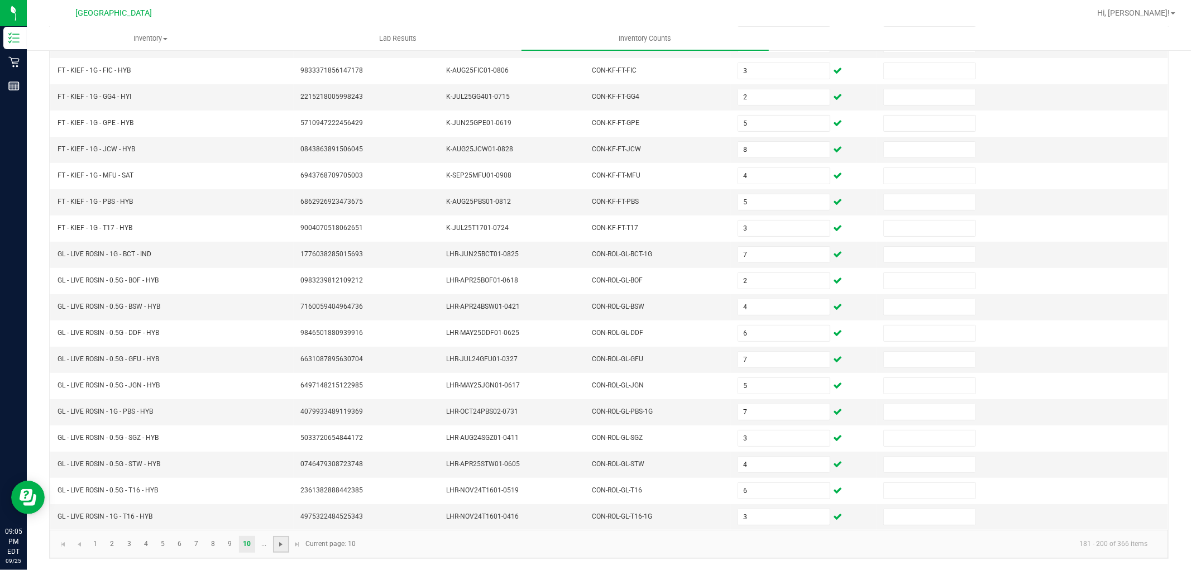
click at [277, 540] on span "Go to the next page" at bounding box center [280, 544] width 9 height 9
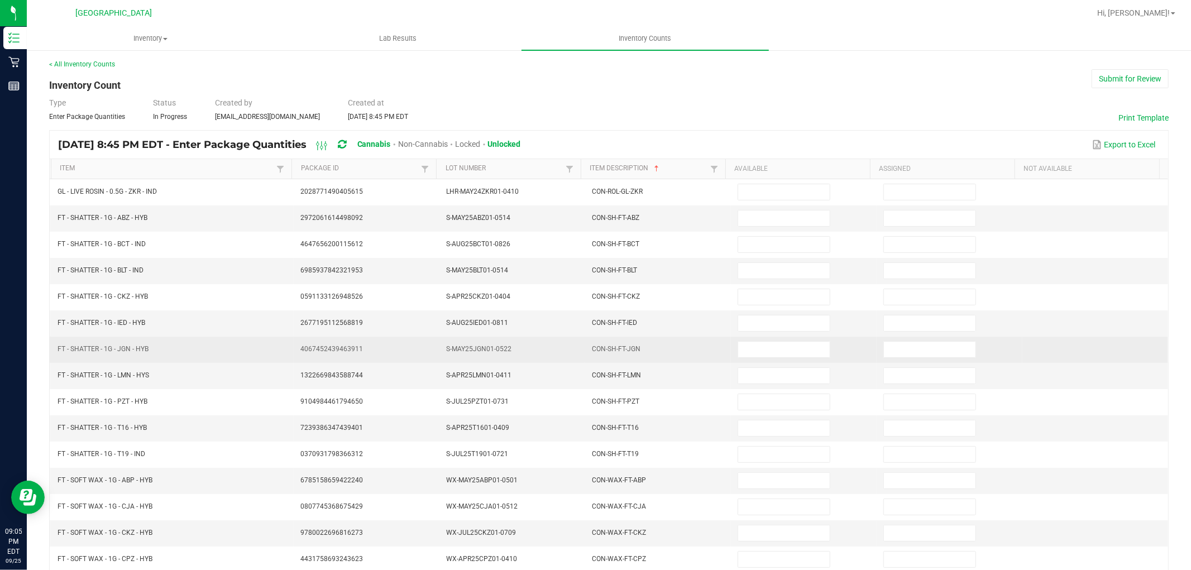
scroll to position [0, 0]
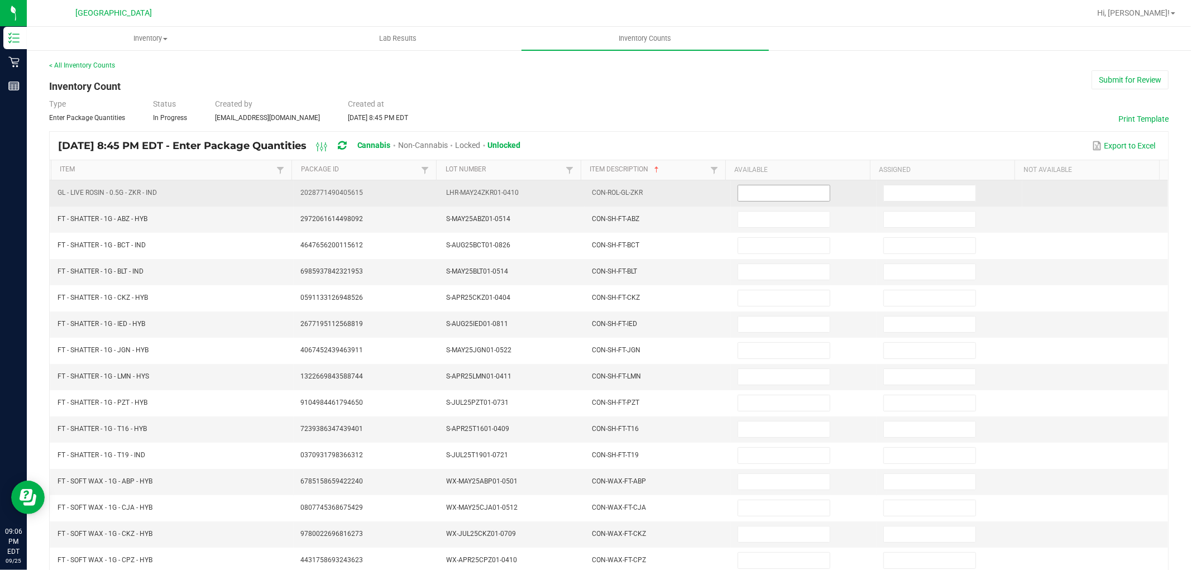
click at [739, 199] on input at bounding box center [784, 193] width 92 height 16
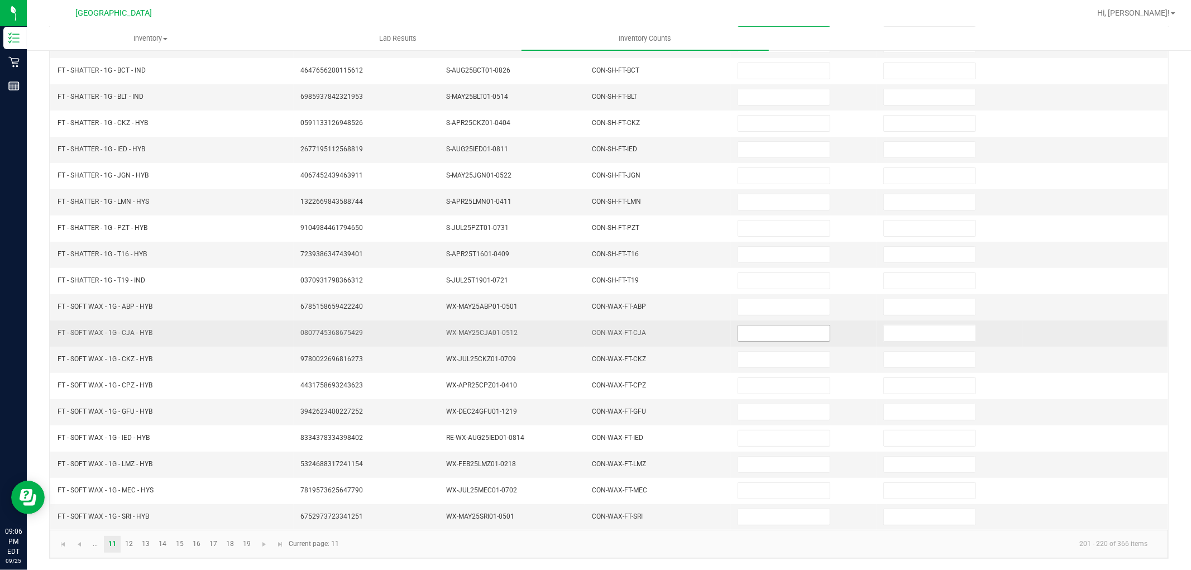
scroll to position [178, 0]
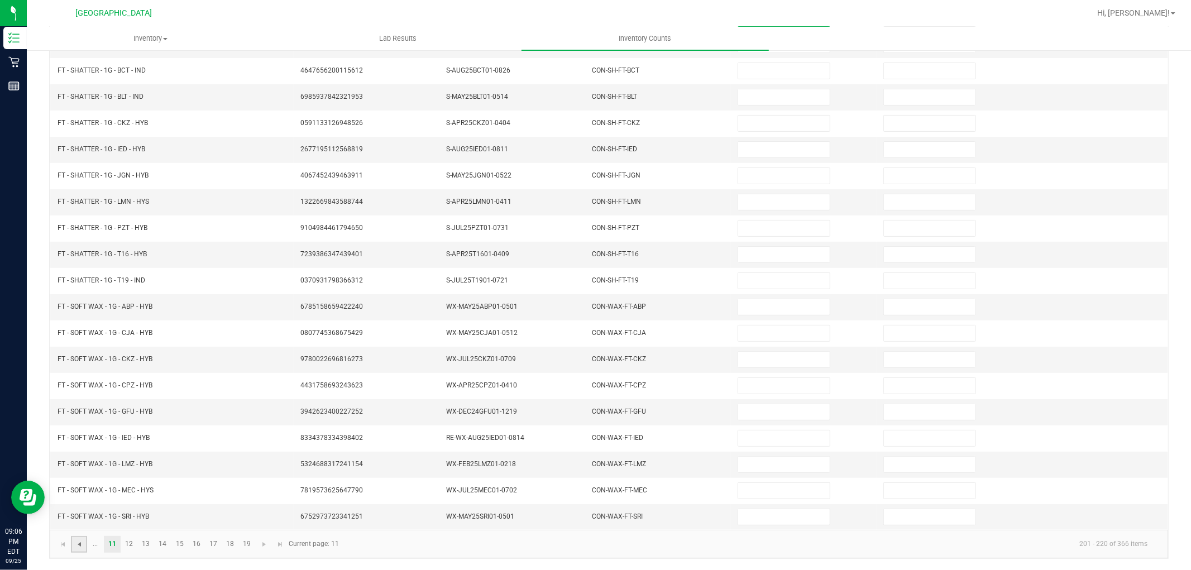
click at [82, 542] on span "Go to the previous page" at bounding box center [79, 544] width 9 height 9
click at [280, 547] on span "Go to the next page" at bounding box center [280, 544] width 9 height 9
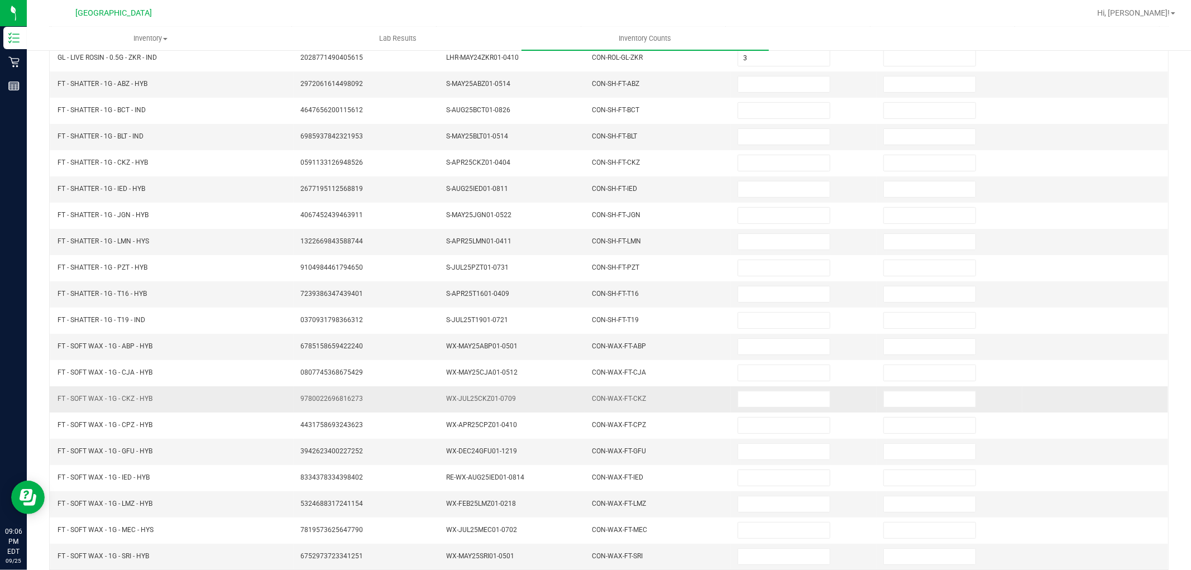
scroll to position [116, 0]
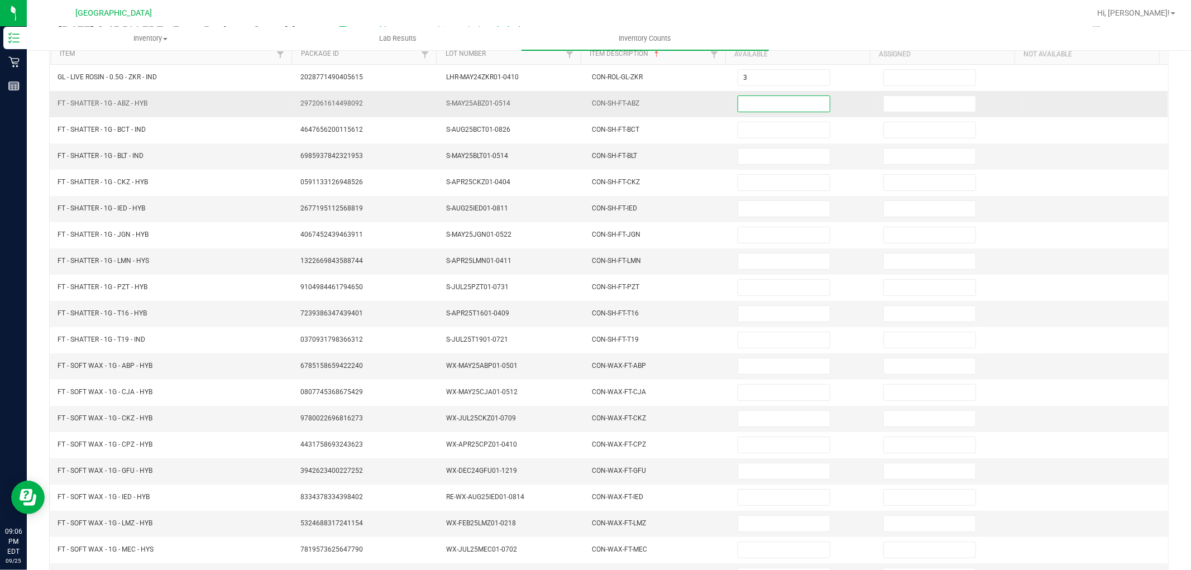
click at [769, 104] on input at bounding box center [784, 104] width 92 height 16
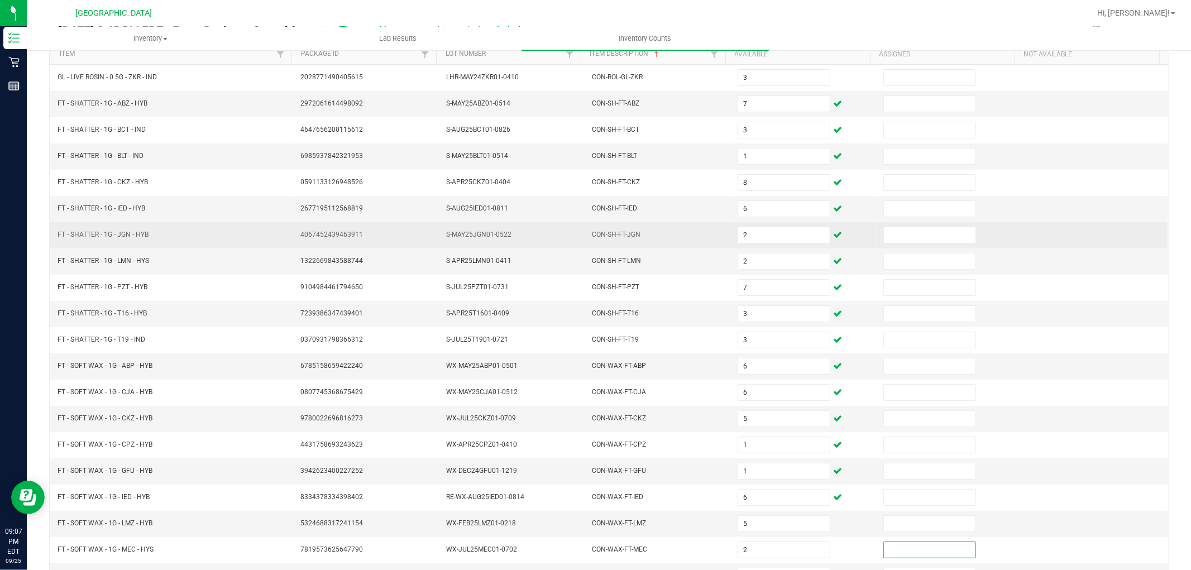
scroll to position [178, 0]
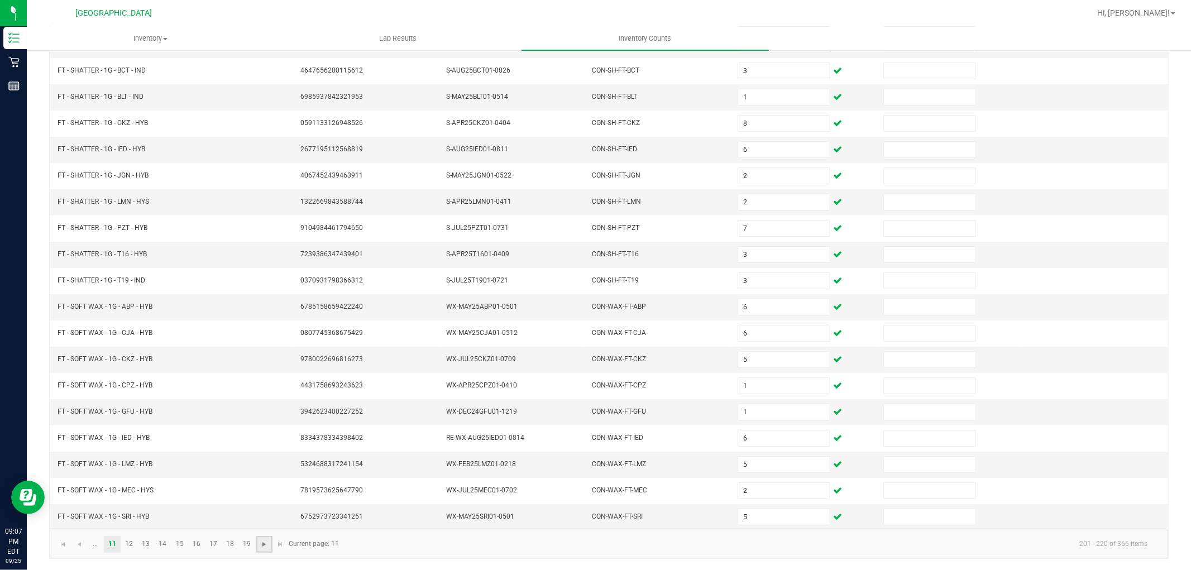
click at [269, 540] on span "Go to the next page" at bounding box center [264, 544] width 9 height 9
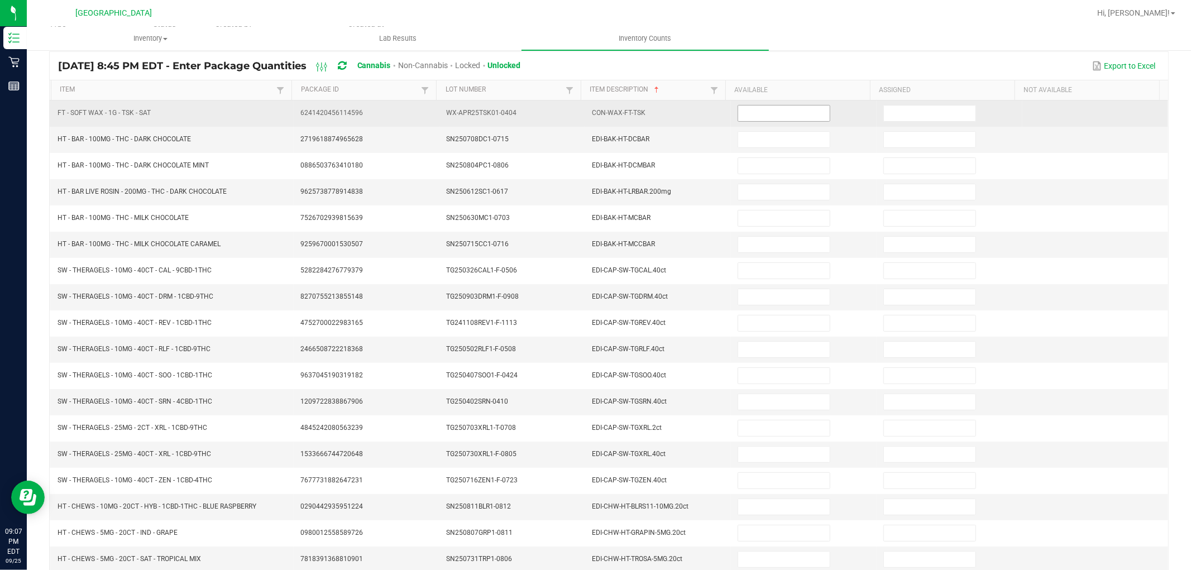
scroll to position [54, 0]
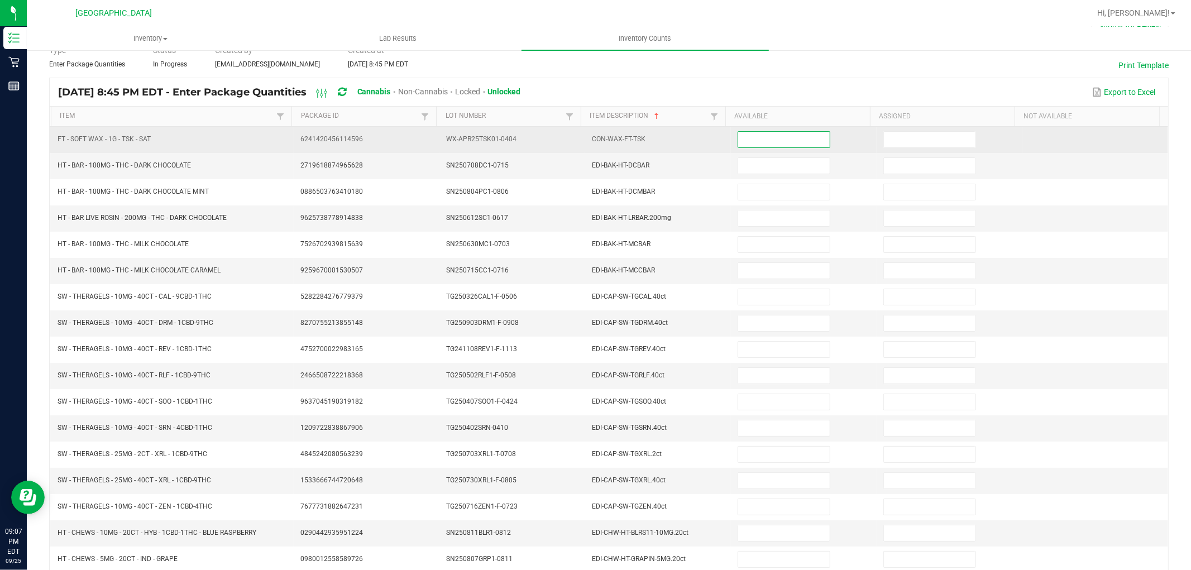
click at [751, 136] on input at bounding box center [784, 140] width 92 height 16
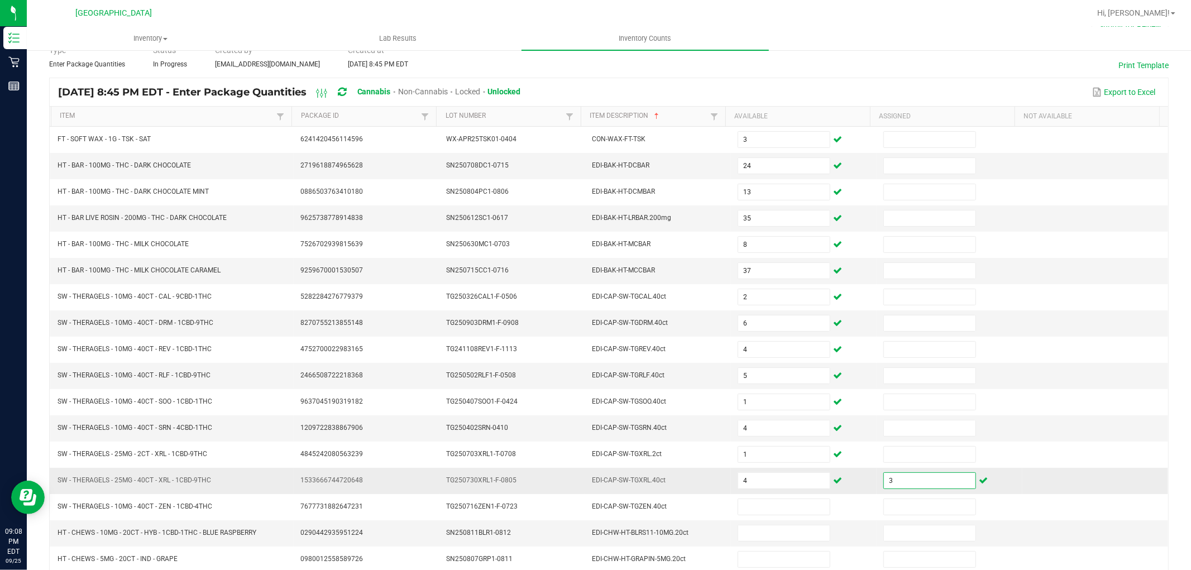
click at [902, 489] on input "3" at bounding box center [930, 481] width 92 height 16
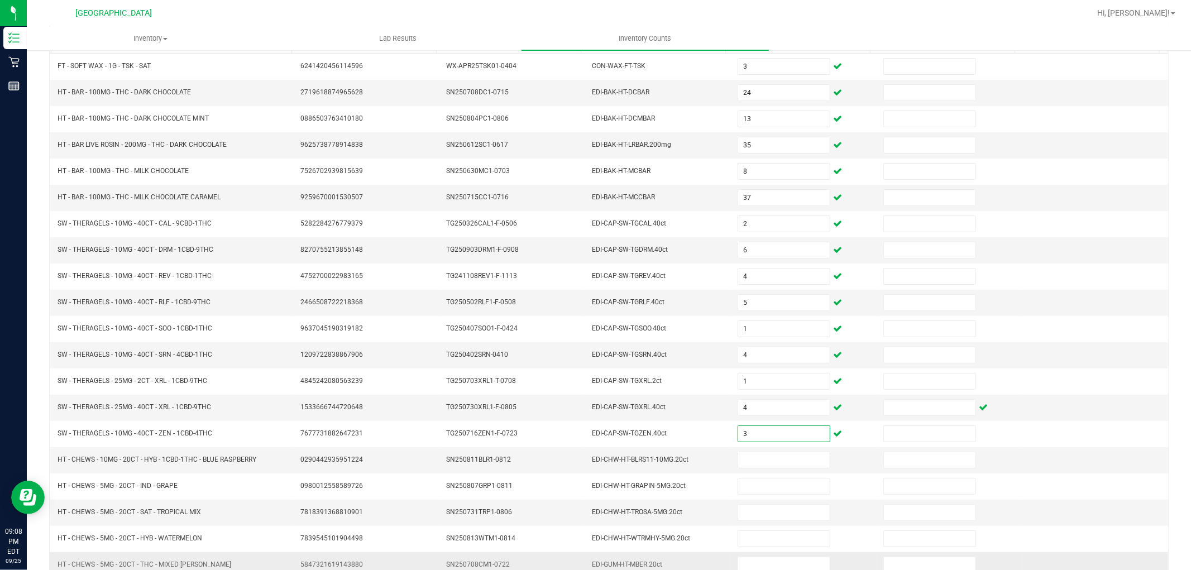
scroll to position [178, 0]
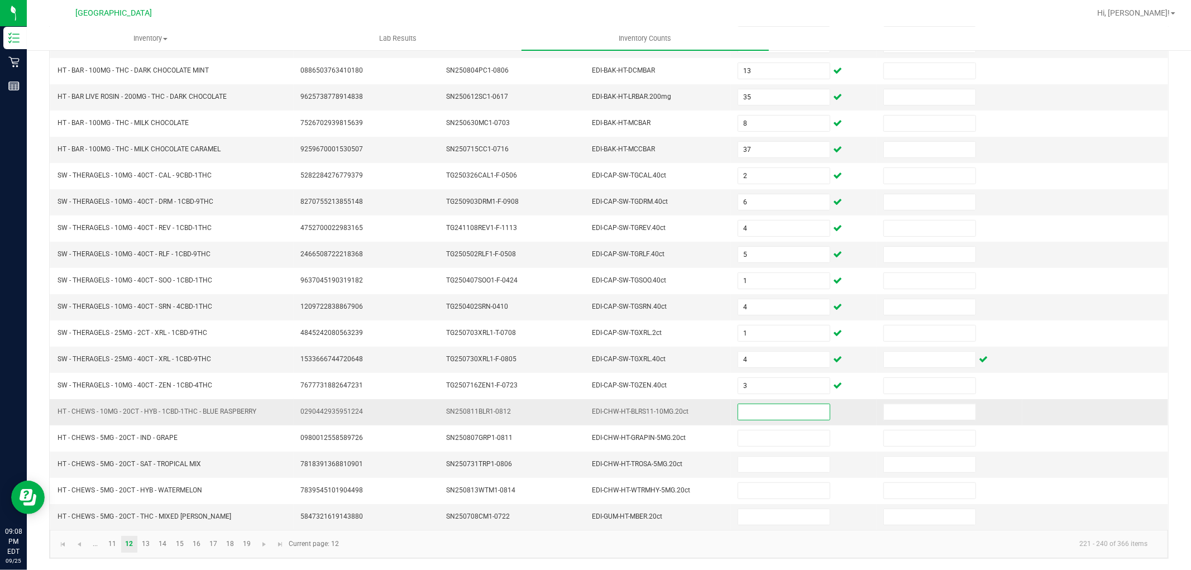
click at [782, 411] on input at bounding box center [784, 412] width 92 height 16
click at [263, 542] on span "Go to the next page" at bounding box center [264, 544] width 9 height 9
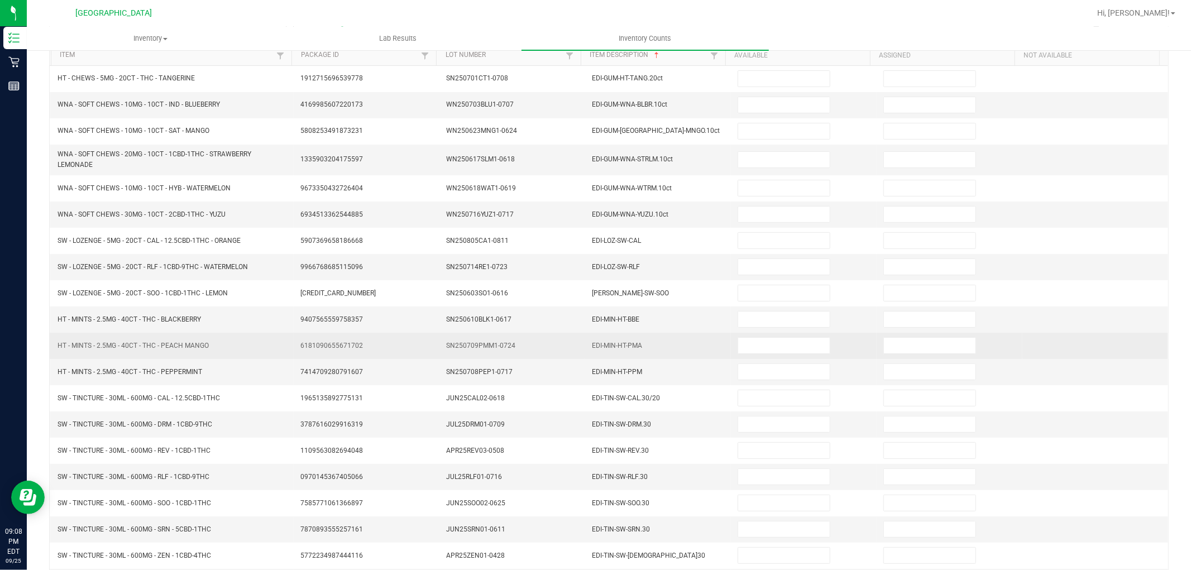
scroll to position [54, 0]
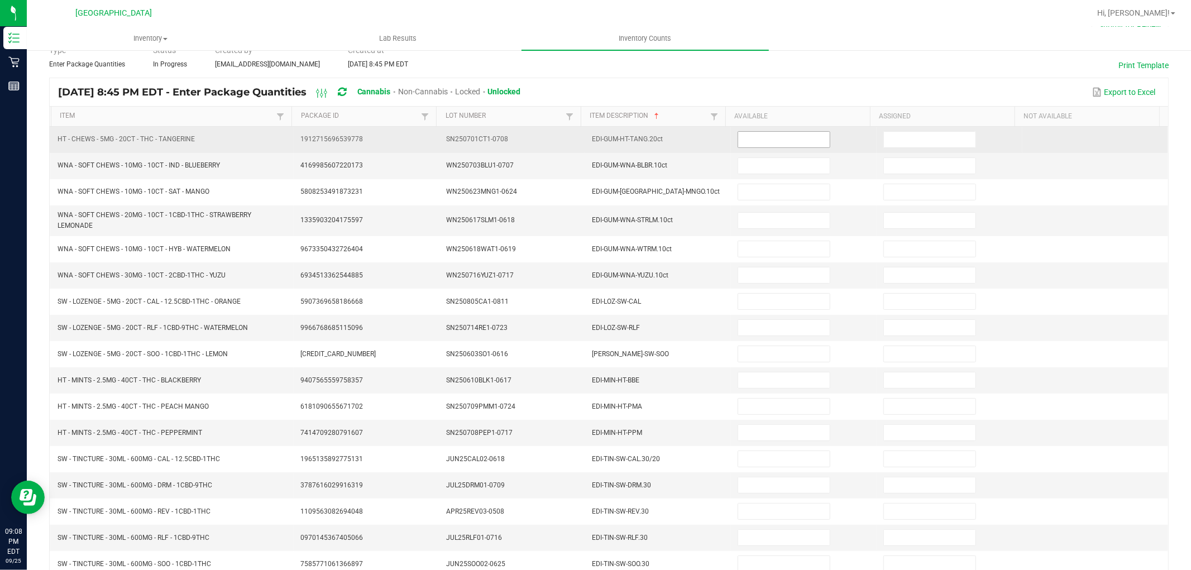
click at [779, 146] on input at bounding box center [784, 140] width 92 height 16
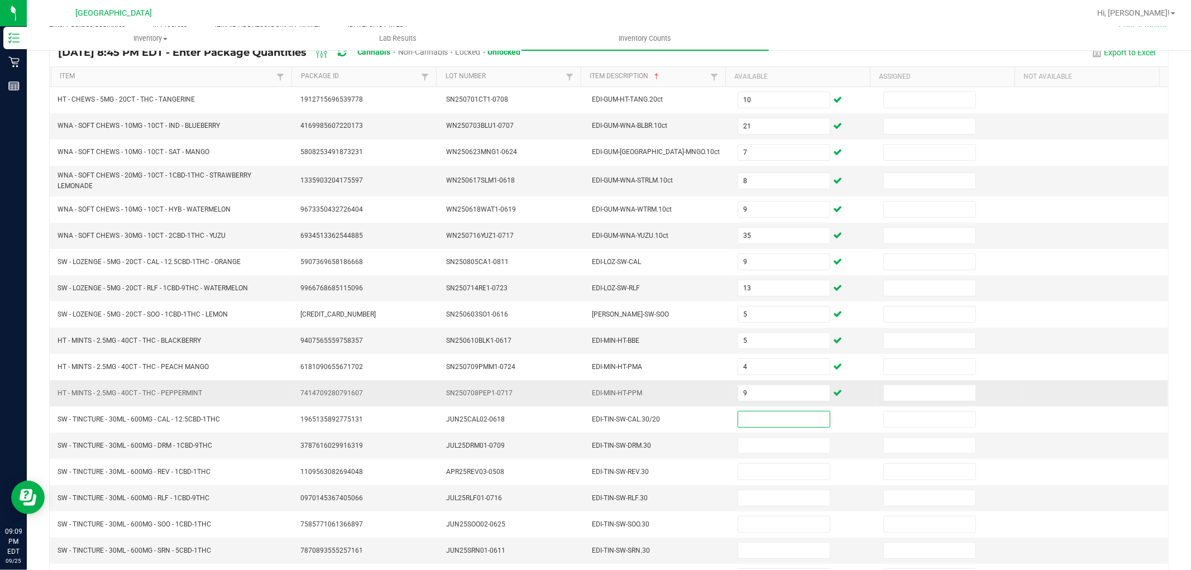
scroll to position [116, 0]
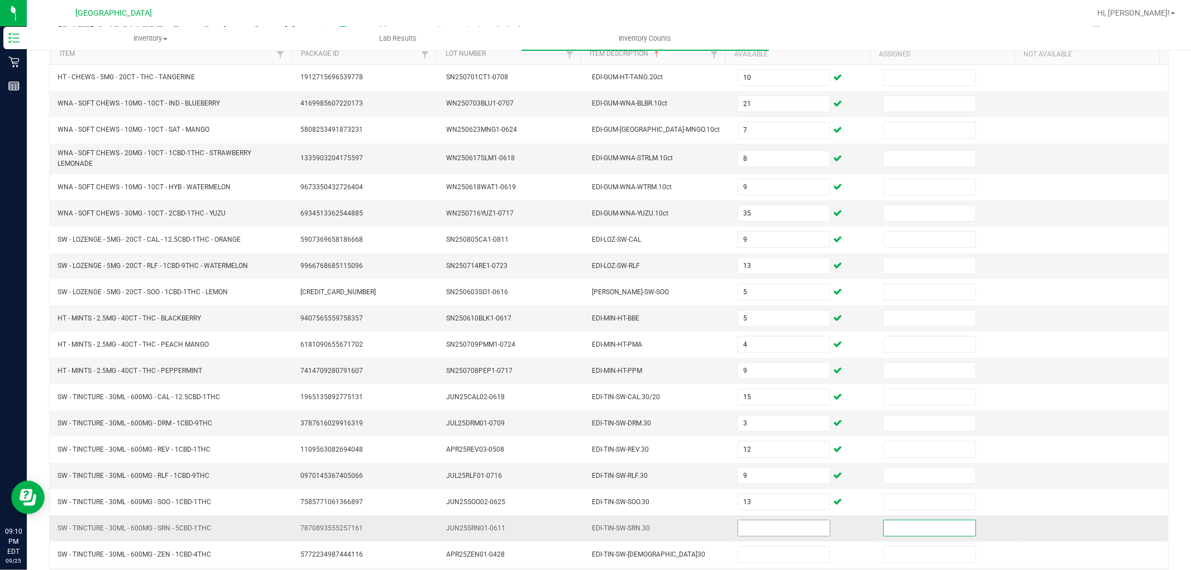
click at [738, 533] on input at bounding box center [784, 528] width 92 height 16
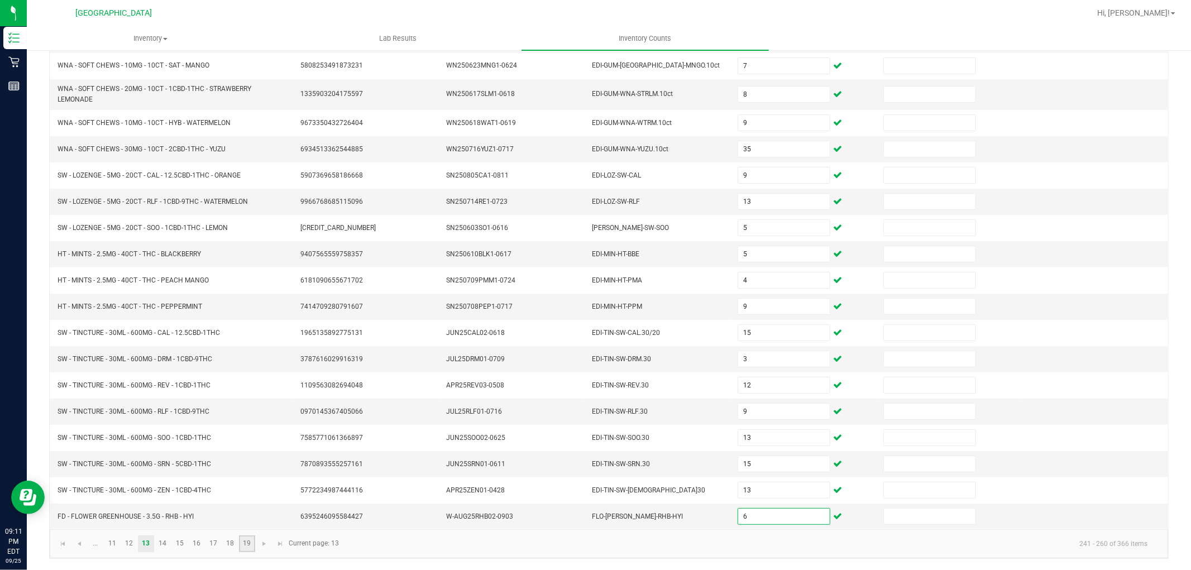
click at [253, 543] on link "19" at bounding box center [247, 543] width 16 height 17
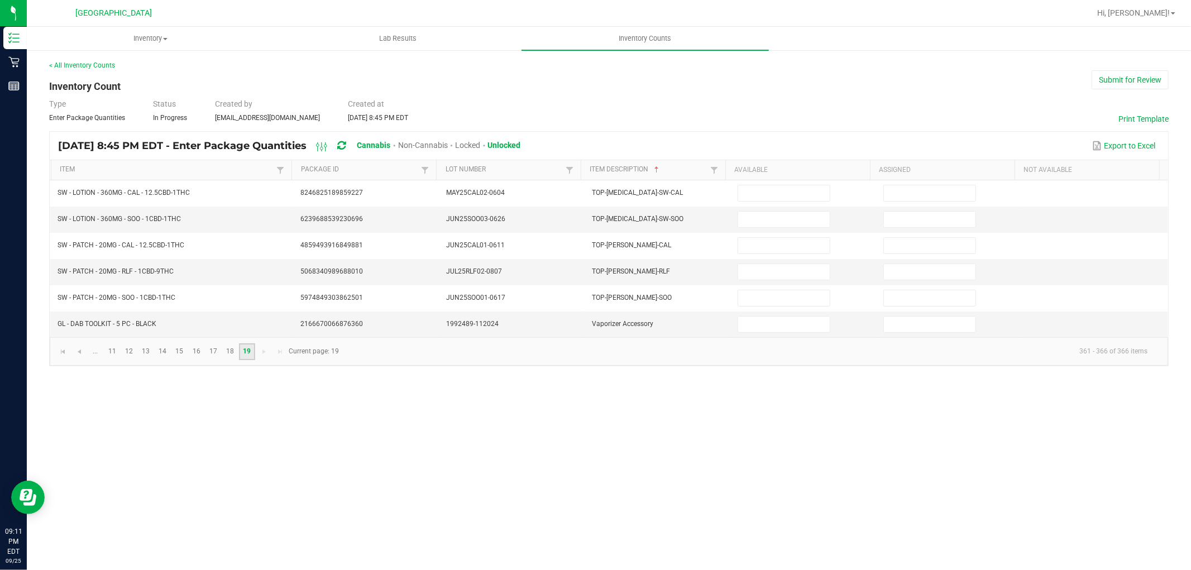
scroll to position [0, 0]
click at [134, 352] on link "12" at bounding box center [129, 351] width 16 height 17
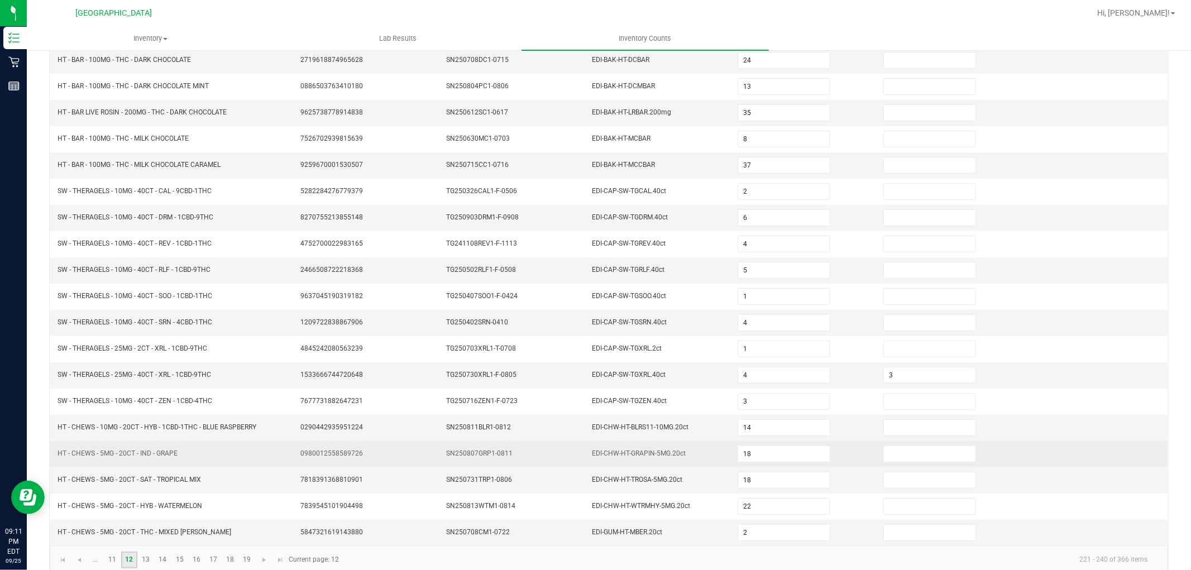
scroll to position [178, 0]
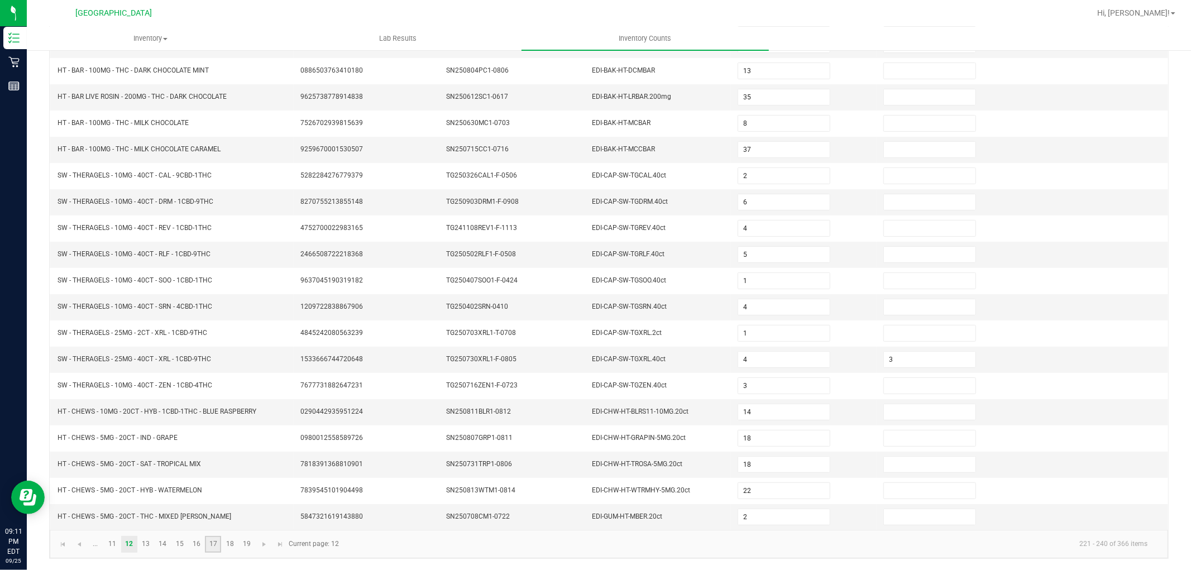
click at [214, 547] on link "17" at bounding box center [213, 544] width 16 height 17
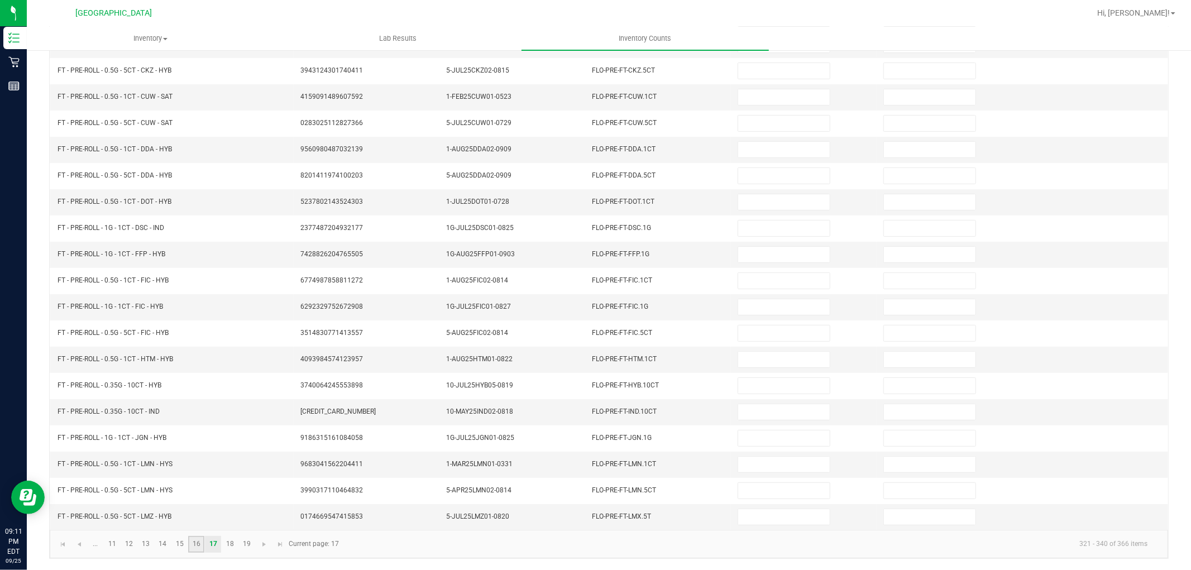
click at [203, 544] on link "16" at bounding box center [196, 544] width 16 height 17
click at [183, 542] on link "15" at bounding box center [179, 544] width 16 height 17
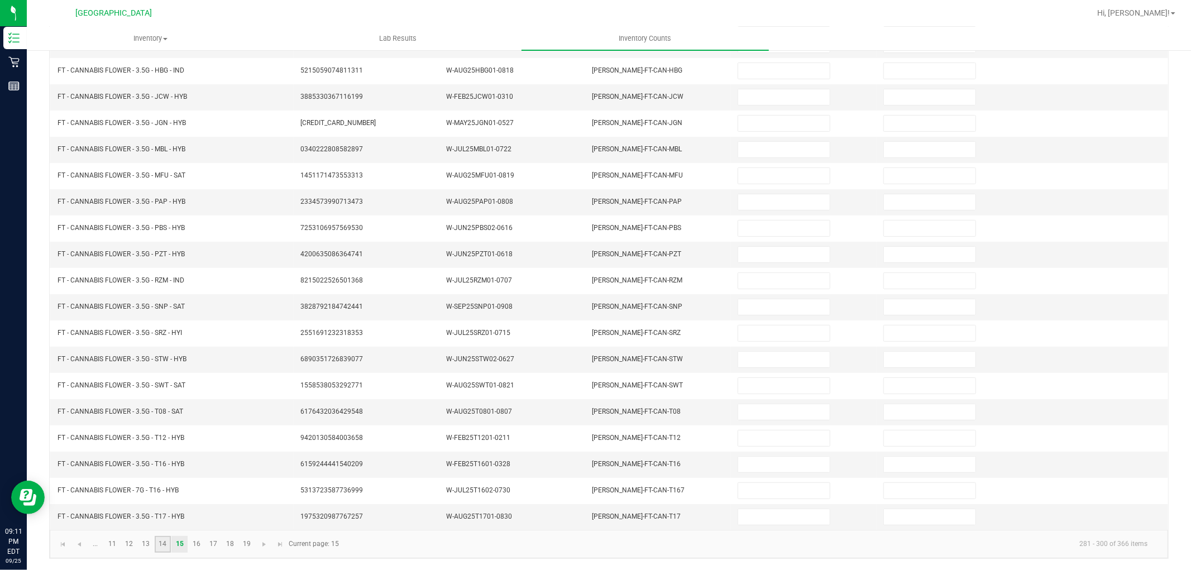
click at [169, 542] on link "14" at bounding box center [163, 544] width 16 height 17
click at [148, 543] on link "13" at bounding box center [146, 544] width 16 height 17
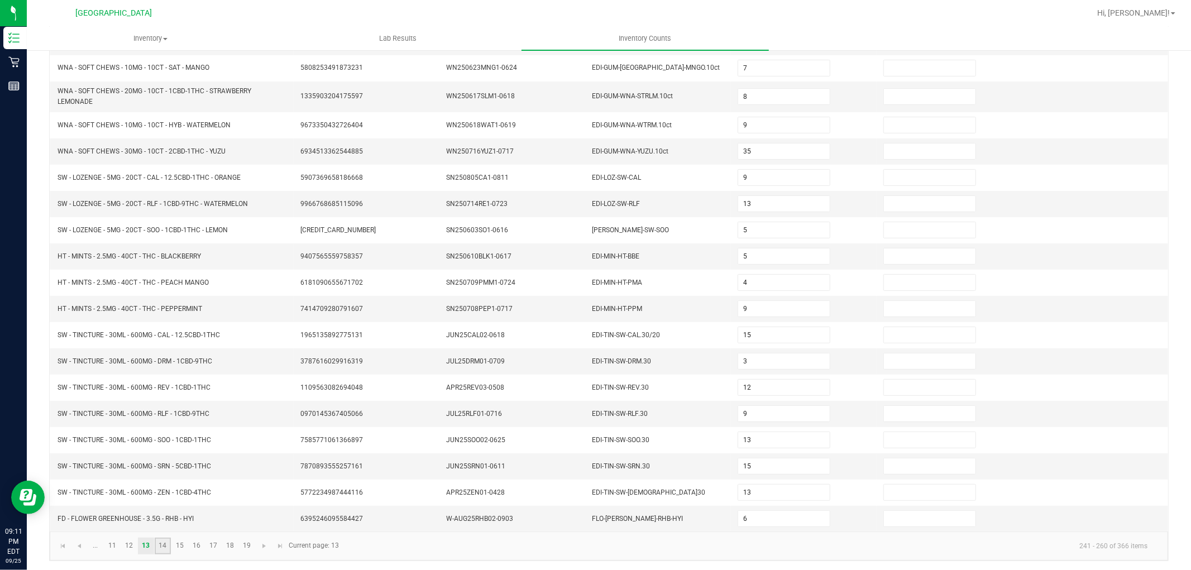
click at [160, 553] on link "14" at bounding box center [163, 546] width 16 height 17
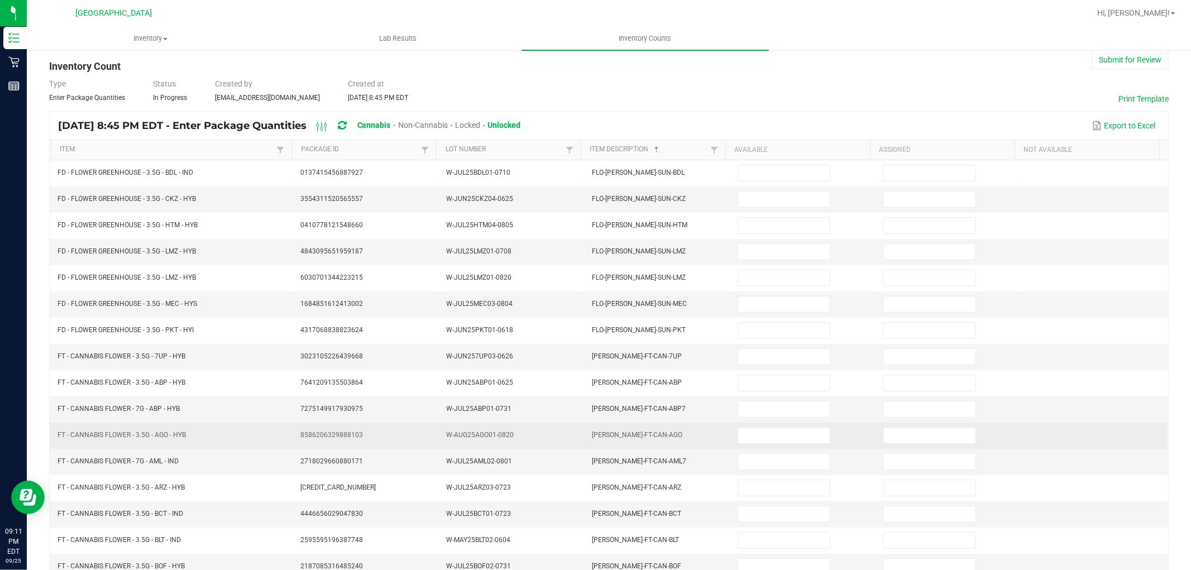
scroll to position [0, 0]
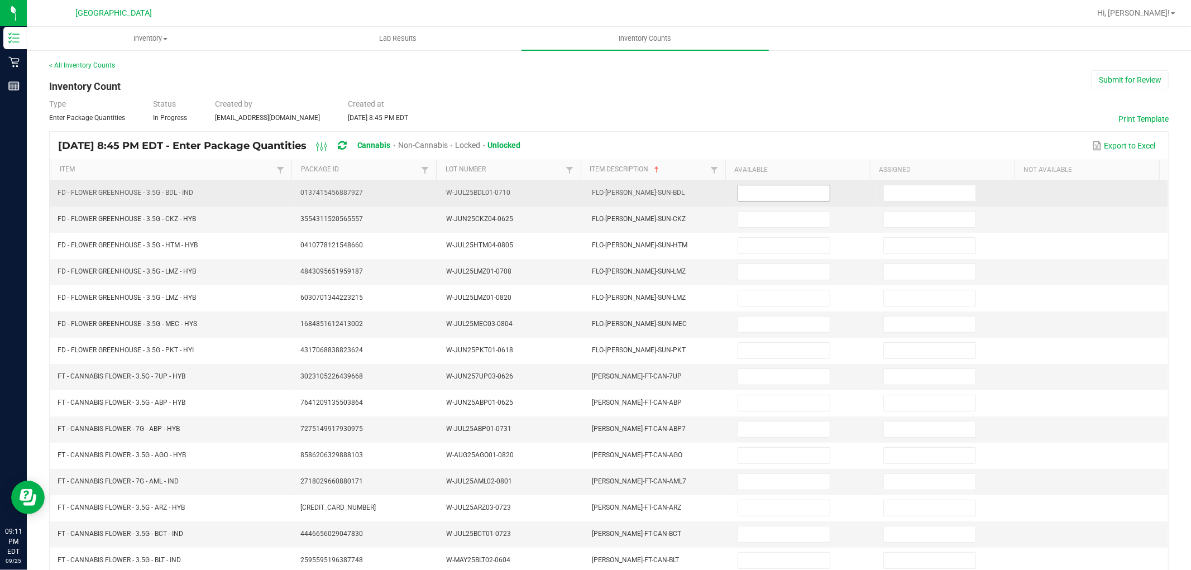
click at [738, 196] on input at bounding box center [784, 193] width 92 height 16
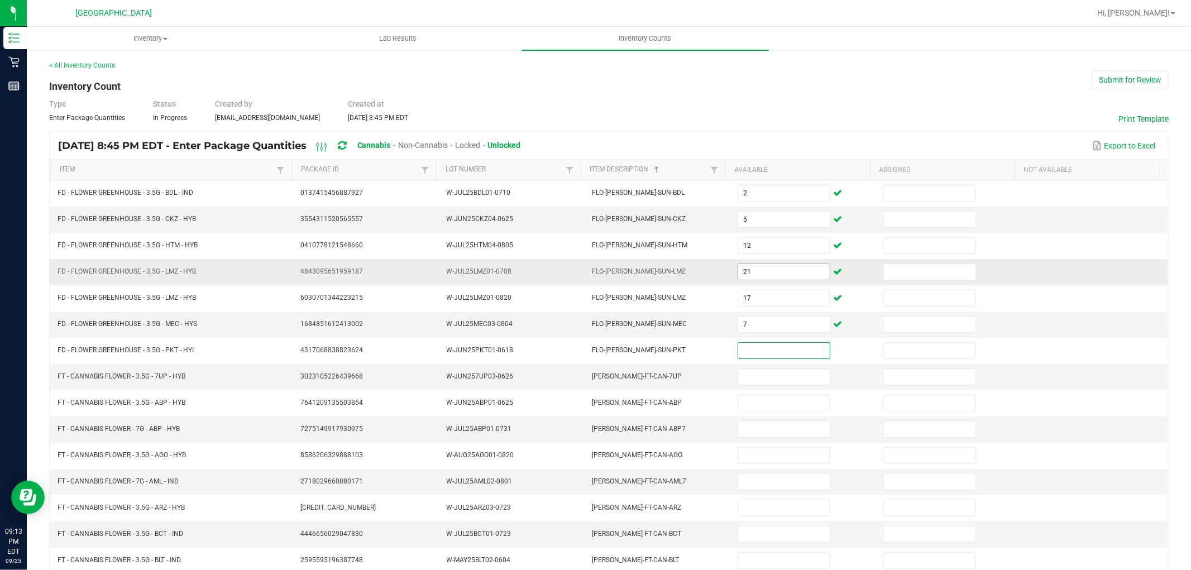
click at [747, 270] on input "21" at bounding box center [784, 272] width 92 height 16
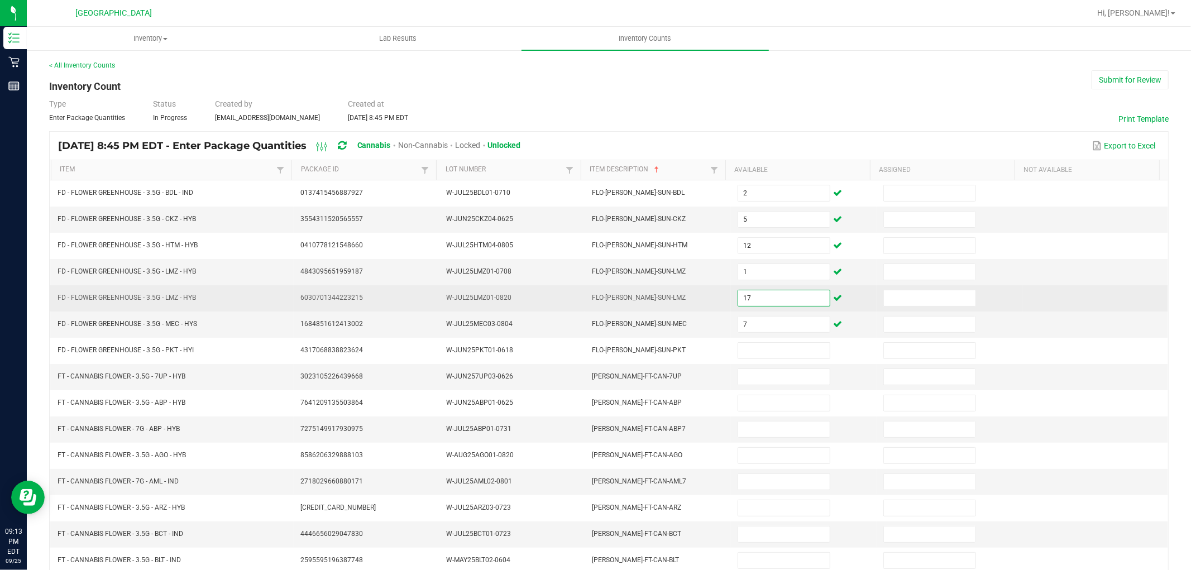
click at [752, 299] on input "17" at bounding box center [784, 298] width 92 height 16
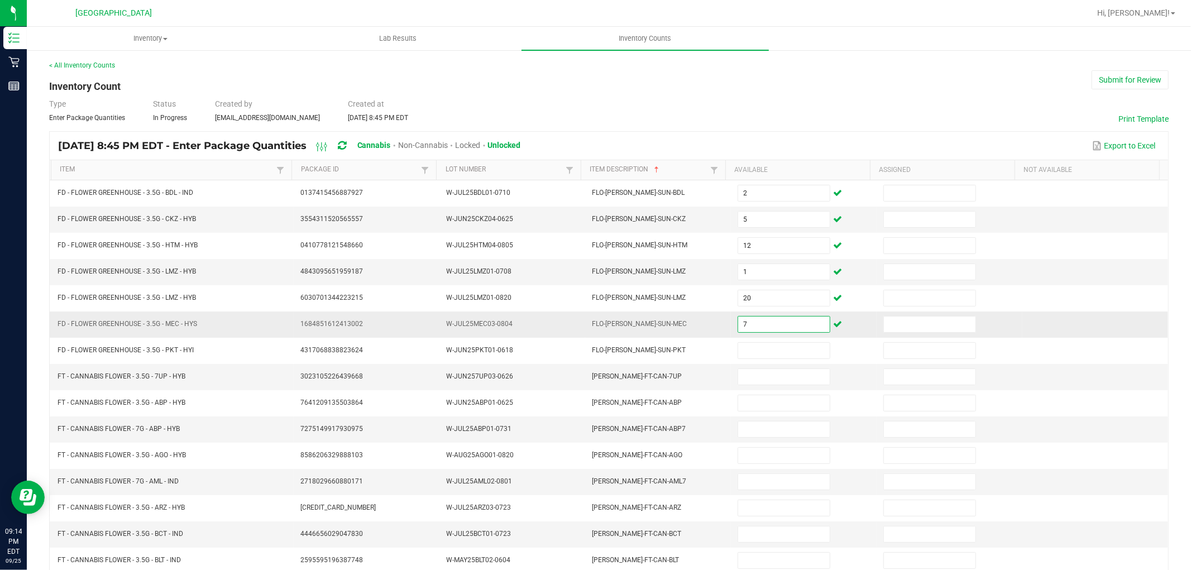
click at [746, 317] on input "7" at bounding box center [784, 325] width 92 height 16
drag, startPoint x: 734, startPoint y: 391, endPoint x: 543, endPoint y: 69, distance: 374.5
click at [543, 69] on div "< All Inventory Counts" at bounding box center [608, 65] width 1119 height 10
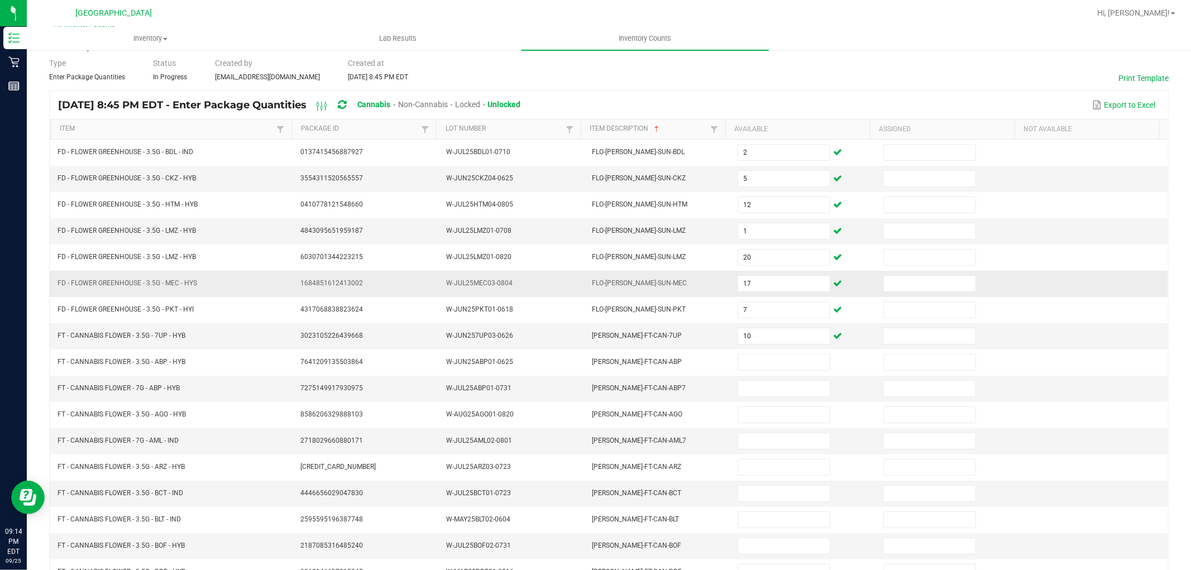
scroll to position [62, 0]
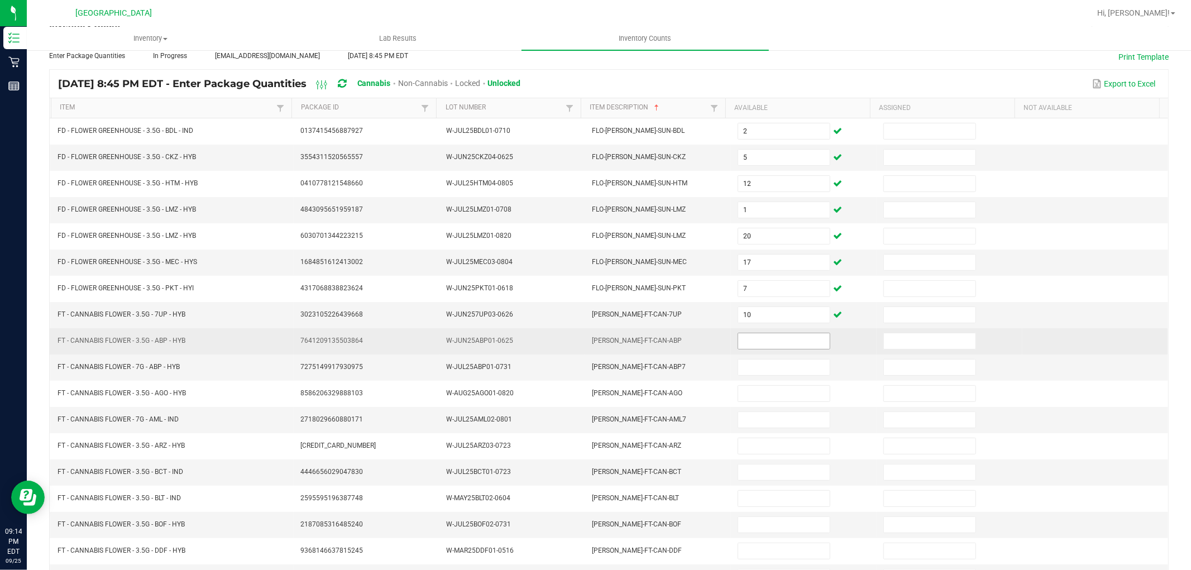
click at [765, 350] on span at bounding box center [784, 341] width 93 height 17
click at [772, 333] on td at bounding box center [804, 341] width 146 height 26
click at [768, 336] on input at bounding box center [784, 341] width 92 height 16
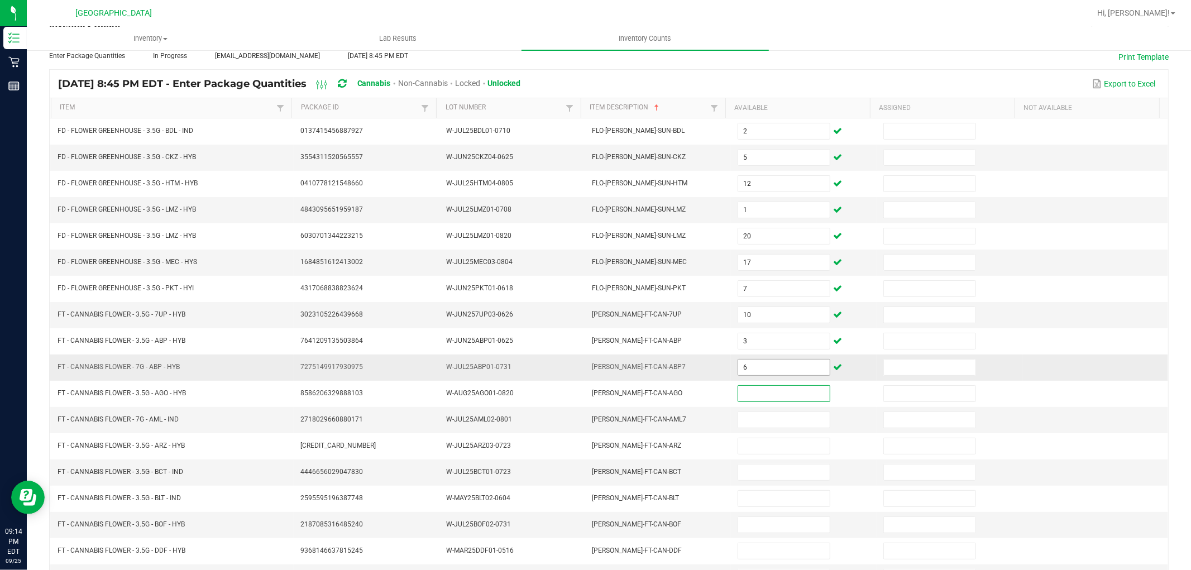
click at [763, 363] on input "6" at bounding box center [784, 368] width 92 height 16
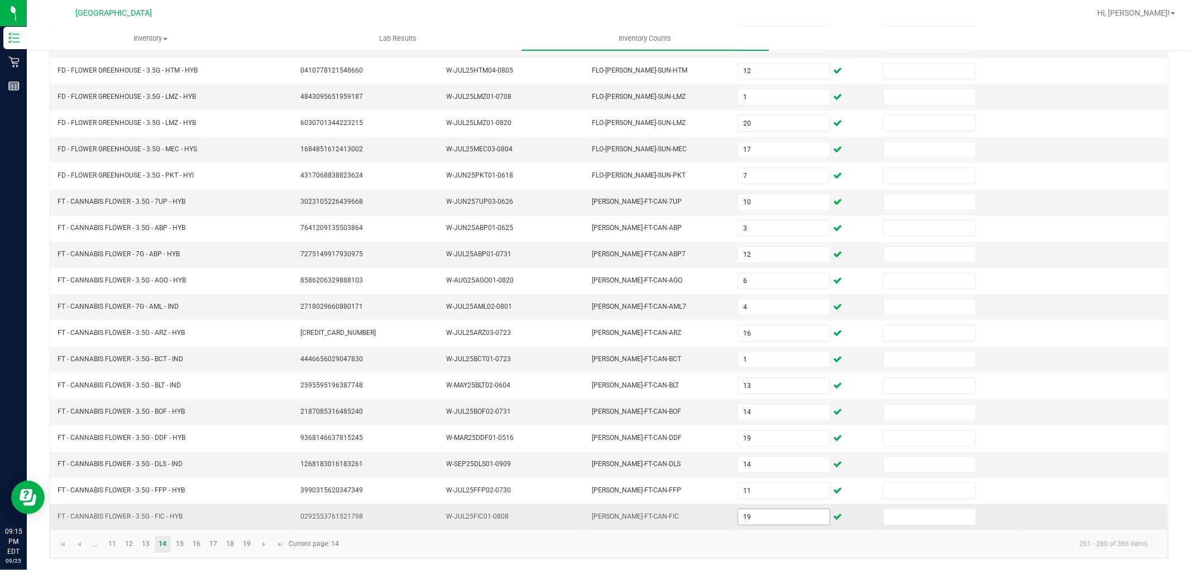
click at [752, 511] on input "19" at bounding box center [784, 517] width 92 height 16
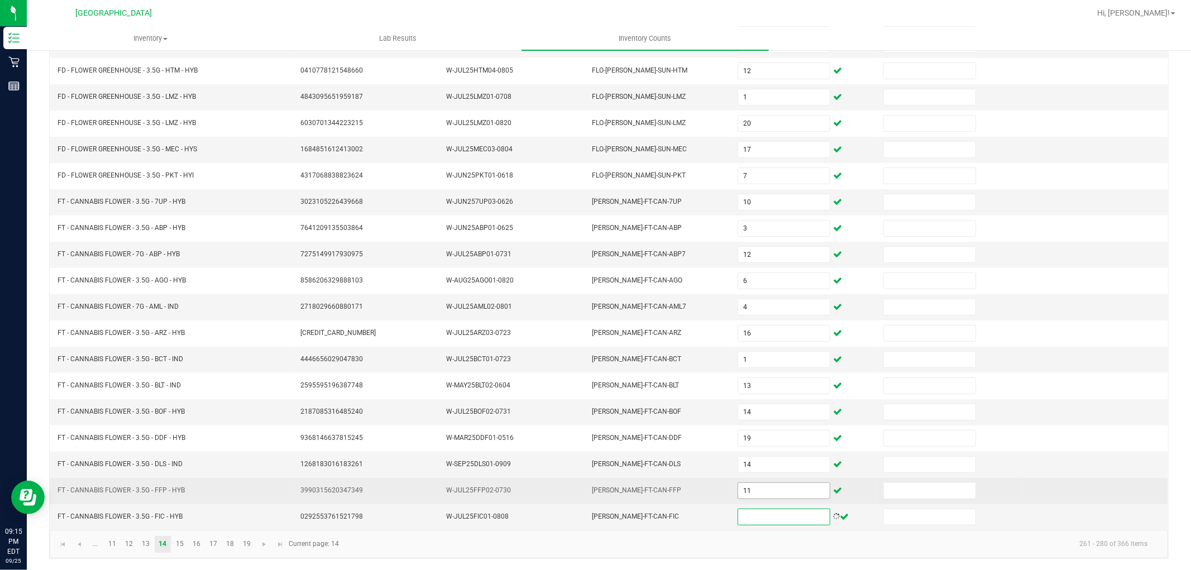
click at [739, 488] on input "11" at bounding box center [784, 491] width 92 height 16
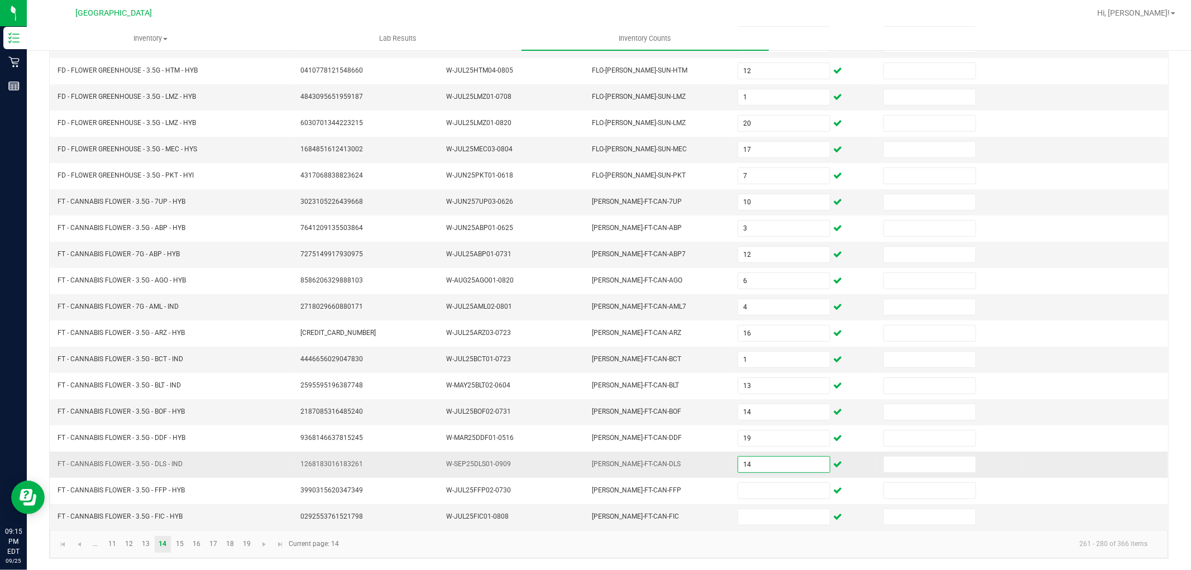
click at [740, 466] on input "14" at bounding box center [784, 465] width 92 height 16
click at [264, 546] on span "Go to the next page" at bounding box center [264, 544] width 9 height 9
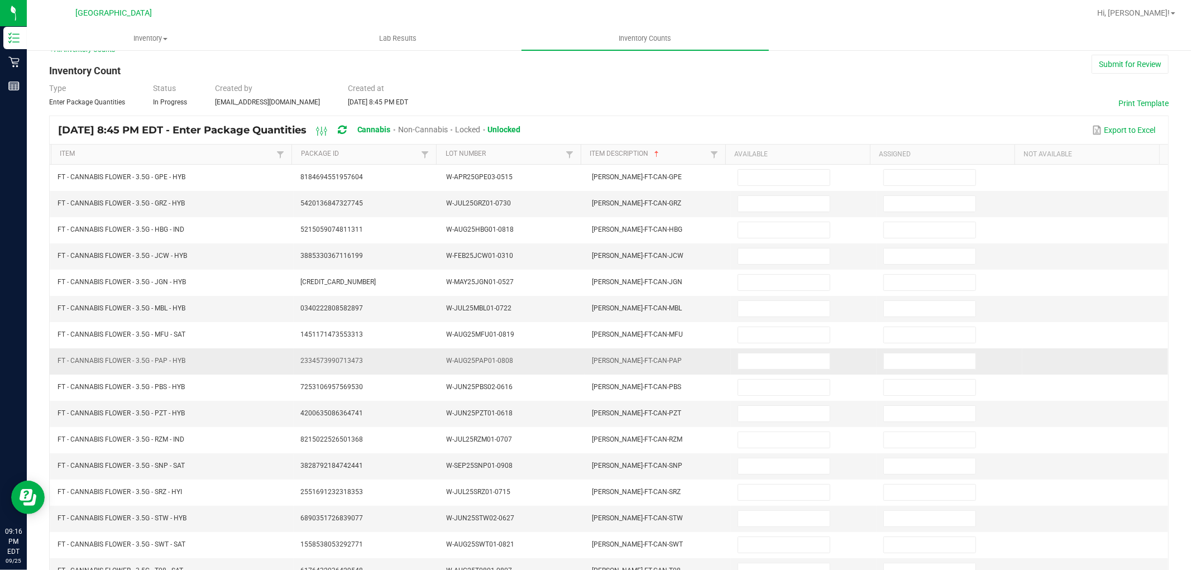
scroll to position [0, 0]
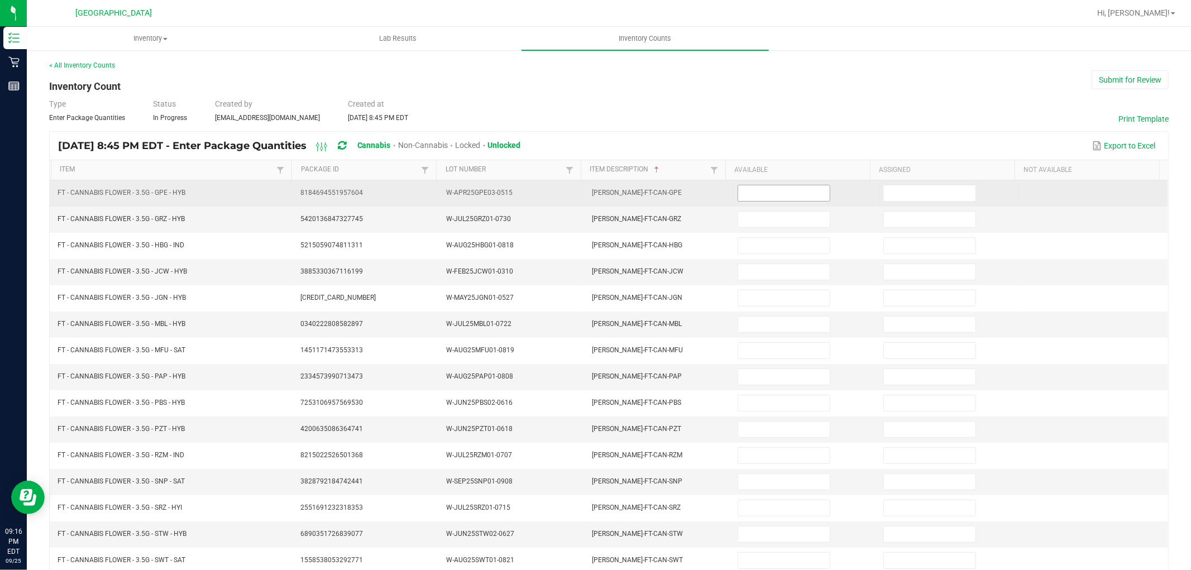
click at [758, 194] on input at bounding box center [784, 193] width 92 height 16
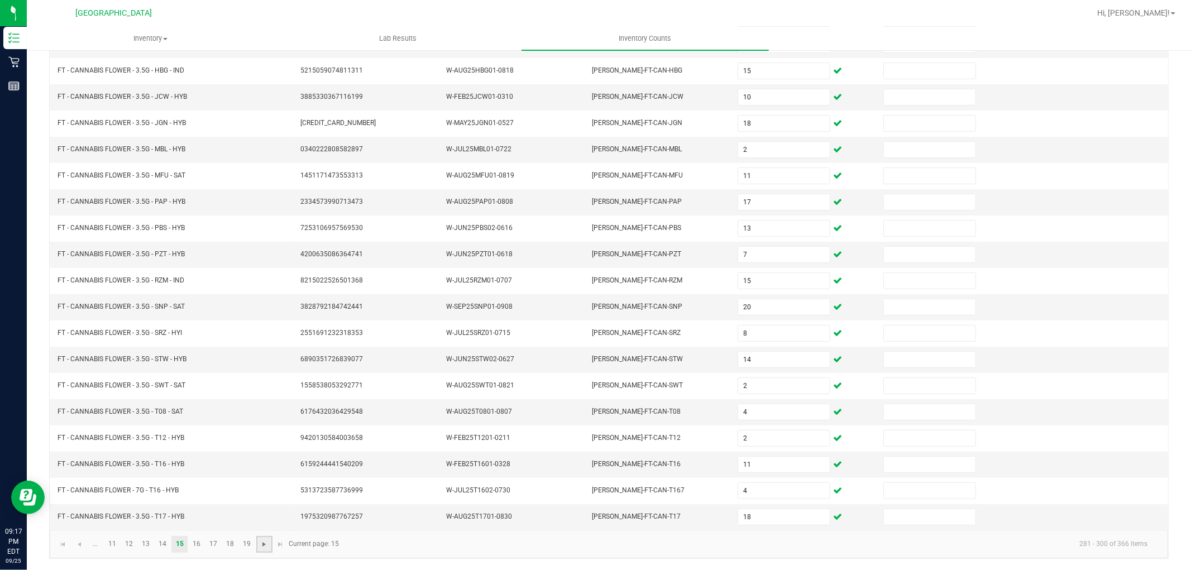
click at [265, 543] on span "Go to the next page" at bounding box center [264, 544] width 9 height 9
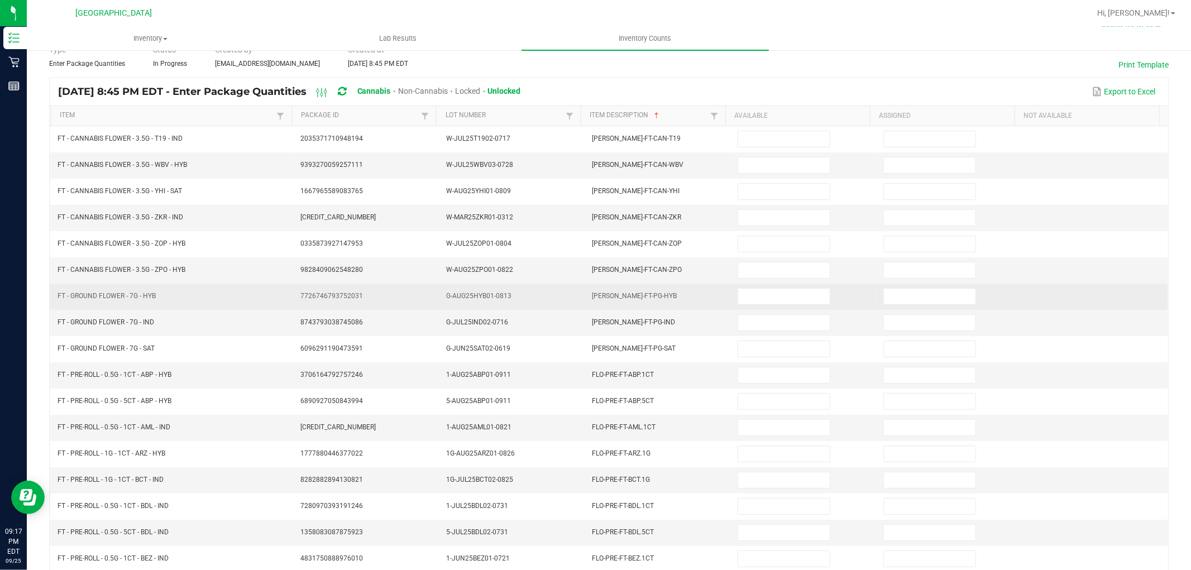
scroll to position [54, 0]
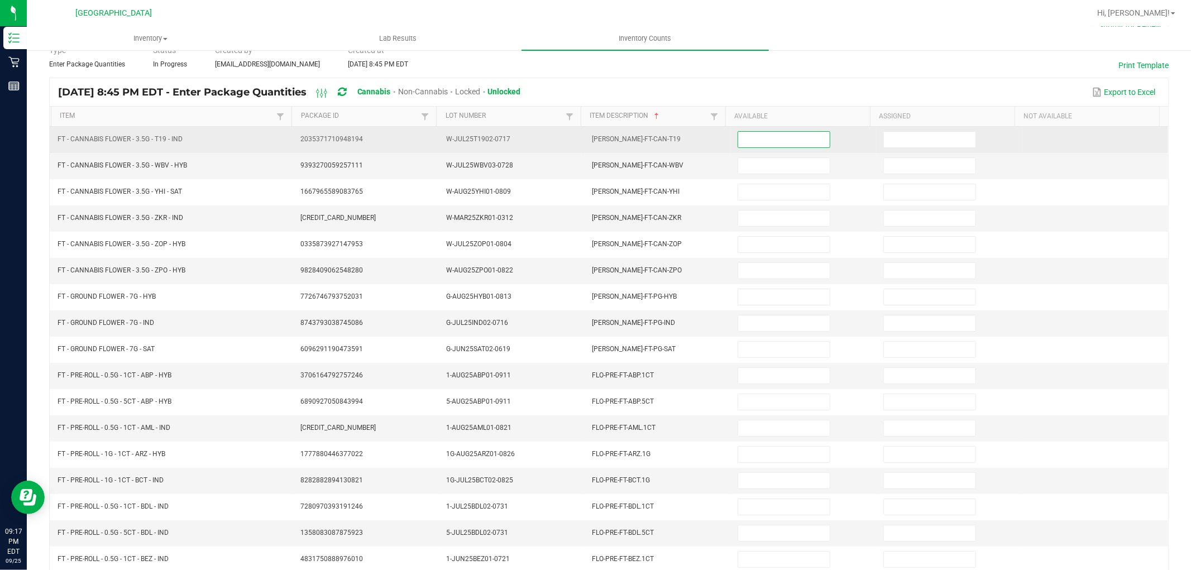
click at [762, 141] on input at bounding box center [784, 140] width 92 height 16
click at [749, 141] on input at bounding box center [784, 140] width 92 height 16
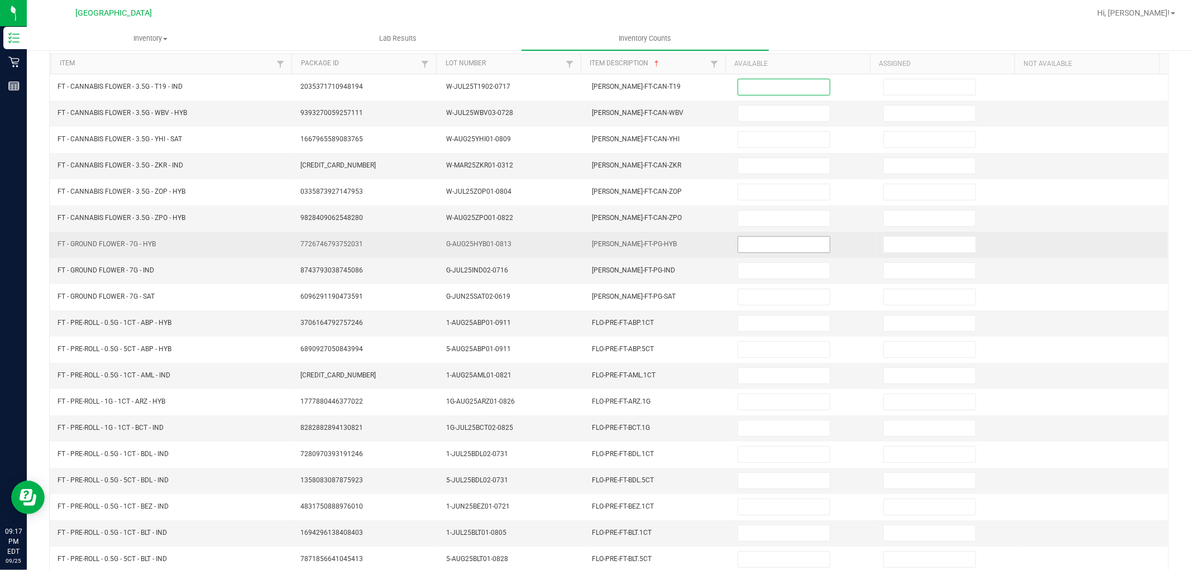
scroll to position [178, 0]
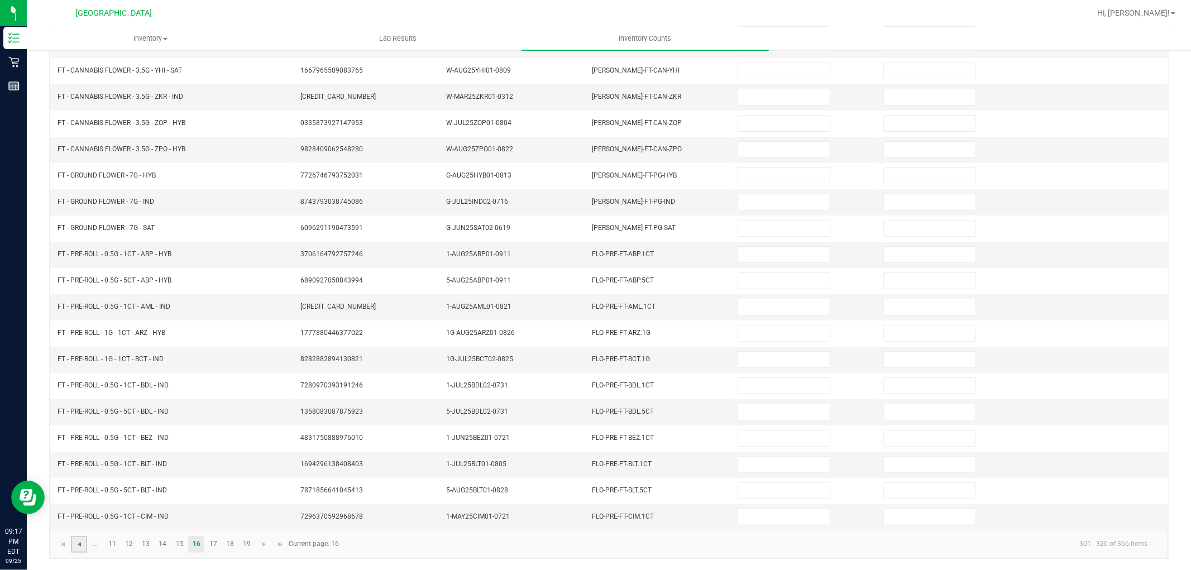
click at [81, 540] on span "Go to the previous page" at bounding box center [79, 544] width 9 height 9
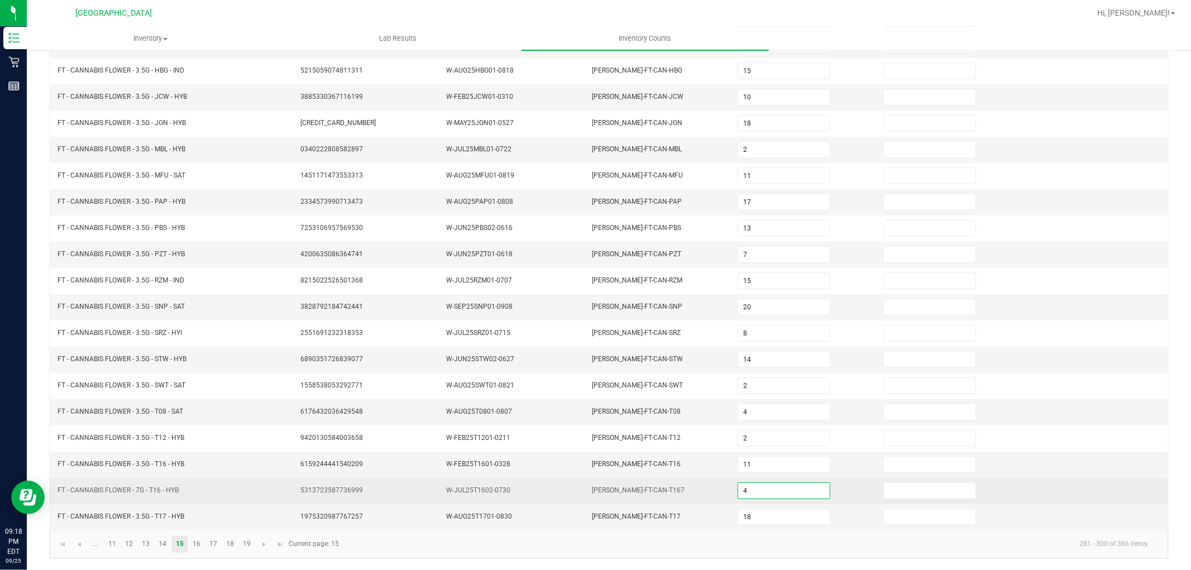
click at [749, 489] on input "4" at bounding box center [784, 491] width 92 height 16
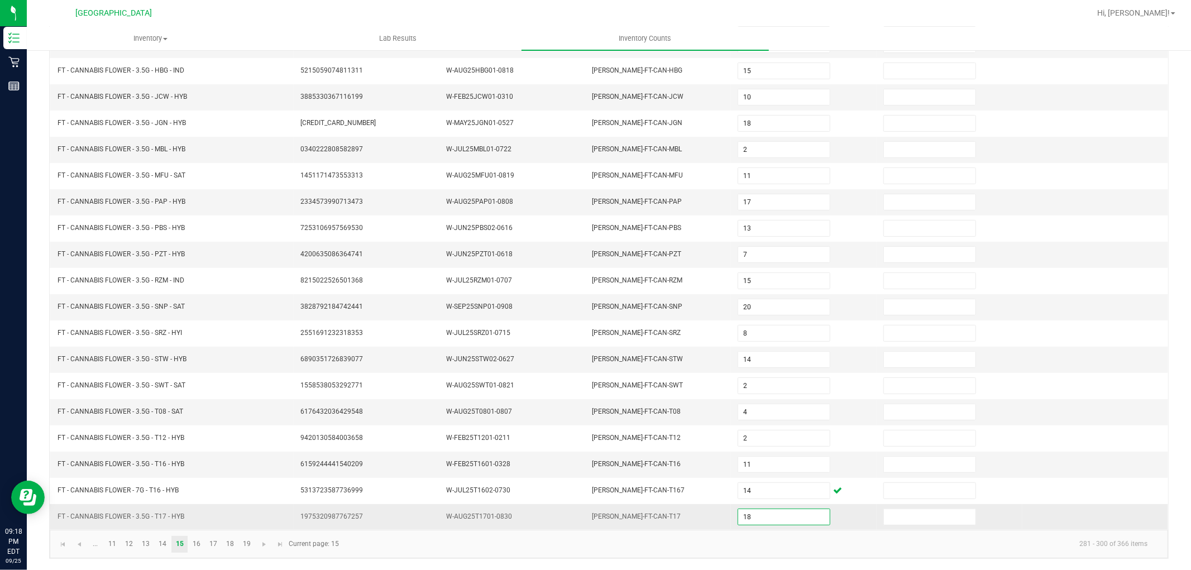
click at [744, 511] on input "18" at bounding box center [784, 517] width 92 height 16
click at [269, 543] on span "Go to the next page" at bounding box center [264, 544] width 9 height 9
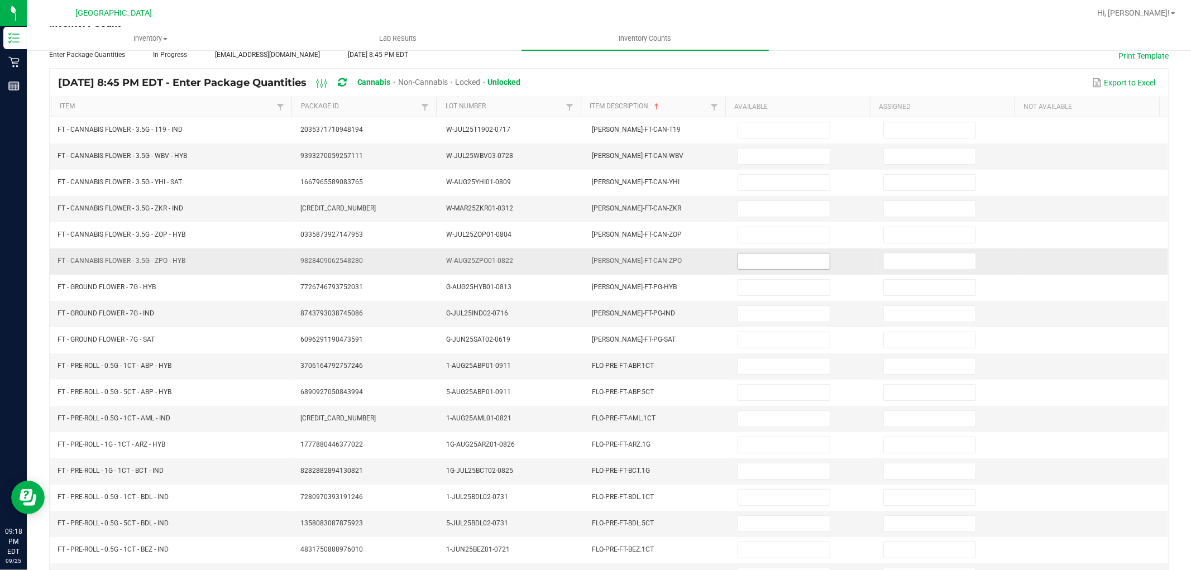
scroll to position [54, 0]
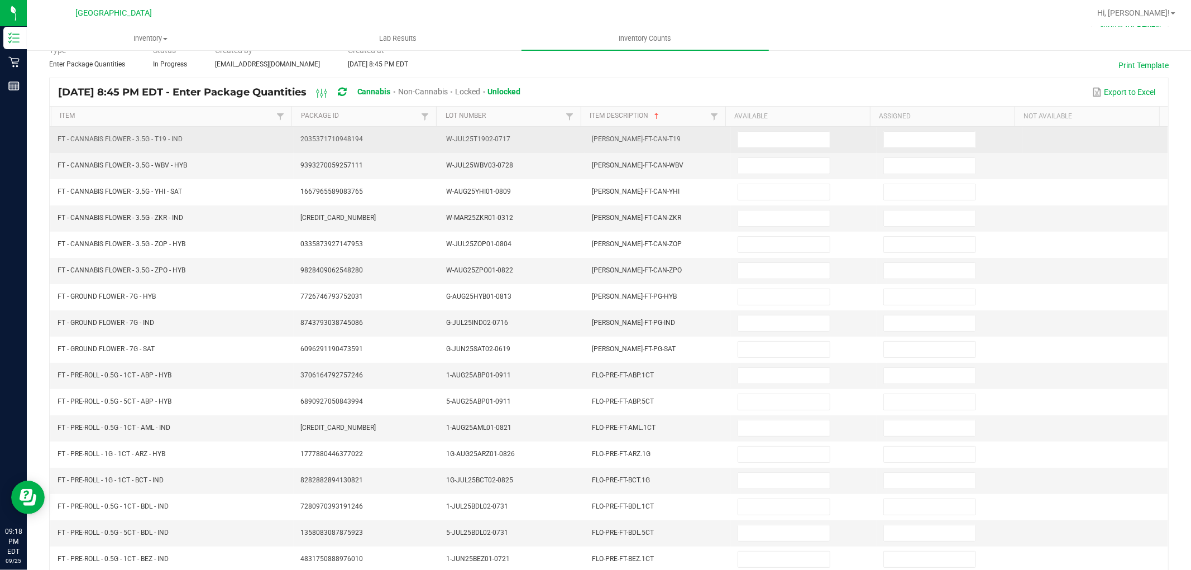
click at [755, 151] on td at bounding box center [804, 140] width 146 height 26
click at [759, 143] on input at bounding box center [784, 140] width 92 height 16
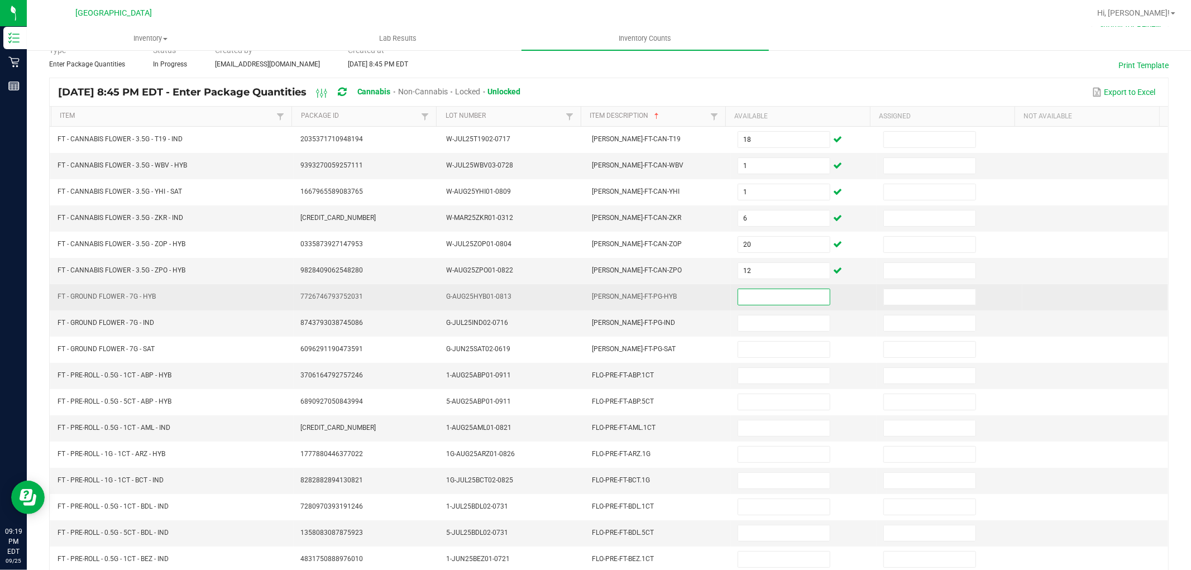
click at [752, 299] on input at bounding box center [784, 297] width 92 height 16
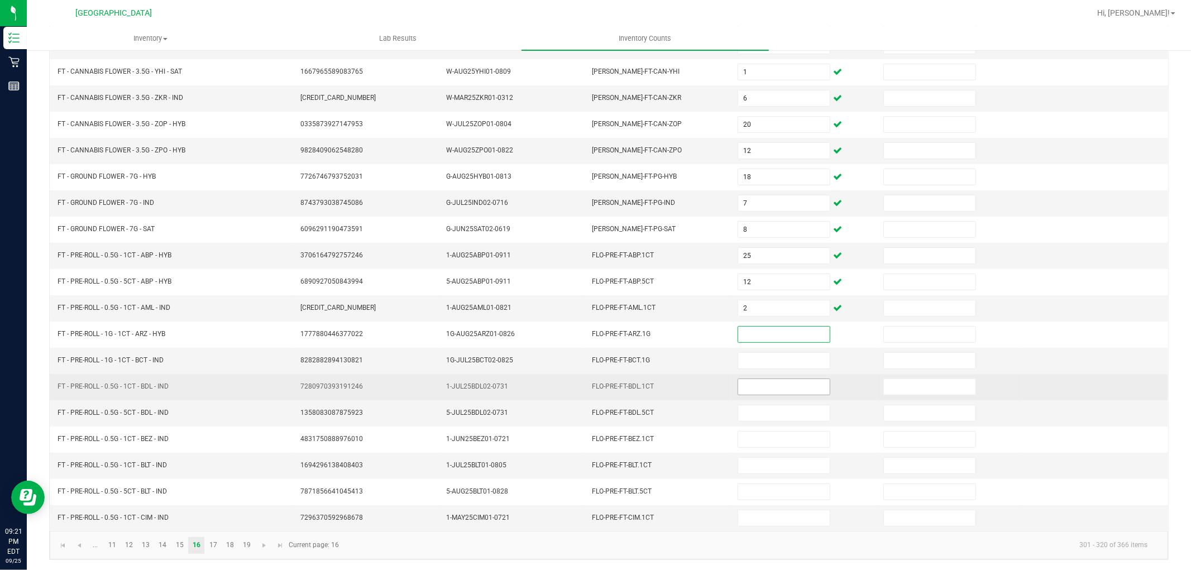
scroll to position [178, 0]
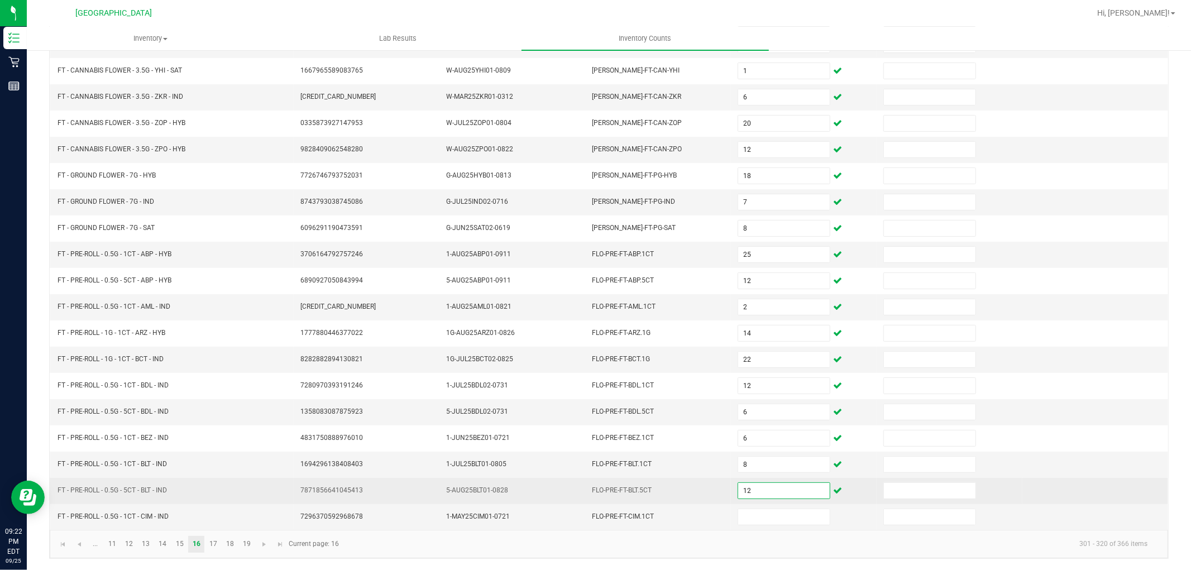
click at [749, 489] on input "12" at bounding box center [784, 491] width 92 height 16
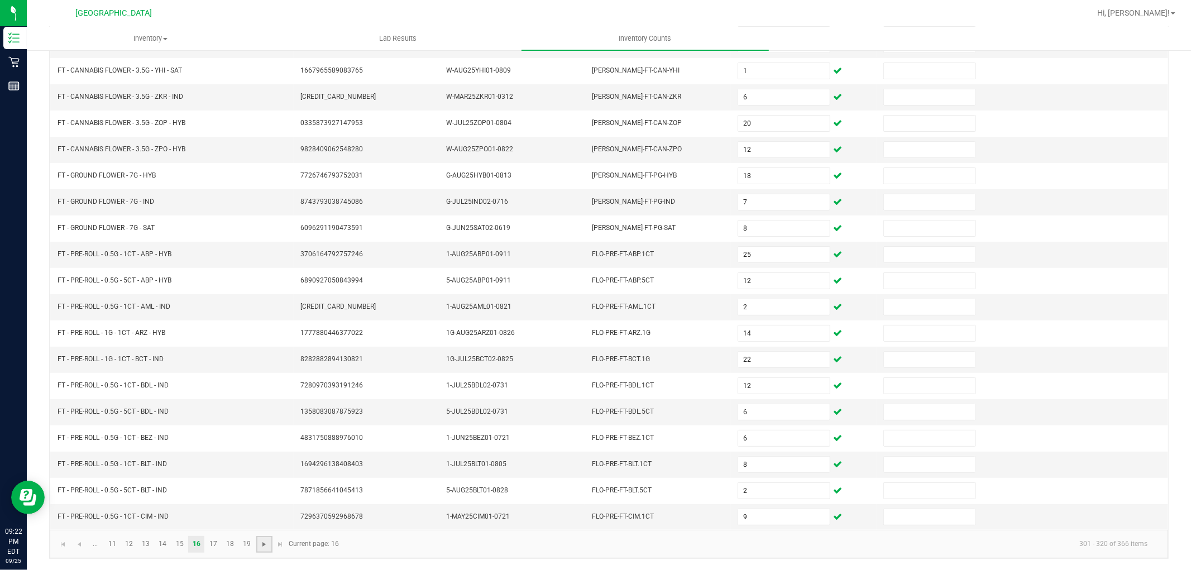
click at [269, 543] on span "Go to the next page" at bounding box center [264, 544] width 9 height 9
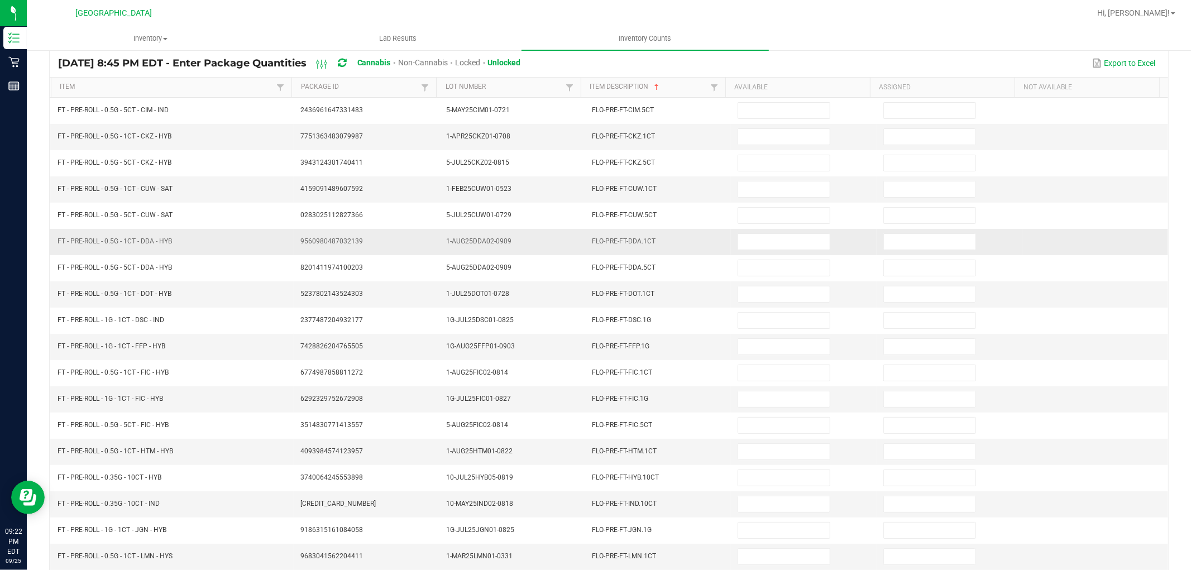
scroll to position [54, 0]
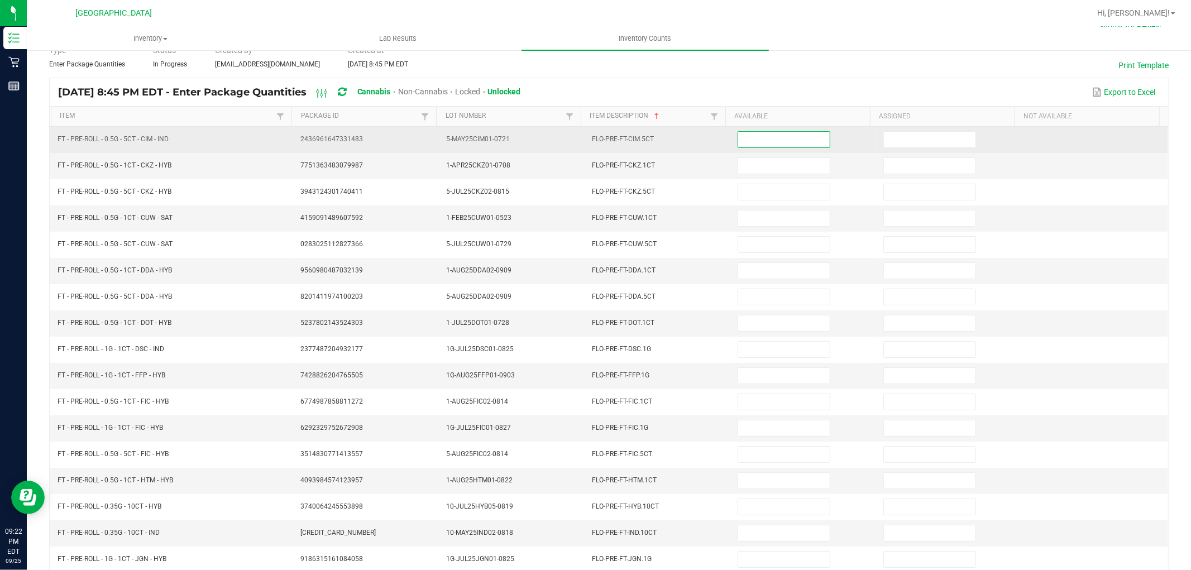
click at [786, 145] on input at bounding box center [784, 140] width 92 height 16
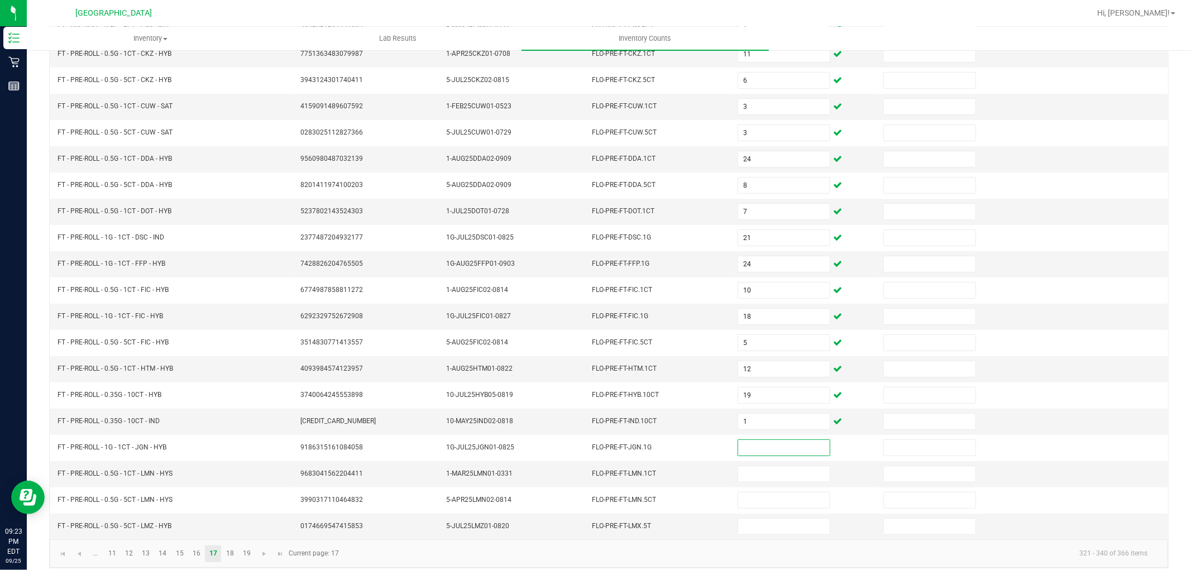
scroll to position [178, 0]
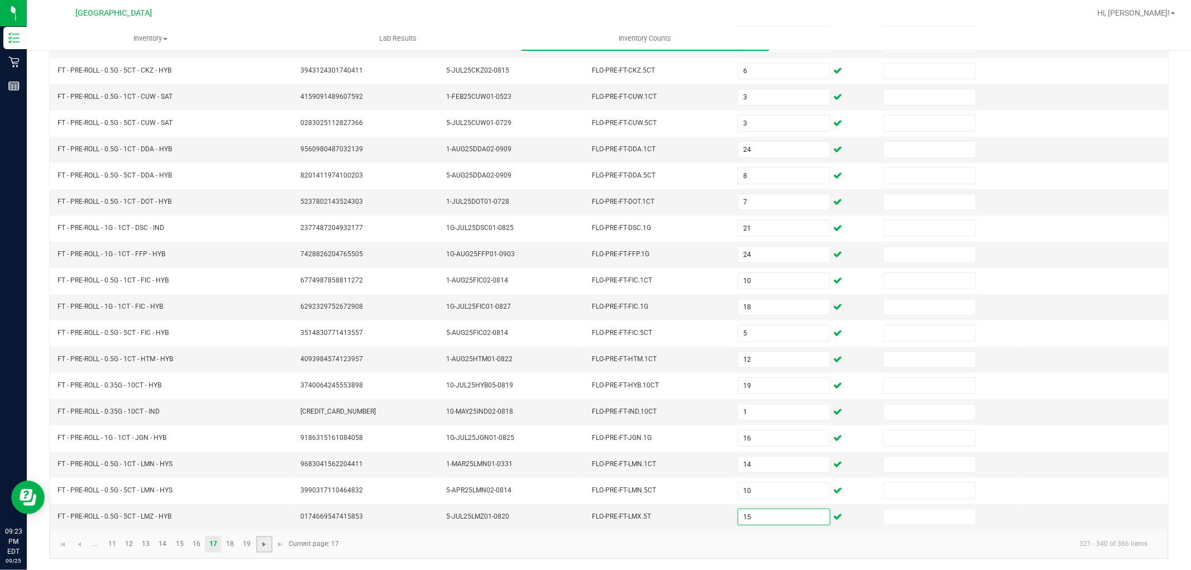
click at [268, 545] on span "Go to the next page" at bounding box center [264, 544] width 9 height 9
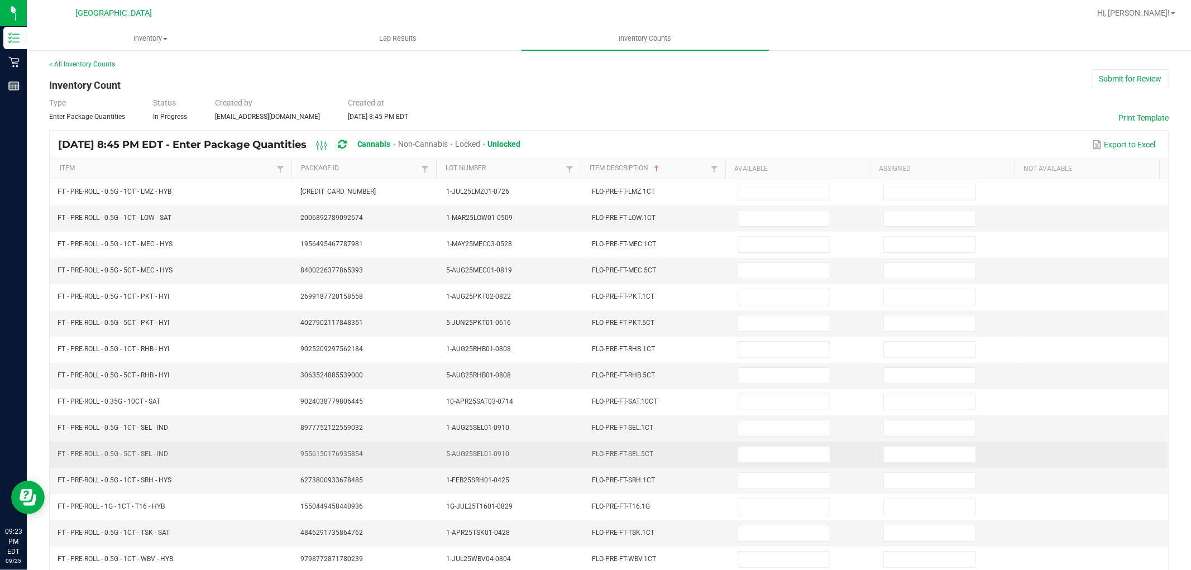
scroll to position [0, 0]
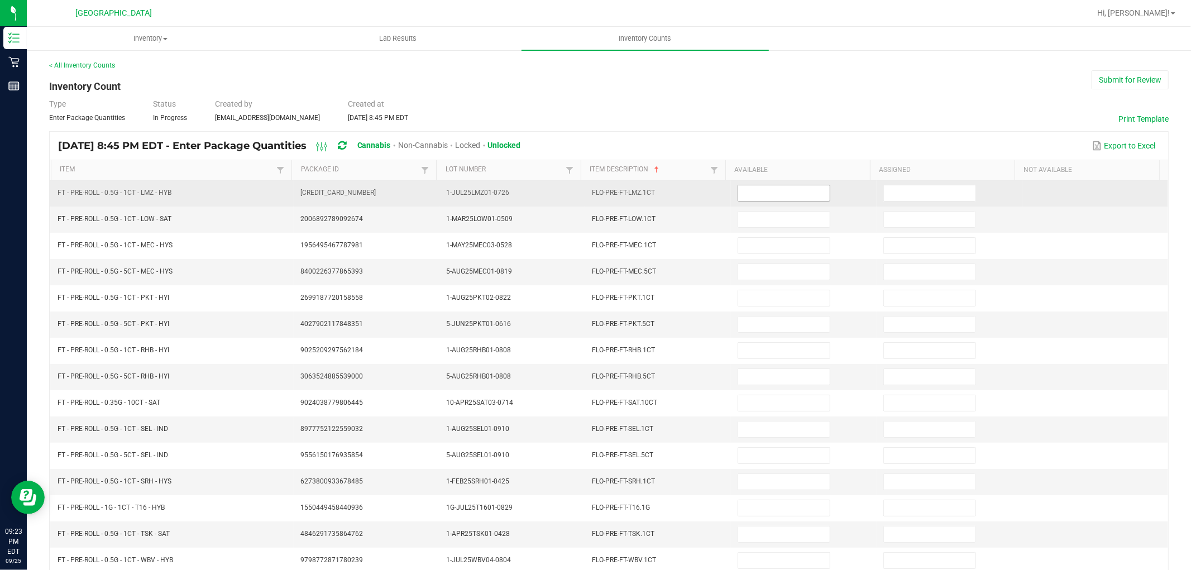
click at [764, 191] on input at bounding box center [784, 193] width 92 height 16
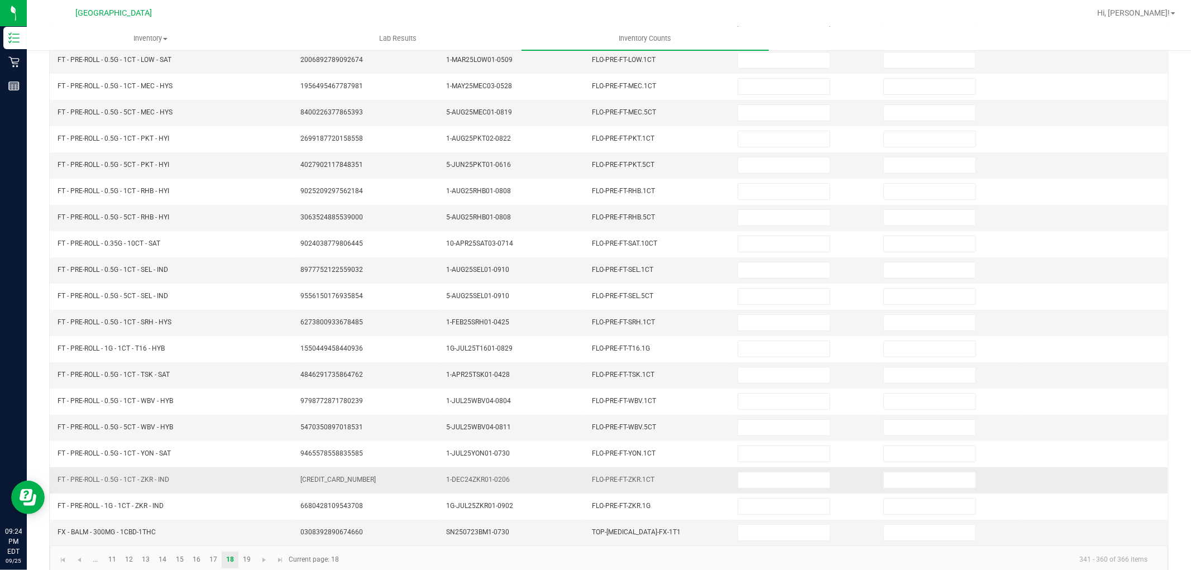
scroll to position [178, 0]
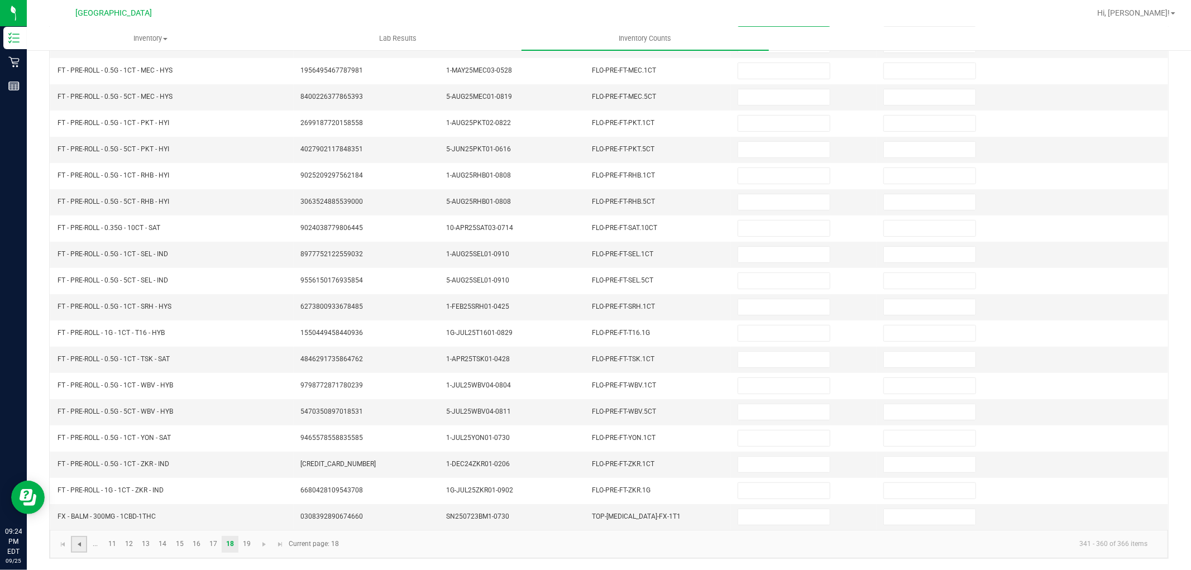
click at [81, 540] on span "Go to the previous page" at bounding box center [79, 544] width 9 height 9
click at [269, 551] on link at bounding box center [264, 544] width 16 height 17
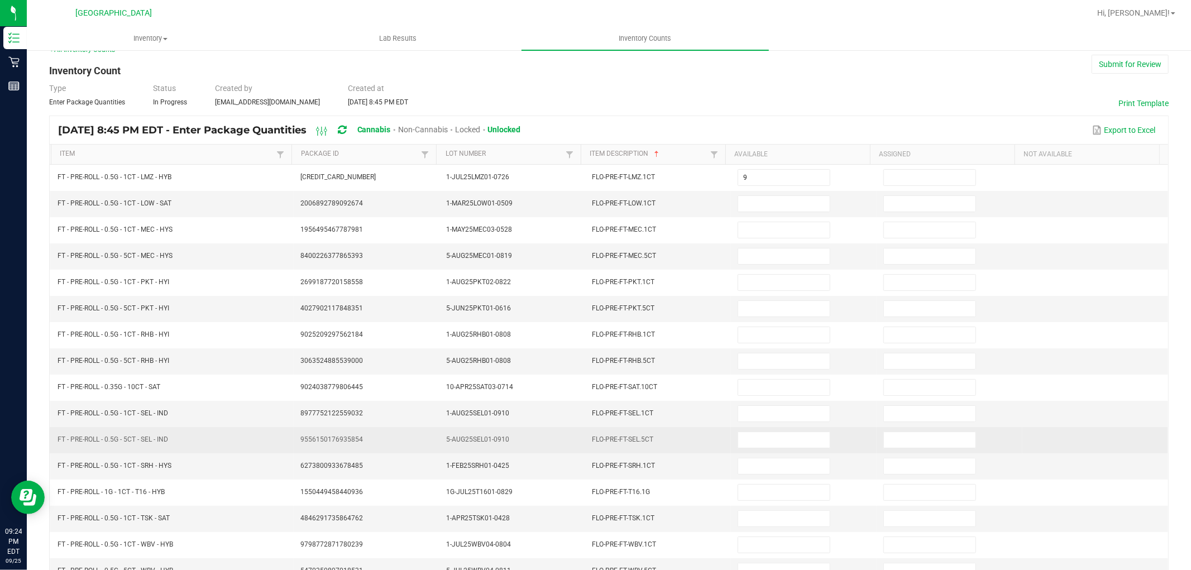
scroll to position [0, 0]
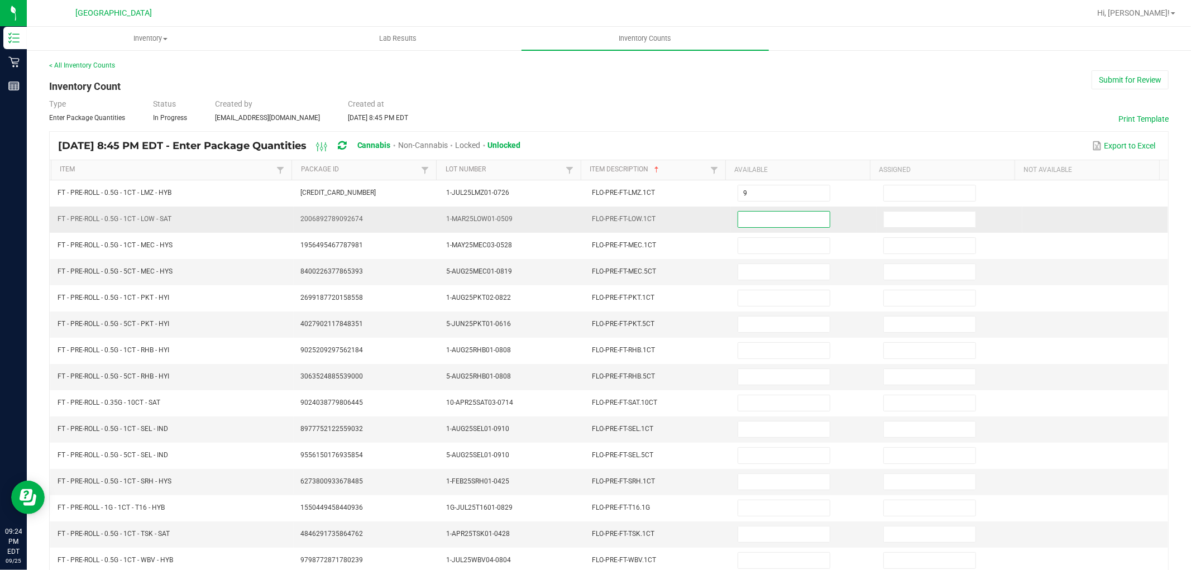
click at [754, 214] on input at bounding box center [784, 220] width 92 height 16
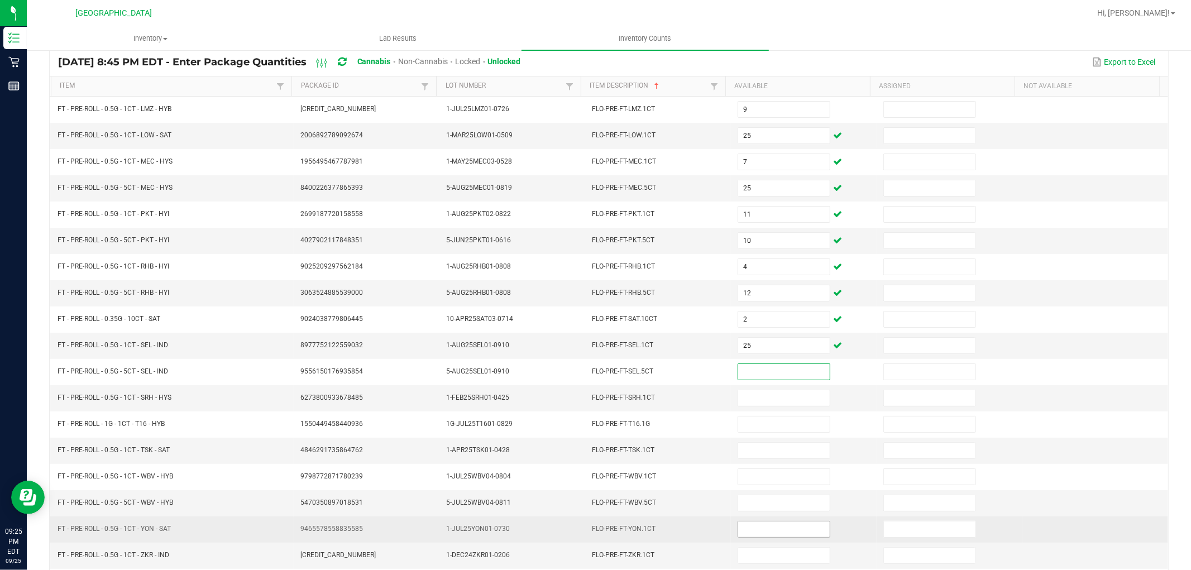
scroll to position [178, 0]
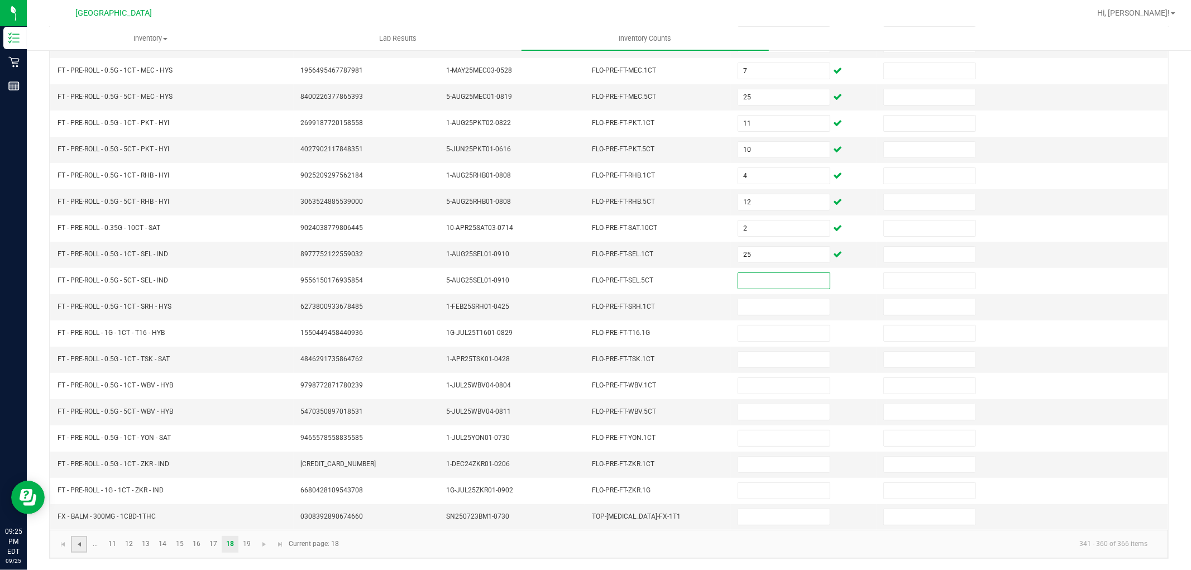
click at [82, 540] on span "Go to the previous page" at bounding box center [79, 544] width 9 height 9
click at [262, 546] on span "Go to the next page" at bounding box center [264, 544] width 9 height 9
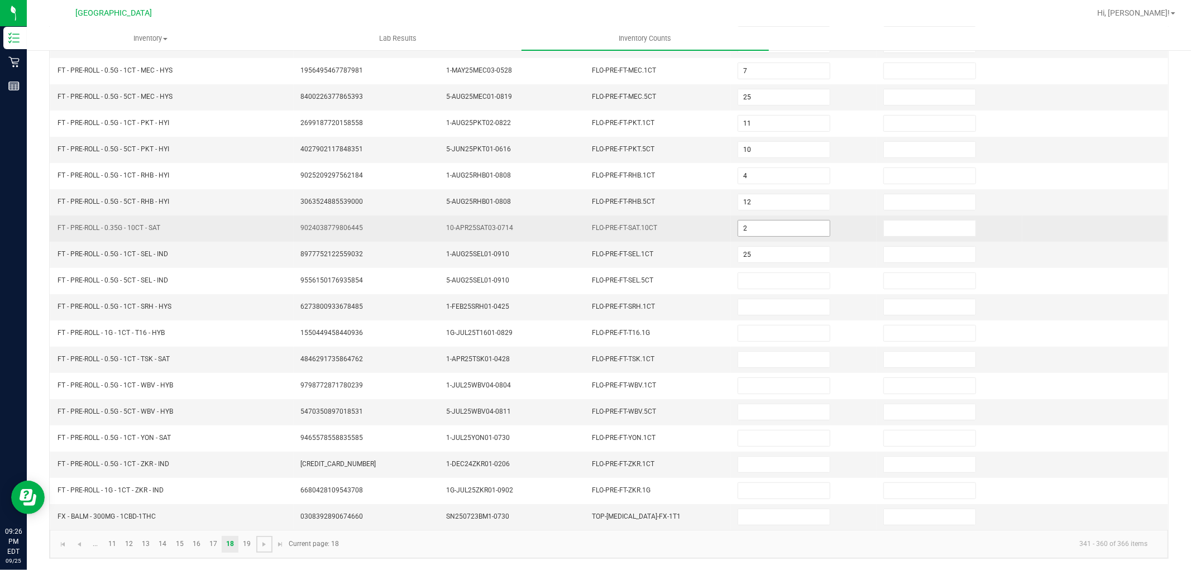
scroll to position [116, 0]
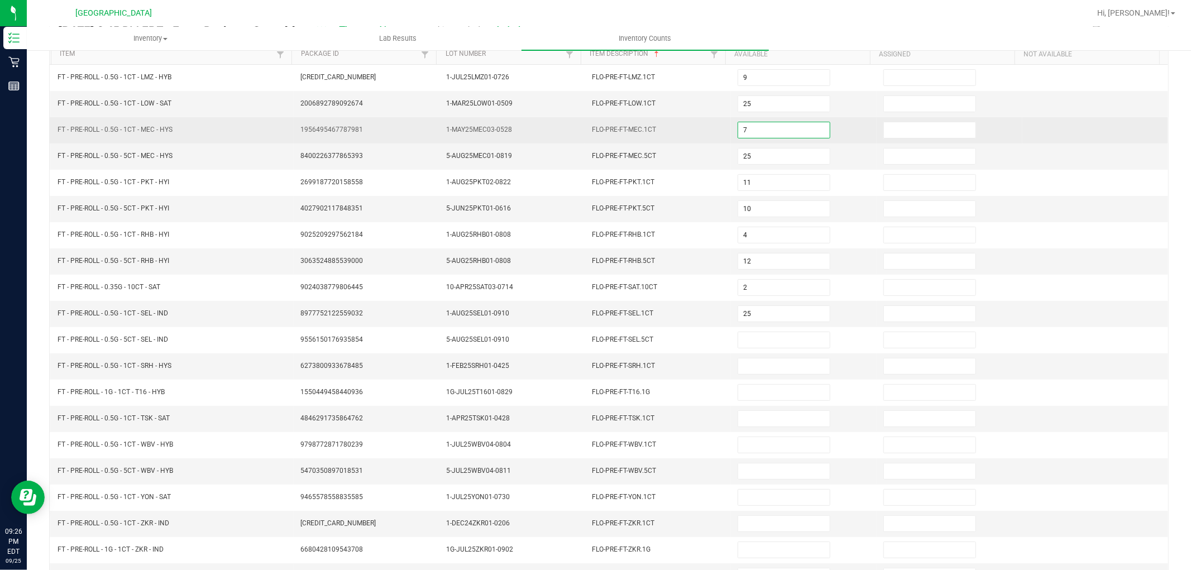
click at [765, 127] on input "7" at bounding box center [784, 130] width 92 height 16
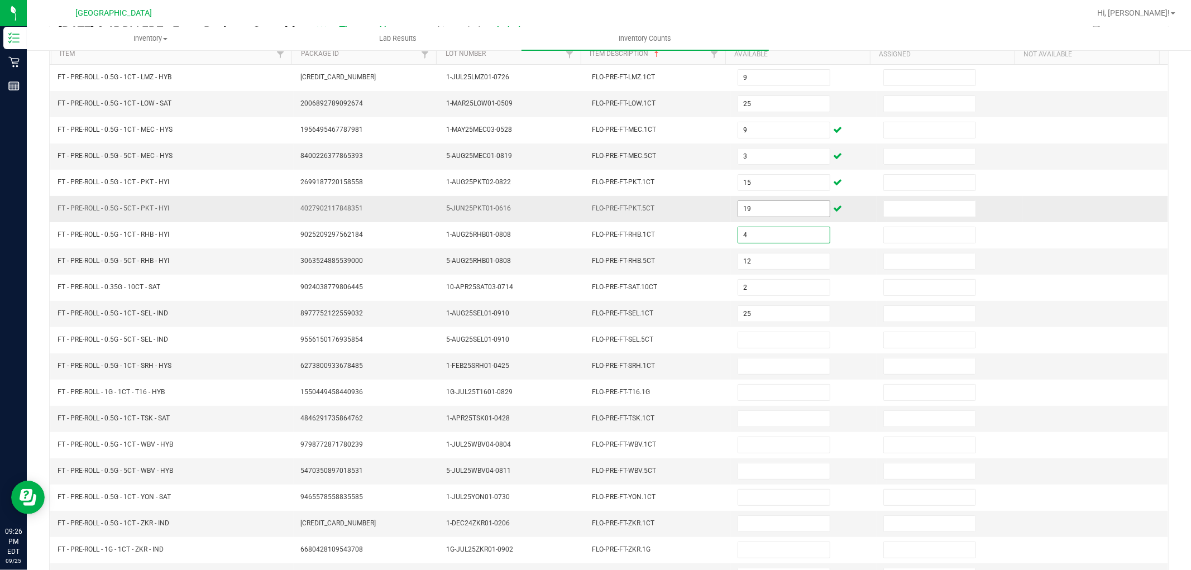
click at [747, 208] on input "19" at bounding box center [784, 209] width 92 height 16
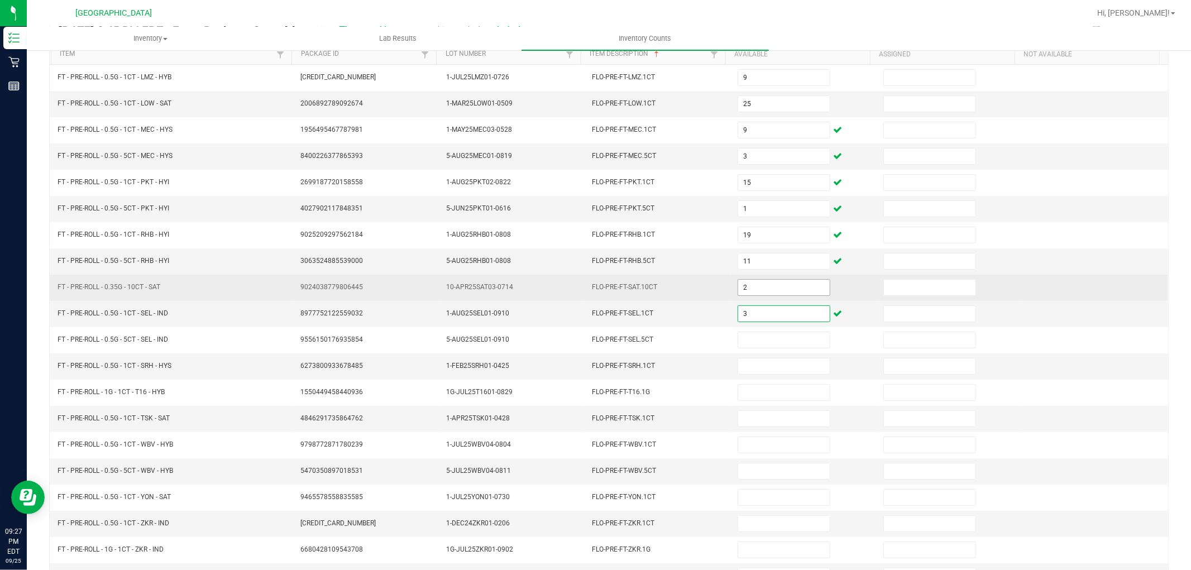
click at [783, 293] on input "2" at bounding box center [784, 288] width 92 height 16
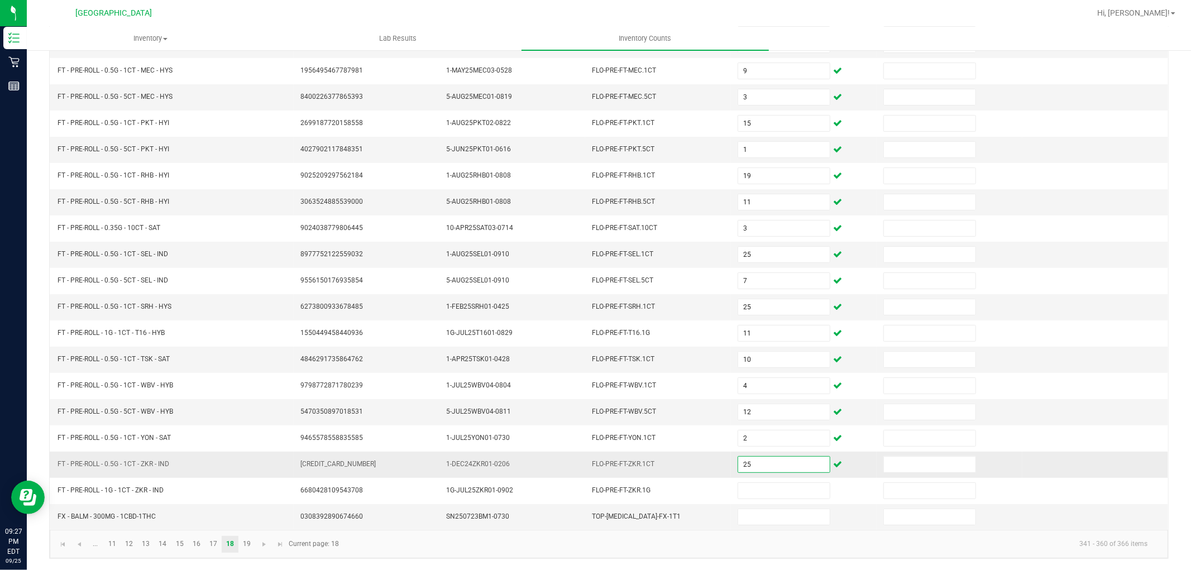
click at [749, 466] on input "25" at bounding box center [784, 465] width 92 height 16
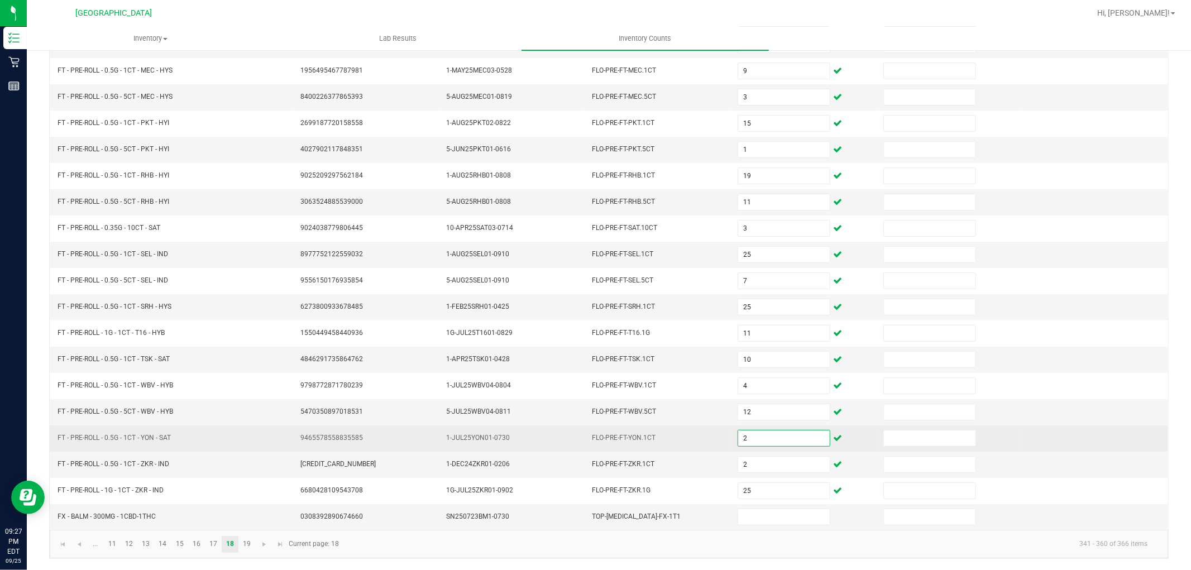
click at [745, 441] on input "2" at bounding box center [784, 438] width 92 height 16
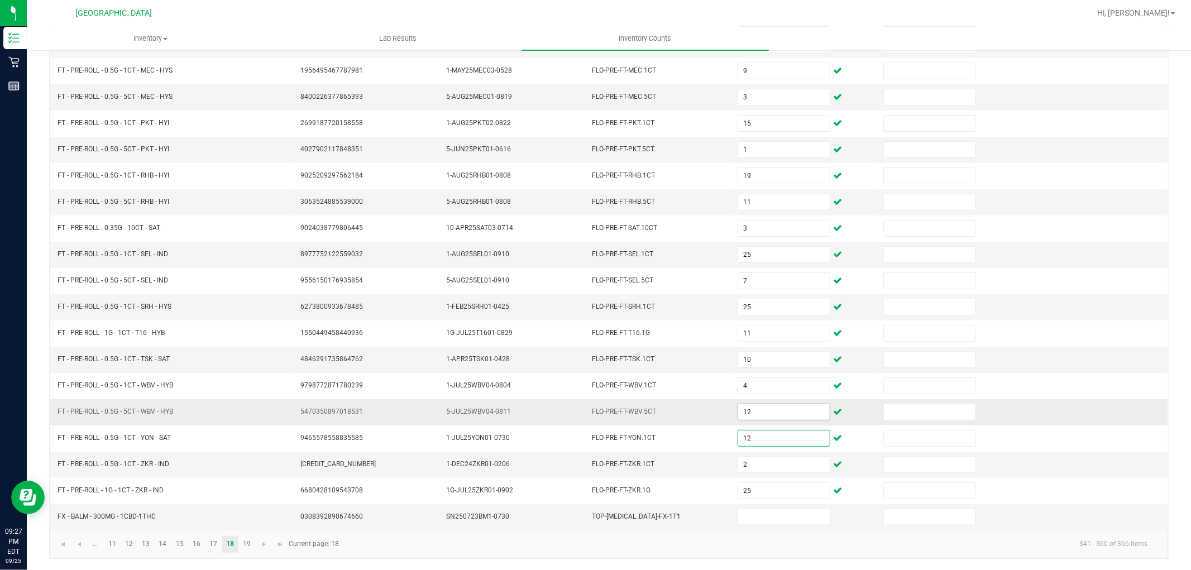
click at [754, 405] on input "12" at bounding box center [784, 412] width 92 height 16
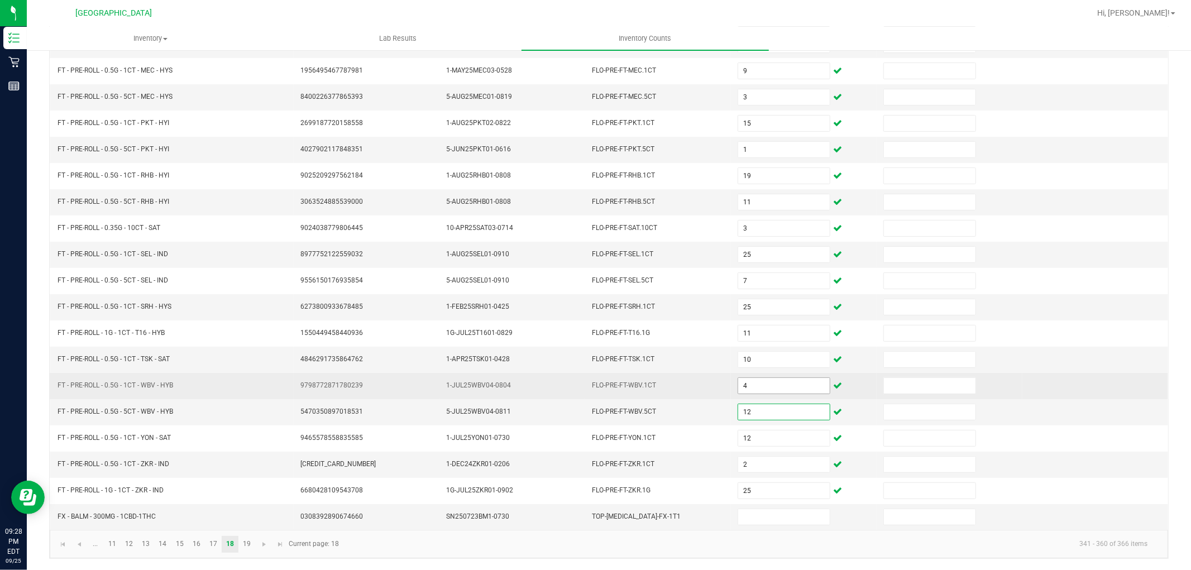
click at [755, 389] on input "4" at bounding box center [784, 386] width 92 height 16
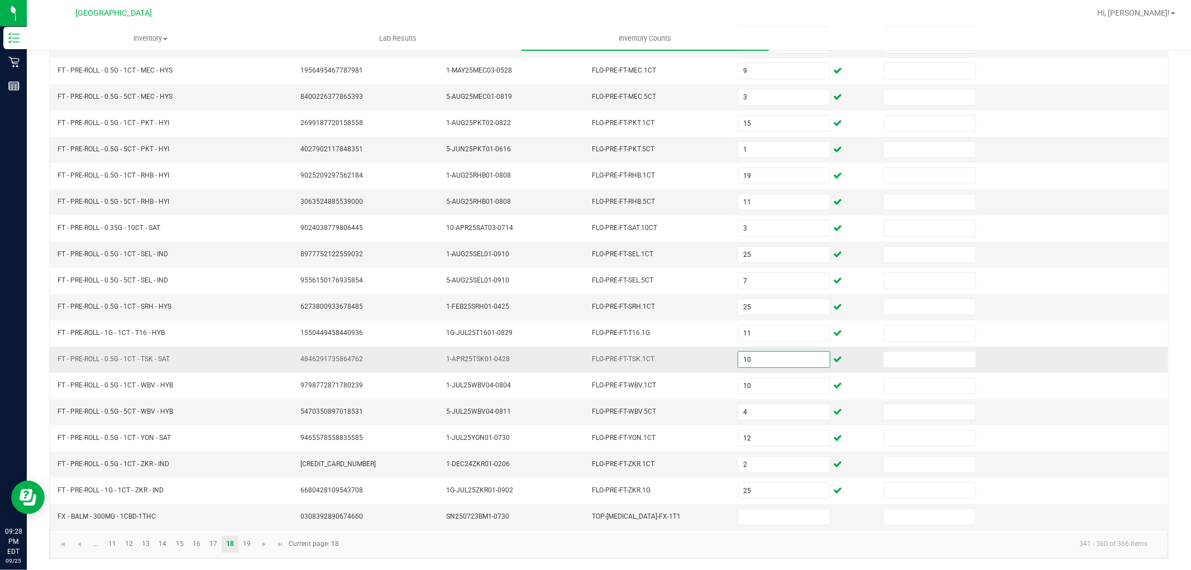
click at [767, 355] on input "10" at bounding box center [784, 360] width 92 height 16
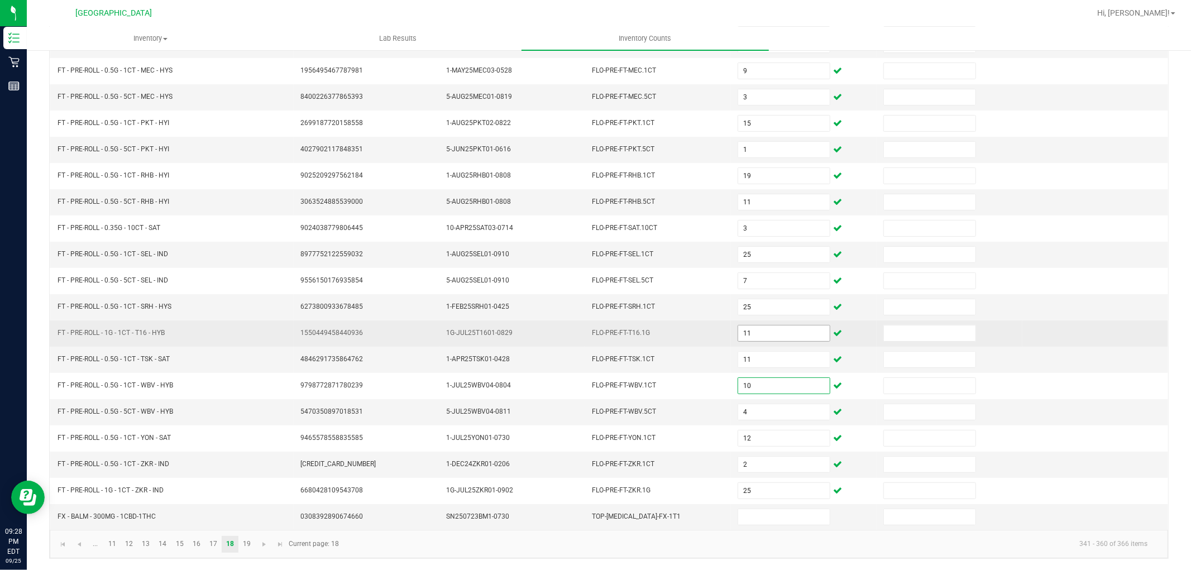
click at [755, 326] on input "11" at bounding box center [784, 334] width 92 height 16
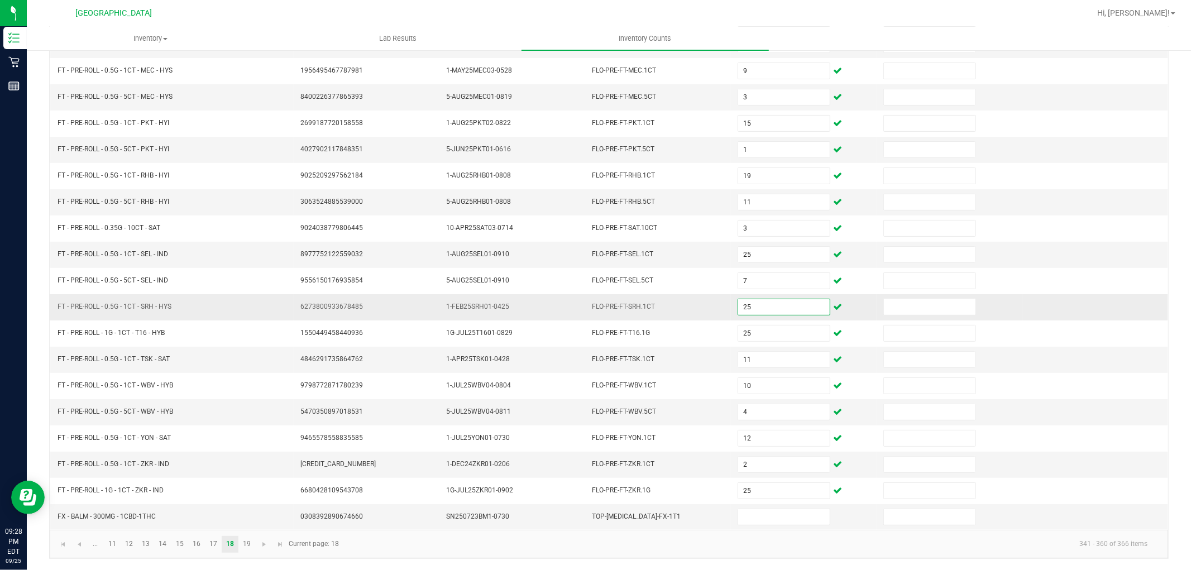
click at [764, 313] on input "25" at bounding box center [784, 307] width 92 height 16
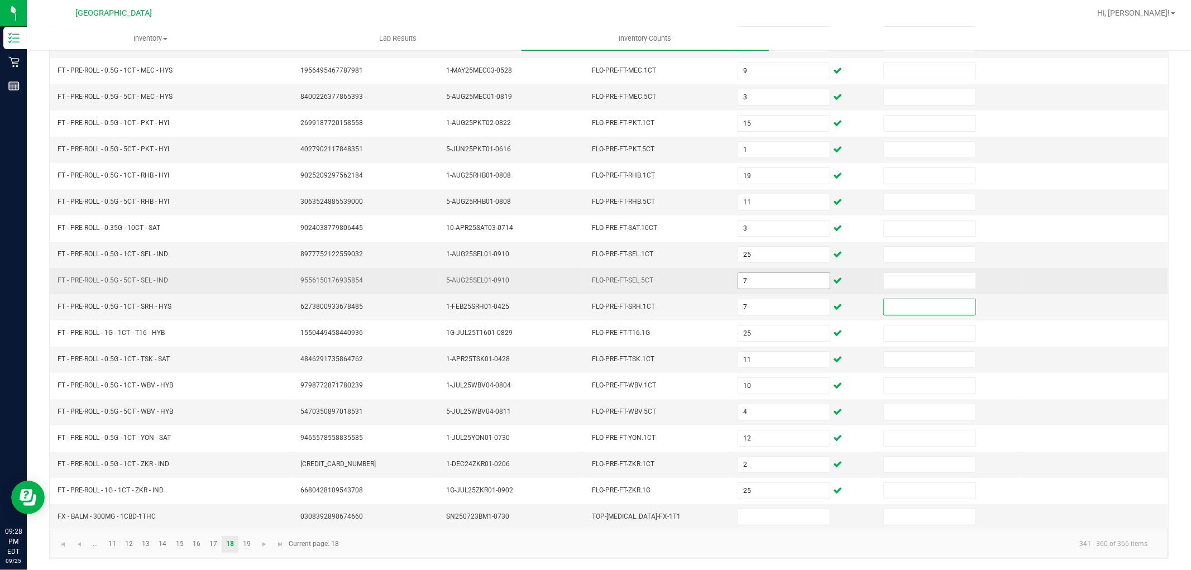
click at [749, 275] on input "7" at bounding box center [784, 281] width 92 height 16
click at [755, 285] on input "7" at bounding box center [784, 281] width 92 height 16
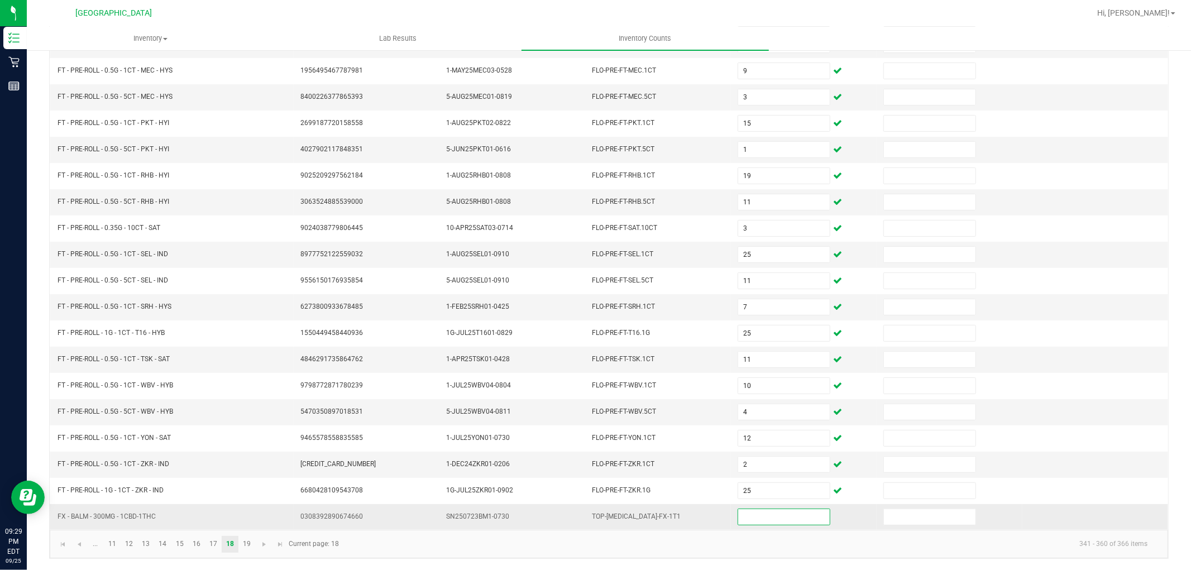
click at [740, 514] on input at bounding box center [784, 517] width 92 height 16
click at [266, 540] on span "Go to the next page" at bounding box center [264, 544] width 9 height 9
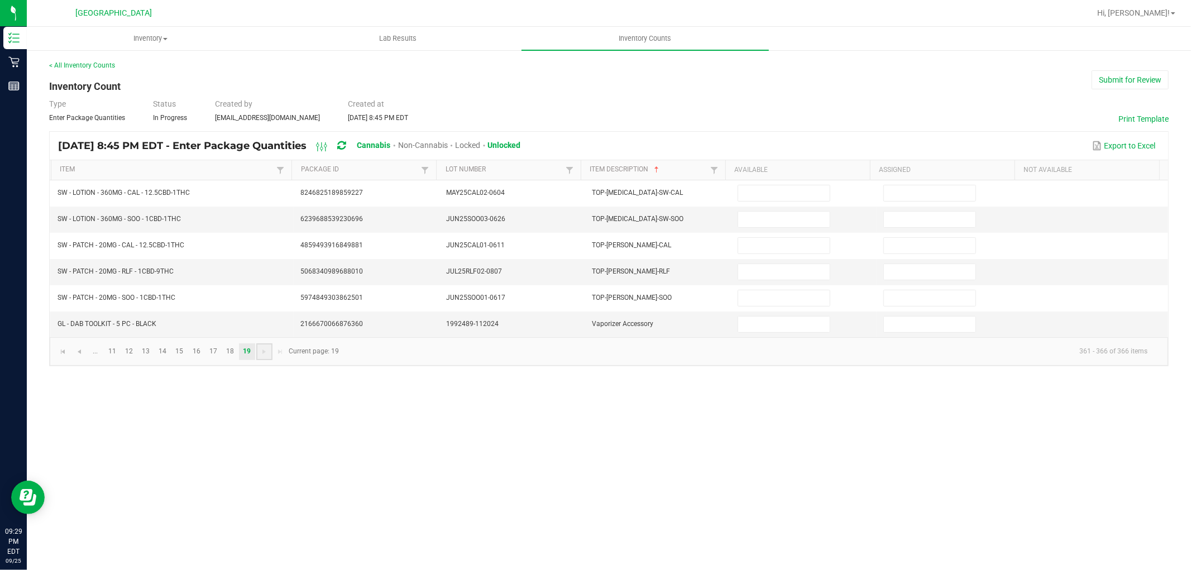
scroll to position [0, 0]
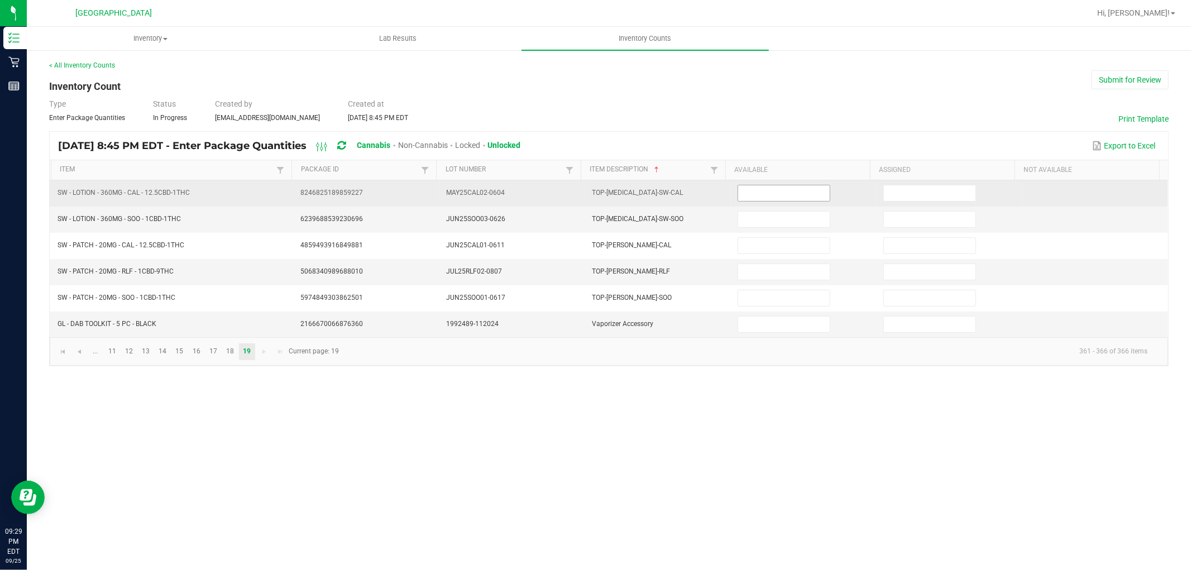
click at [783, 194] on input at bounding box center [784, 193] width 92 height 16
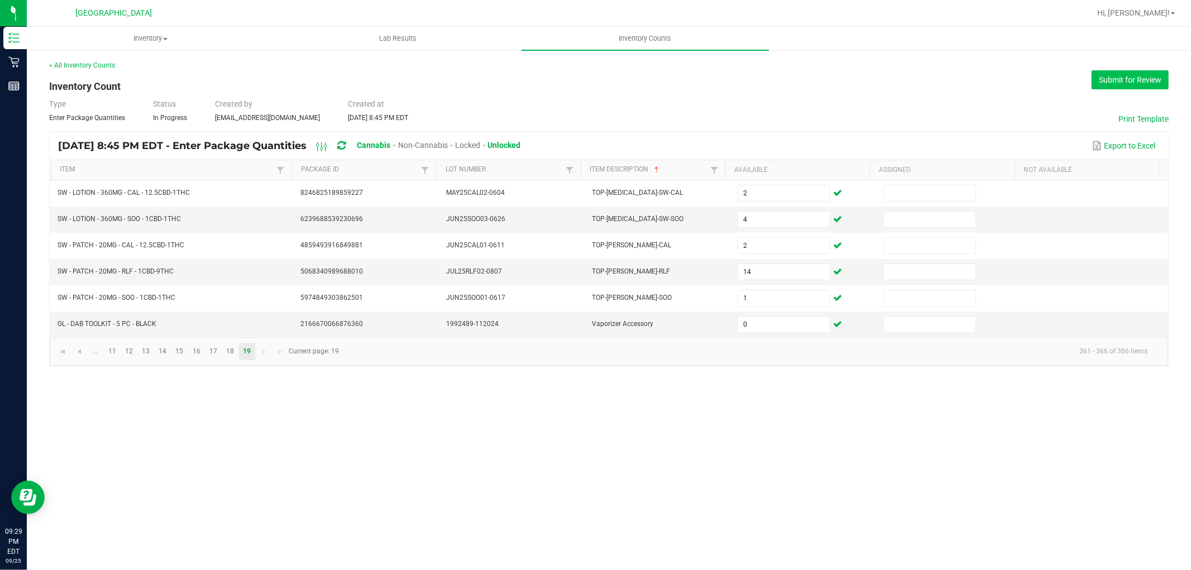
click at [1118, 82] on button "Submit for Review" at bounding box center [1130, 79] width 77 height 19
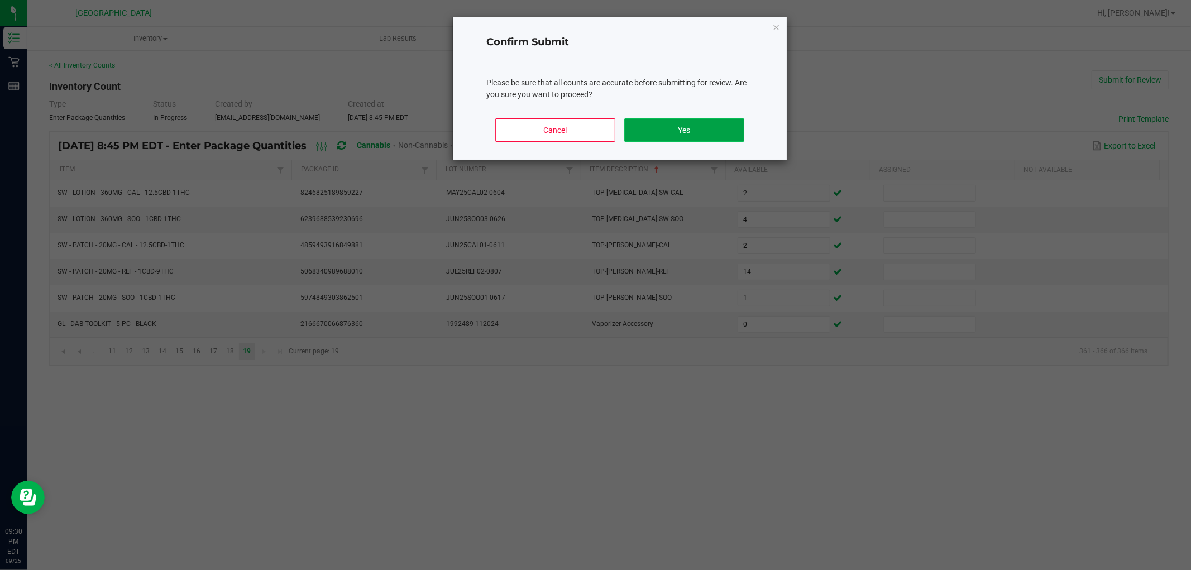
click at [713, 127] on button "Yes" at bounding box center [684, 129] width 120 height 23
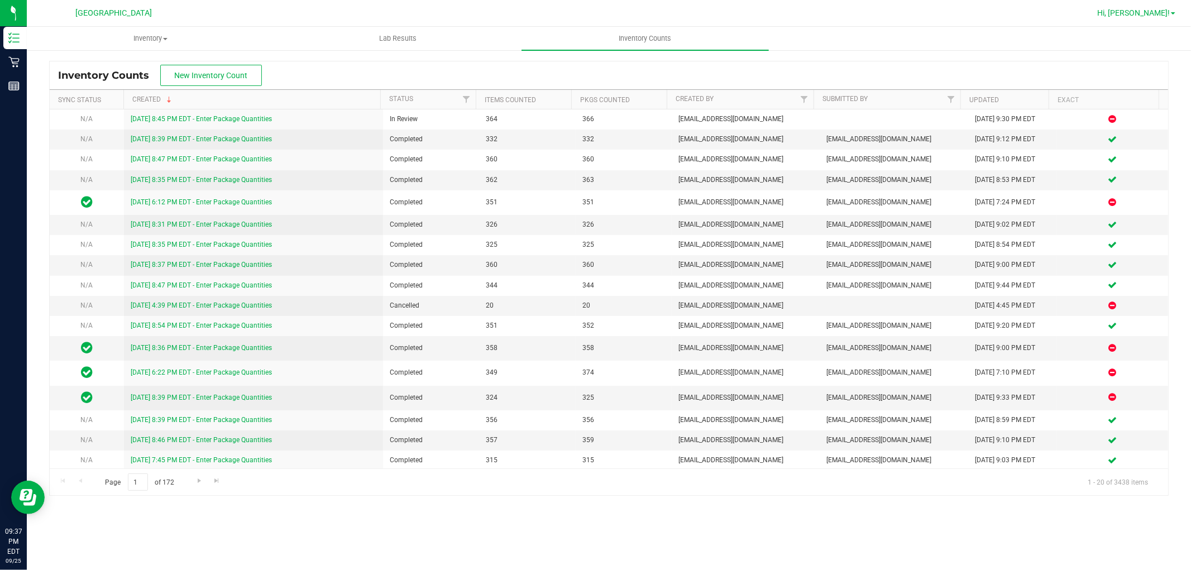
click at [1136, 15] on span "Hi, [PERSON_NAME]!" at bounding box center [1133, 12] width 73 height 9
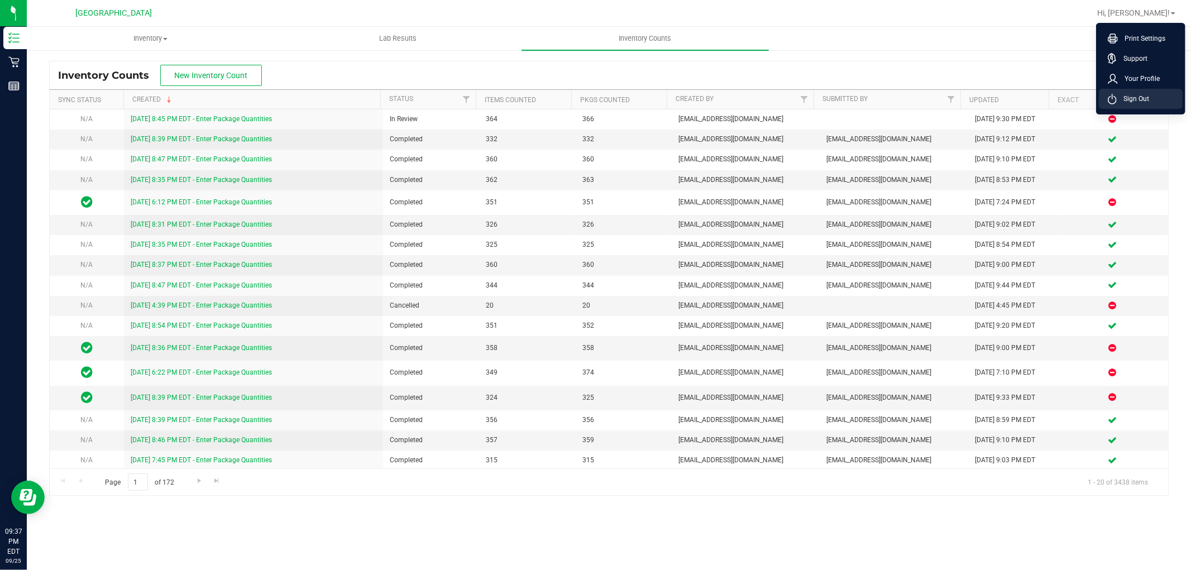
click at [1129, 98] on span "Sign Out" at bounding box center [1133, 98] width 32 height 11
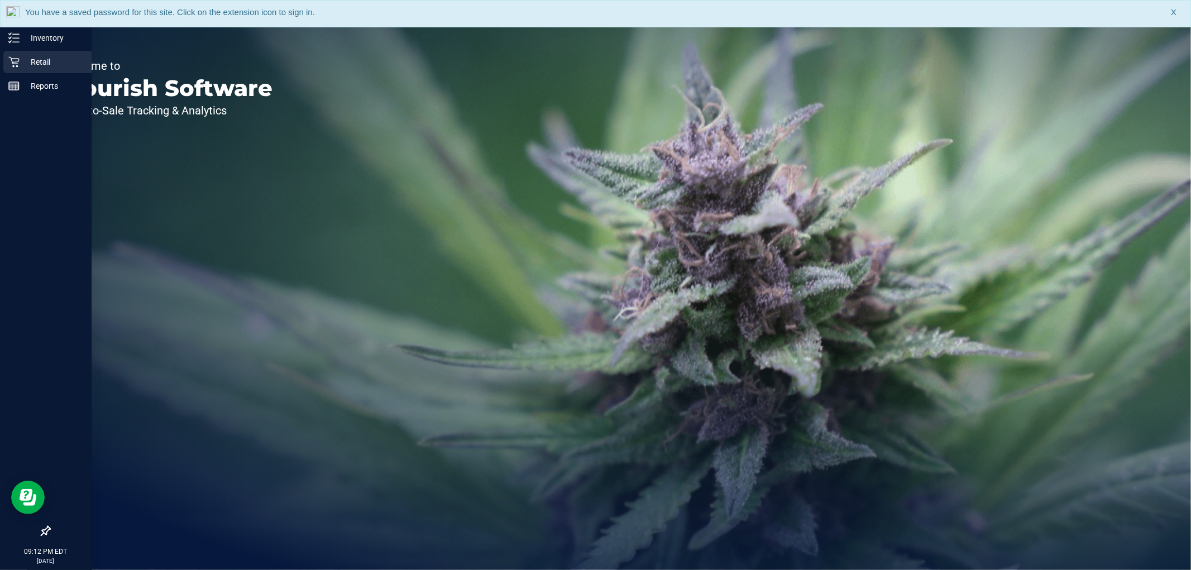
click at [27, 59] on p "Retail" at bounding box center [53, 61] width 67 height 13
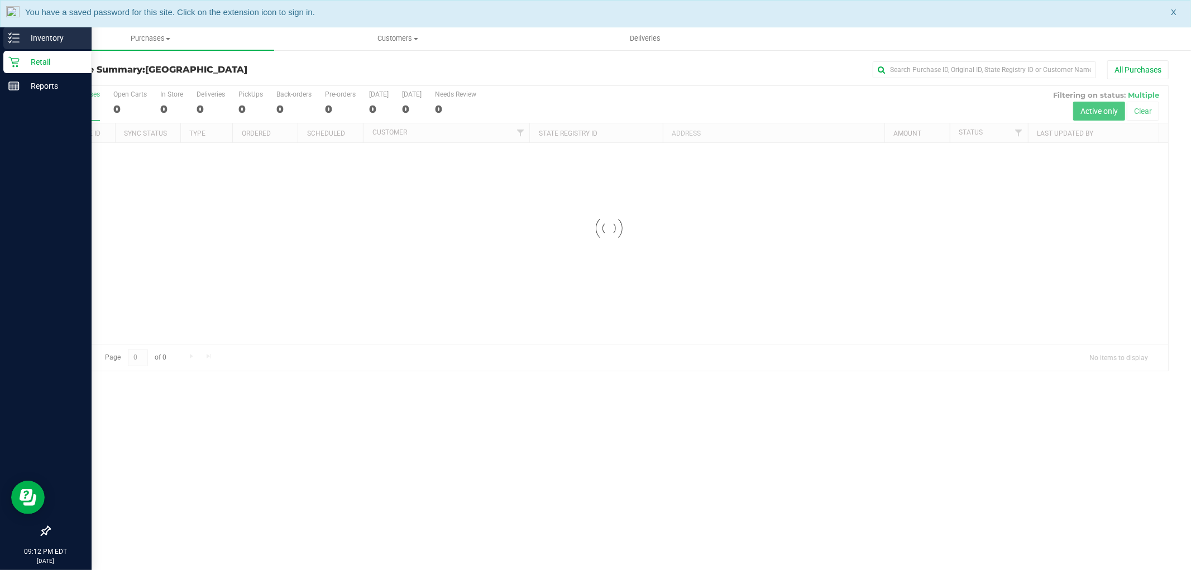
click at [40, 36] on p "Inventory" at bounding box center [53, 37] width 67 height 13
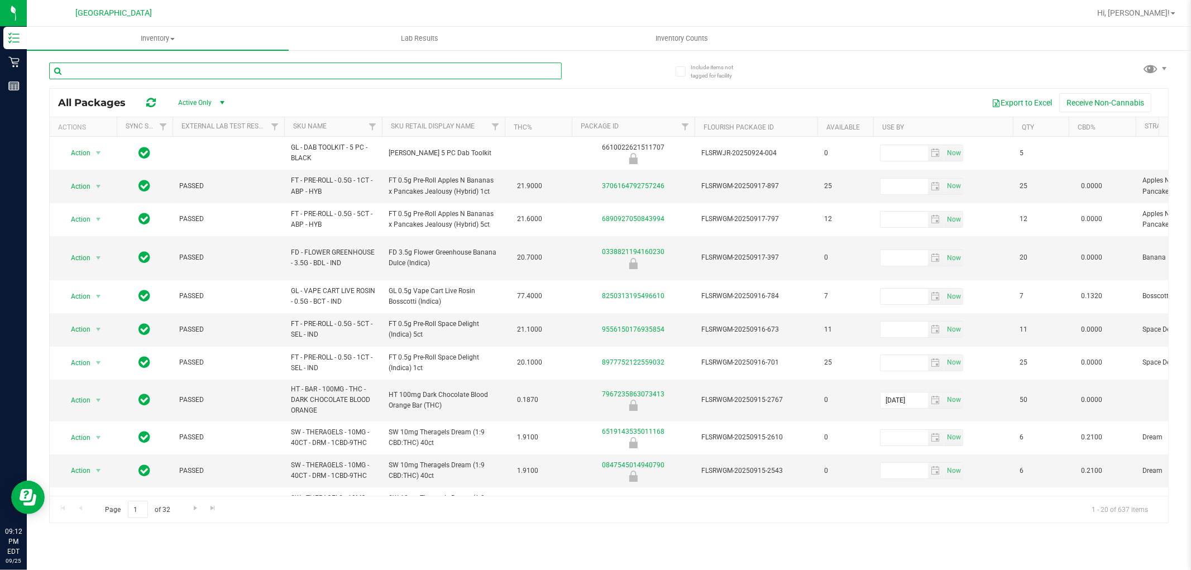
click at [347, 69] on input "text" at bounding box center [305, 71] width 513 height 17
type input "lmz"
